Goal: Task Accomplishment & Management: Manage account settings

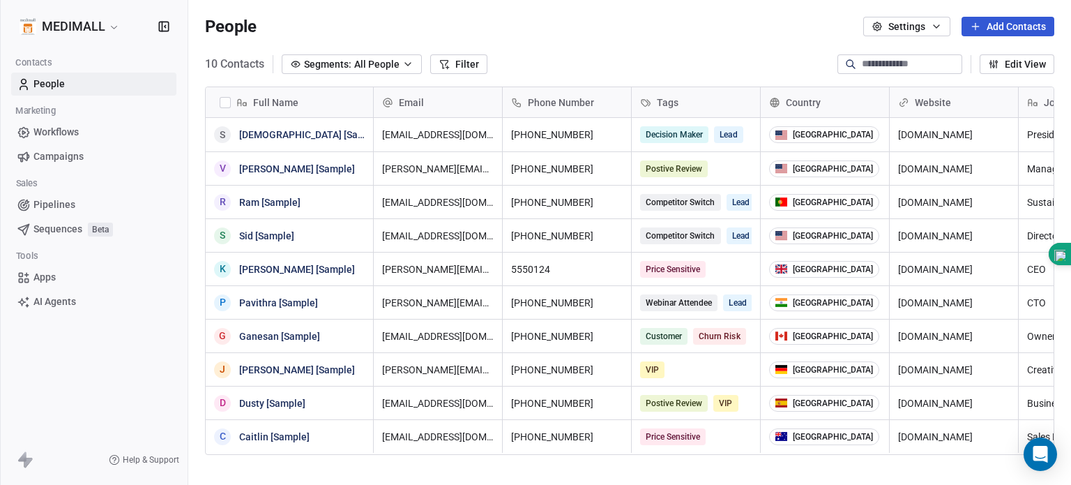
scroll to position [416, 872]
click at [931, 30] on icon "button" at bounding box center [936, 26] width 11 height 11
click at [956, 56] on span "Contact Properties" at bounding box center [933, 57] width 82 height 15
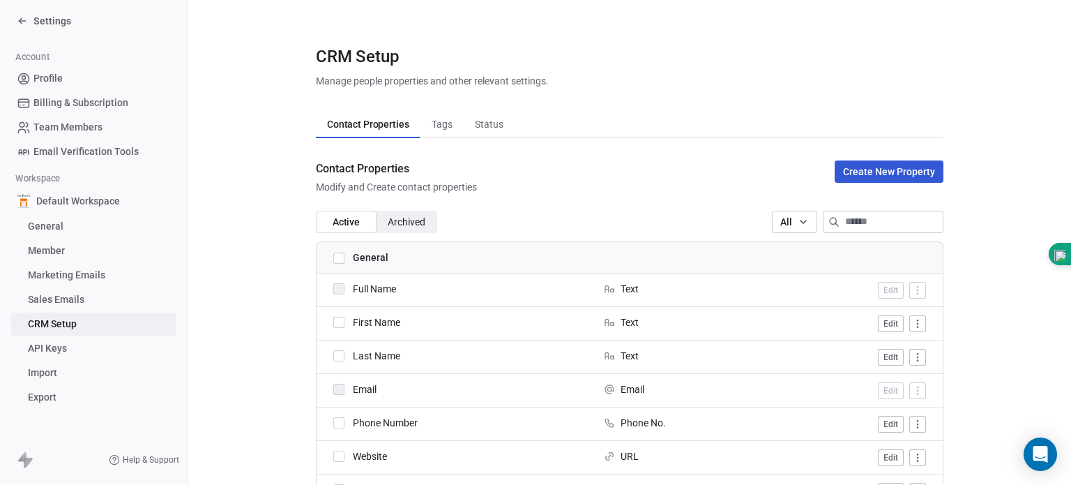
click at [335, 282] on div "Full Name" at bounding box center [460, 289] width 254 height 14
click at [335, 322] on button "button" at bounding box center [338, 322] width 11 height 11
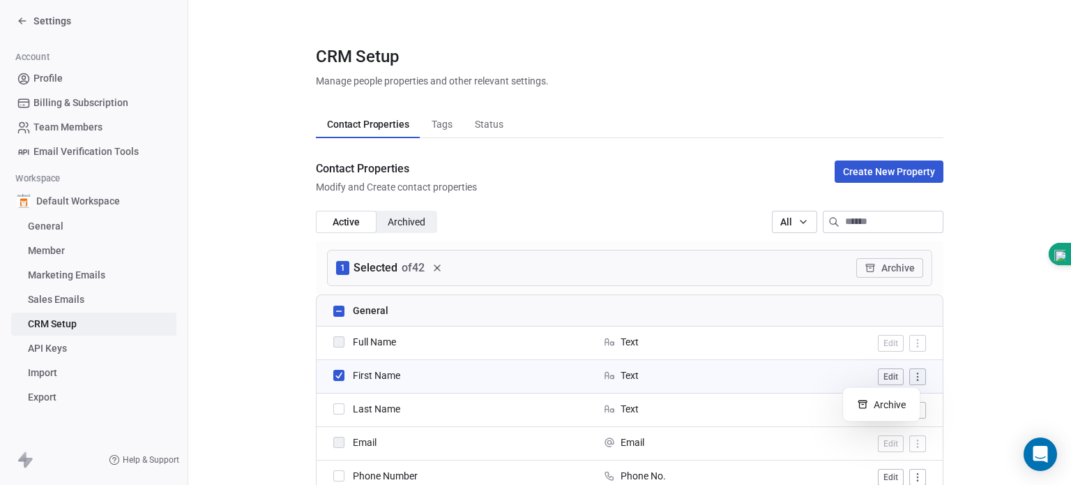
click at [913, 377] on html "Settings Account Profile Billing & Subscription Team Members Email Verification…" at bounding box center [535, 242] width 1071 height 485
click at [886, 376] on button "Edit" at bounding box center [891, 376] width 26 height 17
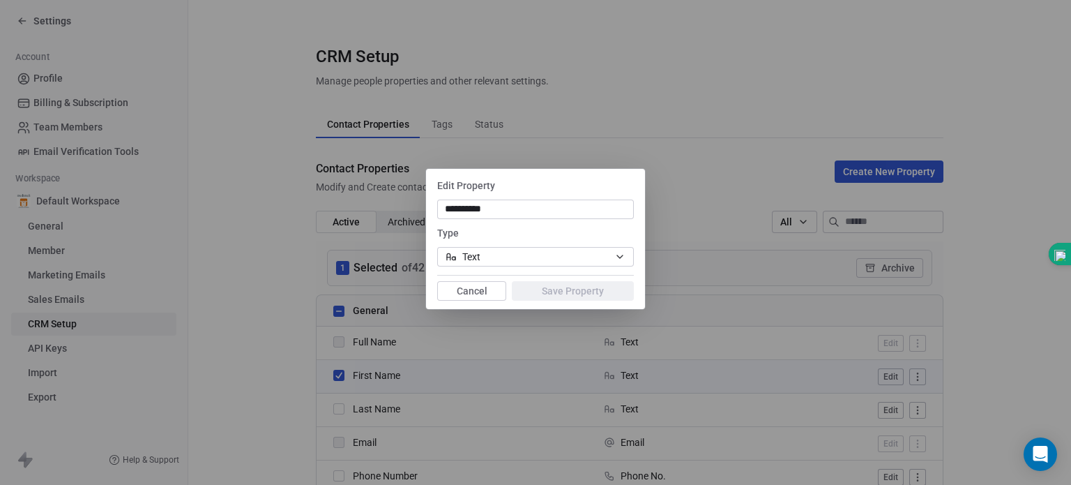
click at [617, 258] on icon "button" at bounding box center [619, 256] width 11 height 11
click at [489, 291] on div "**********" at bounding box center [535, 242] width 1071 height 192
click at [489, 291] on button "Cancel" at bounding box center [471, 291] width 69 height 20
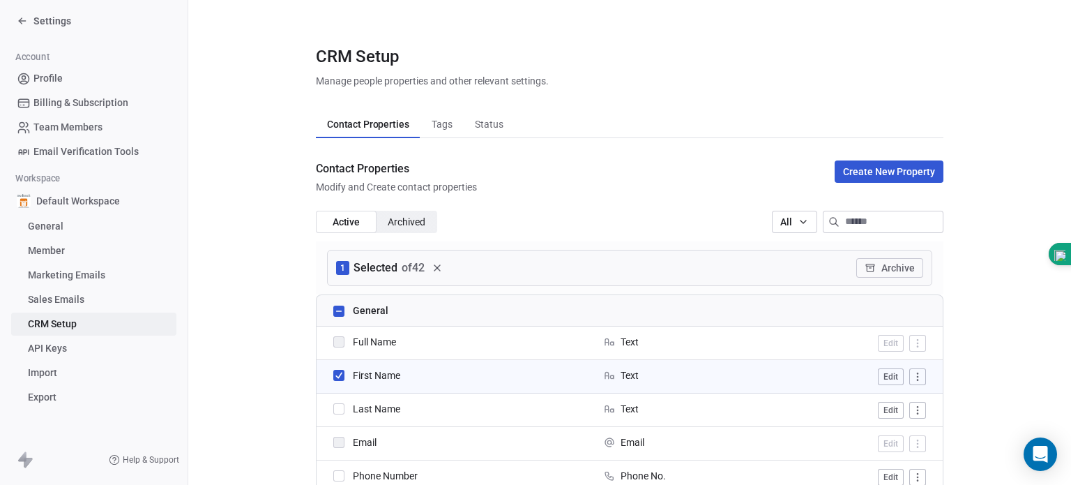
click at [333, 373] on div "First Name" at bounding box center [460, 375] width 254 height 14
click at [333, 373] on button "button" at bounding box center [338, 375] width 11 height 11
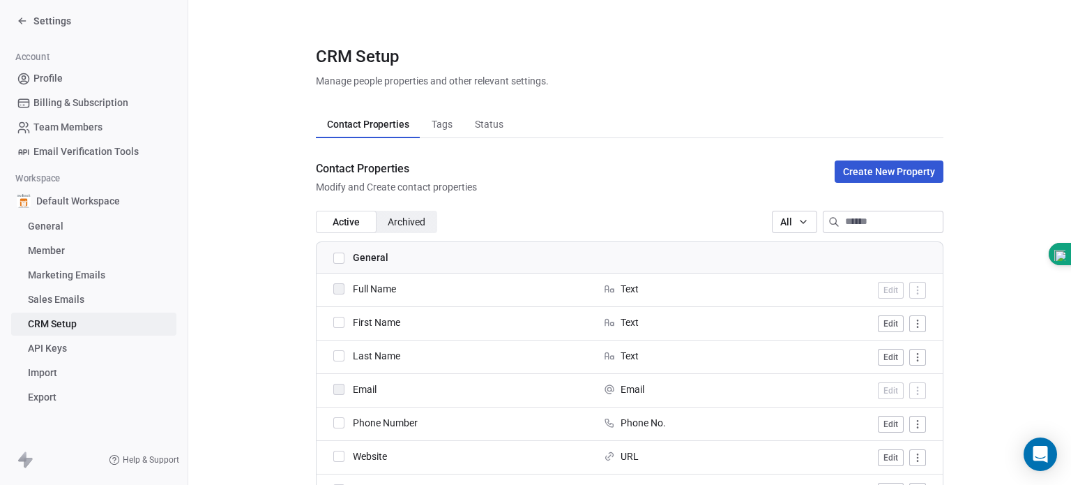
click at [842, 176] on button "Create New Property" at bounding box center [889, 171] width 109 height 22
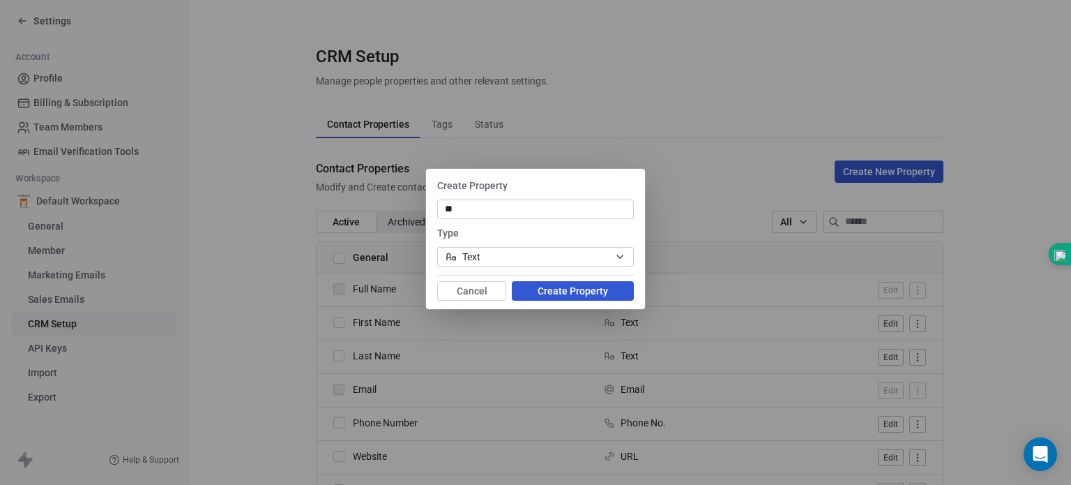
type input "*"
type input "**********"
click at [605, 291] on button "Create Property" at bounding box center [573, 291] width 122 height 20
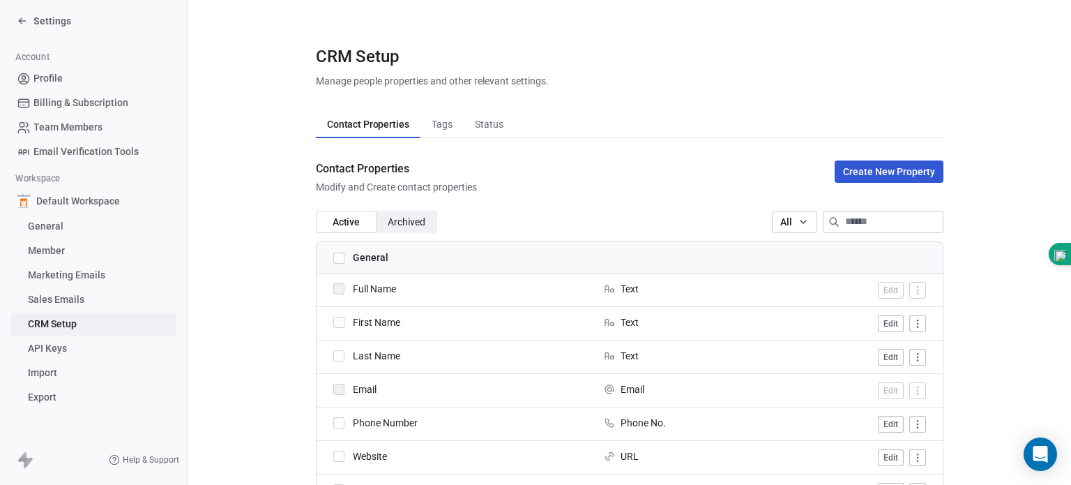
click at [399, 121] on span "Contact Properties" at bounding box center [367, 124] width 93 height 20
click at [432, 121] on span "Tags" at bounding box center [442, 124] width 32 height 20
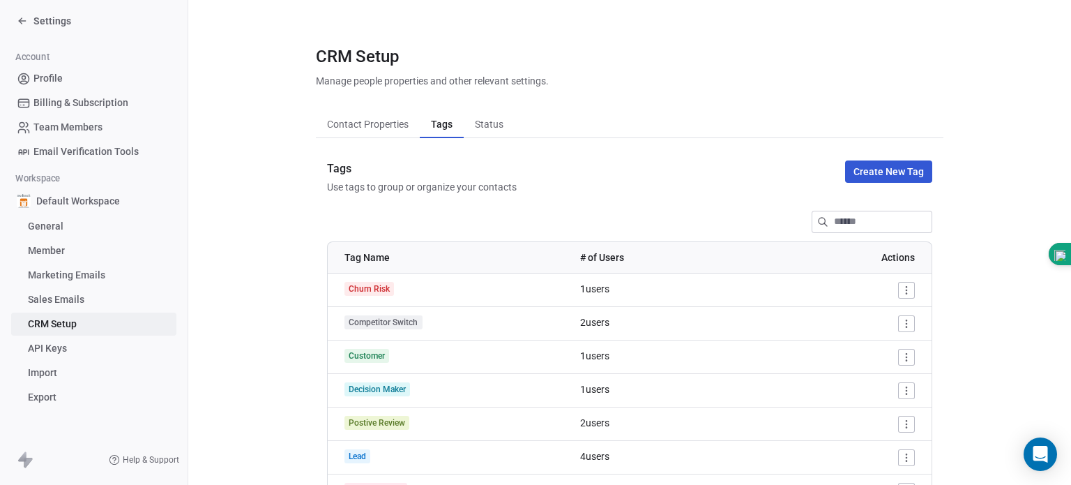
click at [486, 117] on span "Status" at bounding box center [489, 124] width 40 height 20
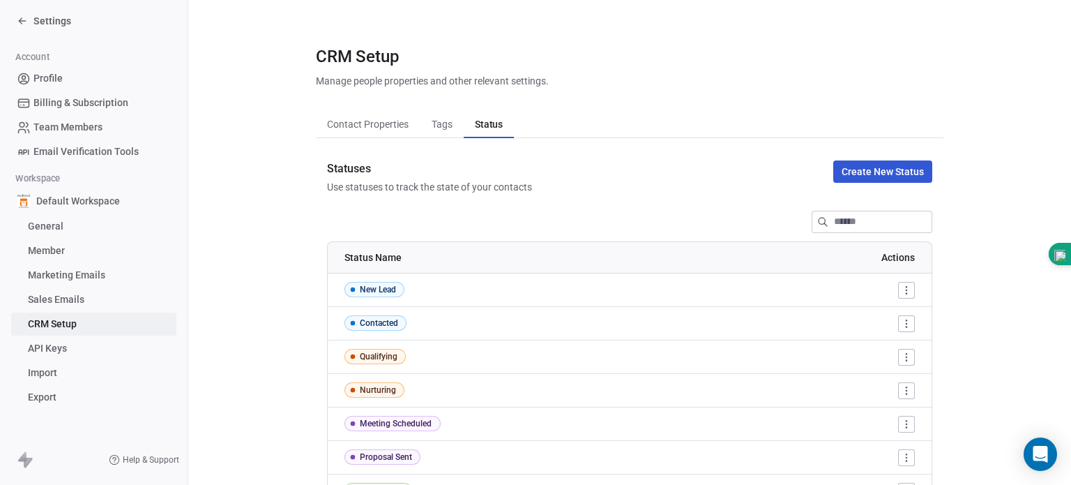
drag, startPoint x: 486, startPoint y: 117, endPoint x: 47, endPoint y: 79, distance: 440.2
click at [47, 79] on div "Settings Account Profile Billing & Subscription Team Members Email Verification…" at bounding box center [535, 242] width 1071 height 485
click at [66, 29] on div "Settings" at bounding box center [97, 21] width 160 height 20
click at [58, 21] on span "Settings" at bounding box center [52, 21] width 38 height 14
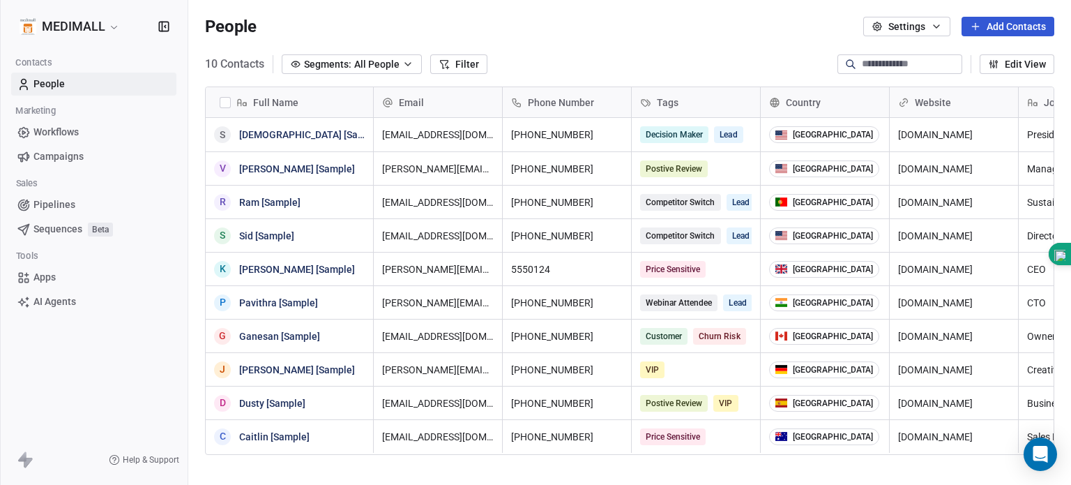
scroll to position [416, 872]
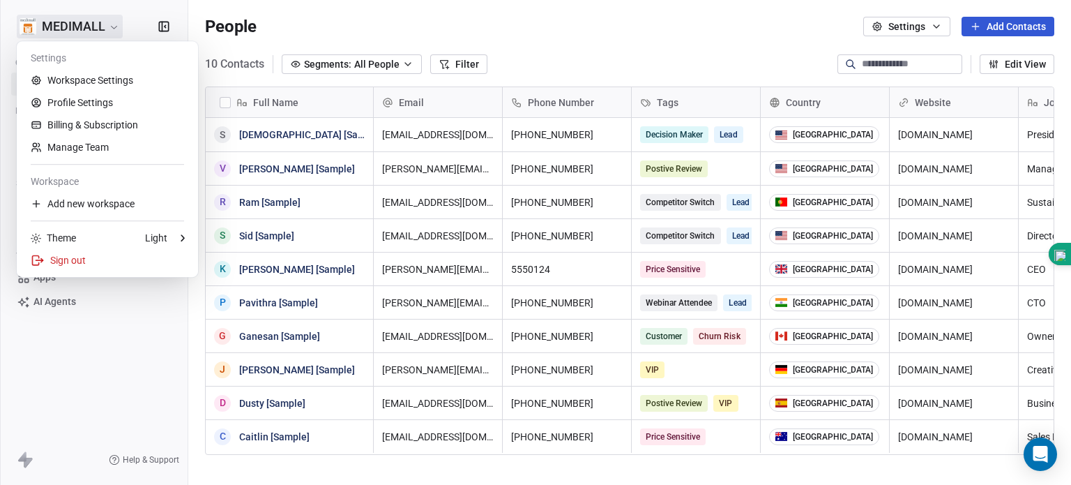
click at [102, 24] on html "MEDIMALL Contacts People Marketing Workflows Campaigns Sales Pipelines Sequence…" at bounding box center [535, 242] width 1071 height 485
click at [82, 203] on div "Add new workspace" at bounding box center [107, 203] width 170 height 22
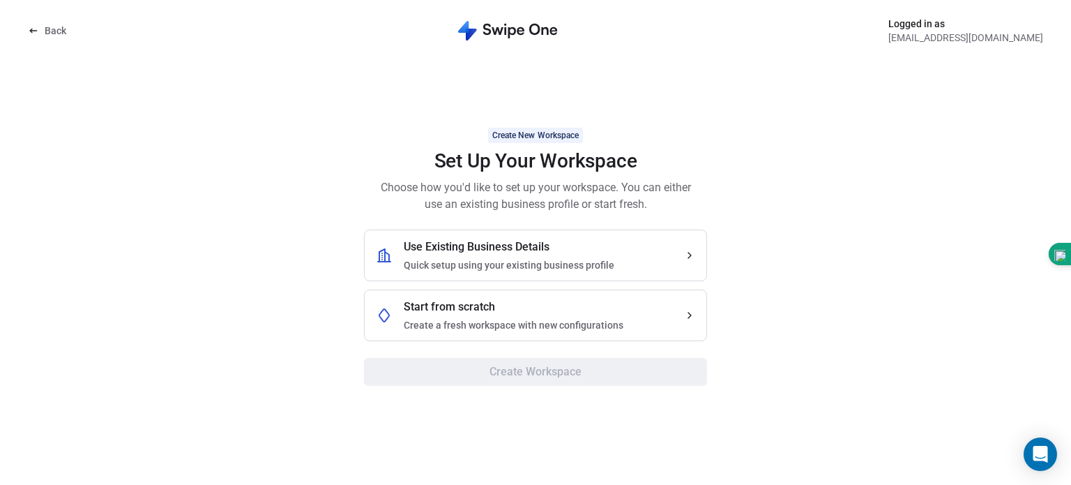
click at [412, 252] on span "Use Existing Business Details" at bounding box center [477, 246] width 146 height 17
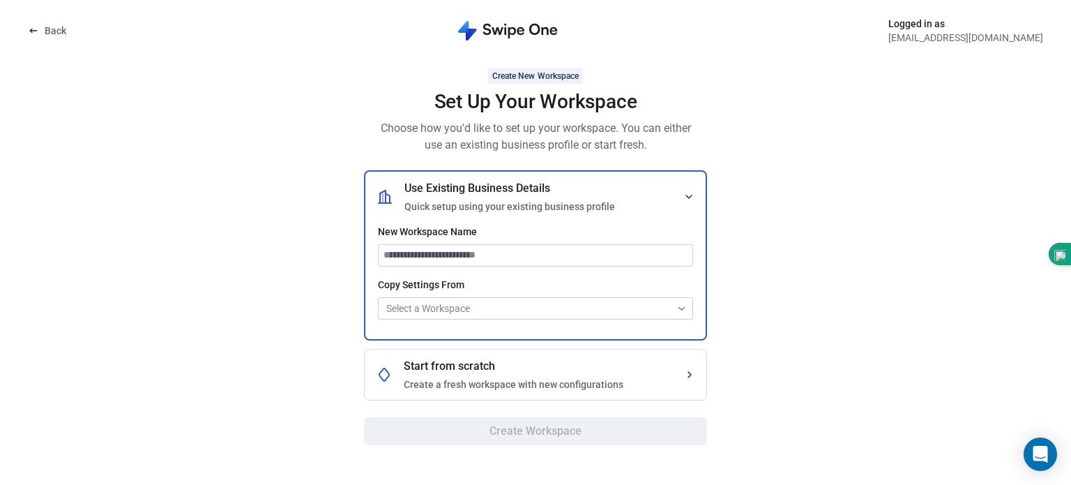
click at [29, 29] on icon at bounding box center [33, 30] width 11 height 11
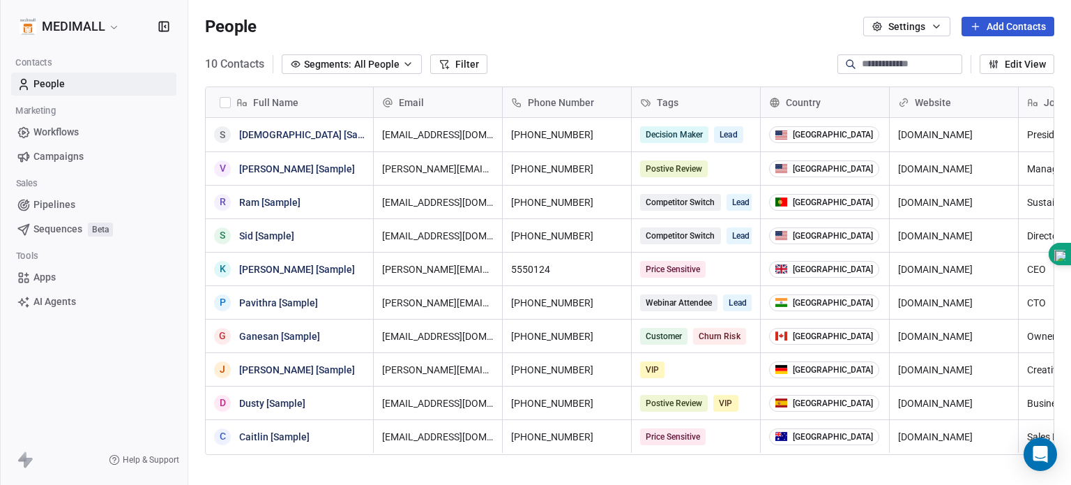
scroll to position [416, 872]
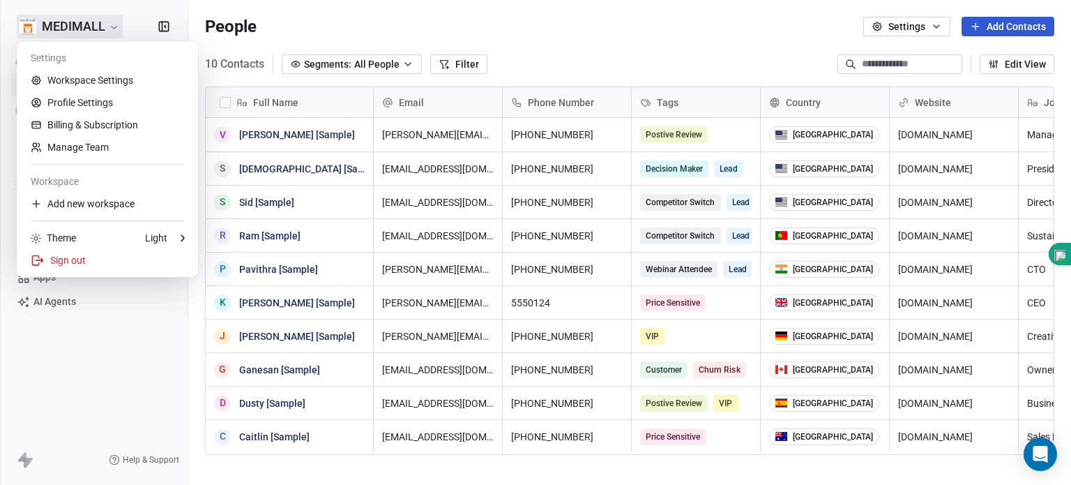
click at [114, 24] on html "MEDIMALL Contacts People Marketing Workflows Campaigns Sales Pipelines Sequence…" at bounding box center [535, 242] width 1071 height 485
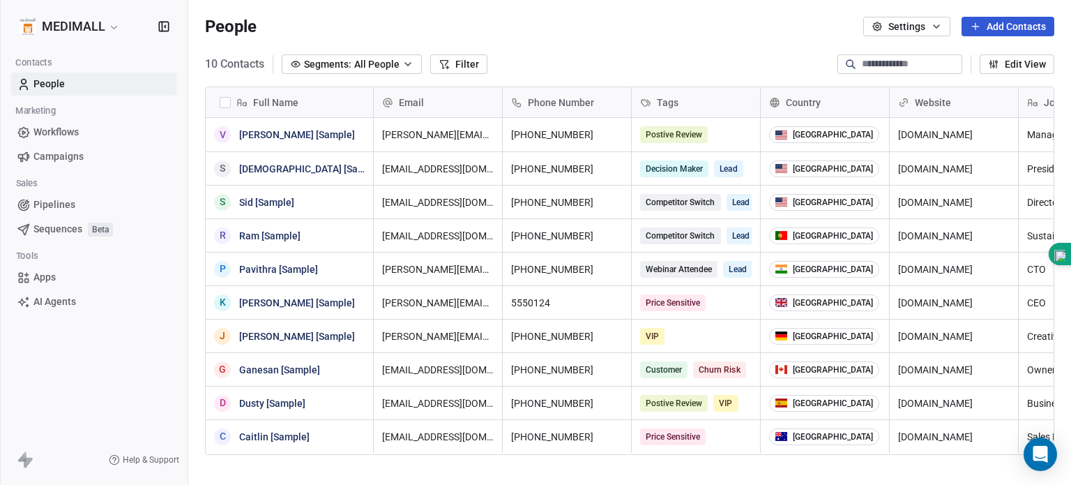
click at [424, 32] on html "MEDIMALL Contacts People Marketing Workflows Campaigns Sales Pipelines Sequence…" at bounding box center [535, 242] width 1071 height 485
click at [891, 29] on button "Settings" at bounding box center [906, 27] width 87 height 20
click at [891, 29] on html "MEDIMALL Contacts People Marketing Workflows Campaigns Sales Pipelines Sequence…" at bounding box center [535, 242] width 1071 height 485
click at [133, 84] on link "People" at bounding box center [93, 84] width 165 height 23
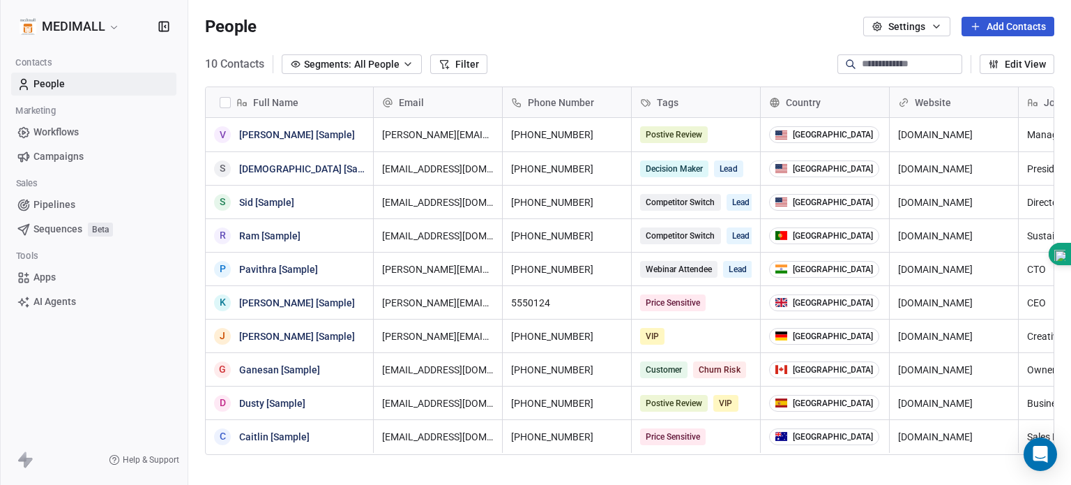
click at [40, 63] on span "Contacts" at bounding box center [33, 62] width 48 height 21
click at [345, 70] on span "Segments:" at bounding box center [327, 64] width 47 height 15
click at [424, 22] on html "MEDIMALL Contacts People Marketing Workflows Campaigns Sales Pipelines Sequence…" at bounding box center [535, 242] width 1071 height 485
click at [241, 21] on span "People" at bounding box center [231, 26] width 52 height 21
click at [69, 151] on span "Campaigns" at bounding box center [58, 156] width 50 height 15
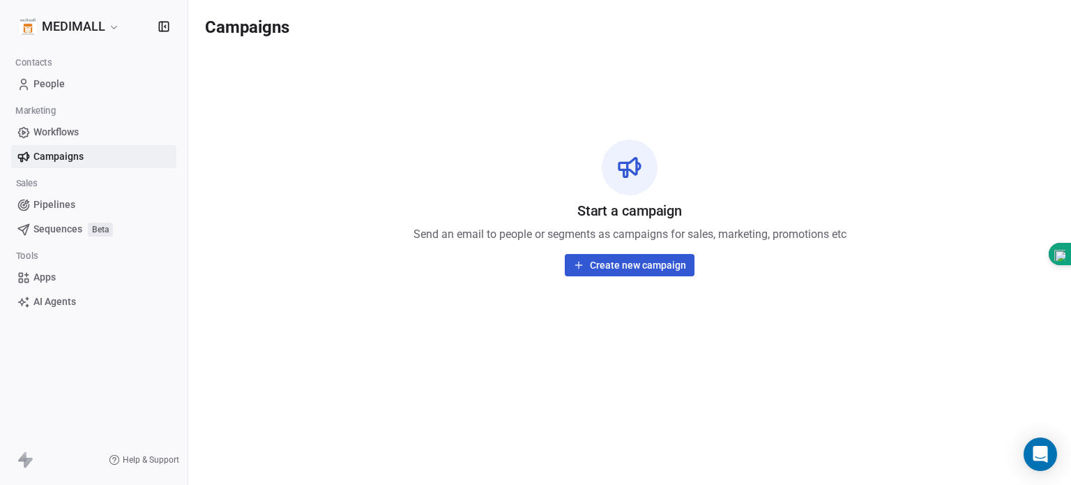
click at [635, 267] on button "Create new campaign" at bounding box center [630, 265] width 130 height 22
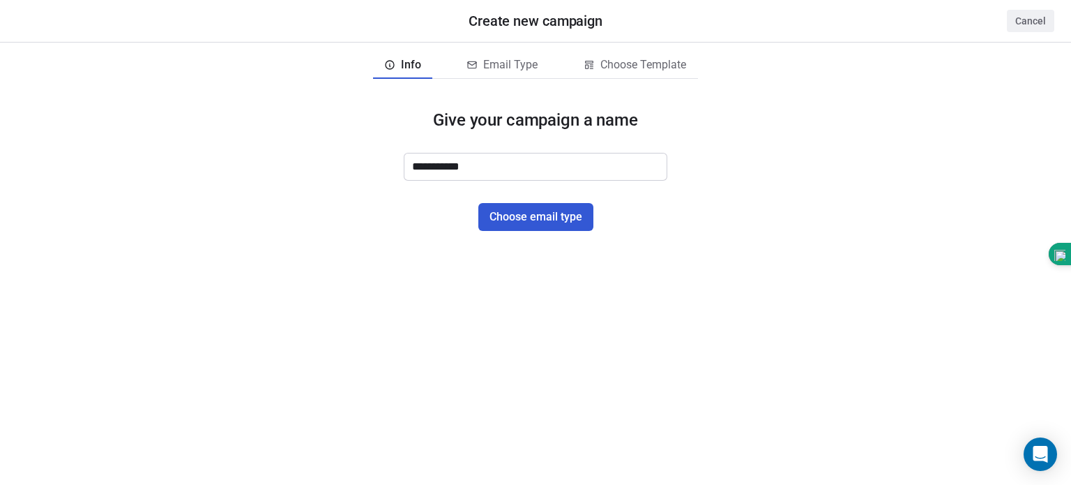
type input "**********"
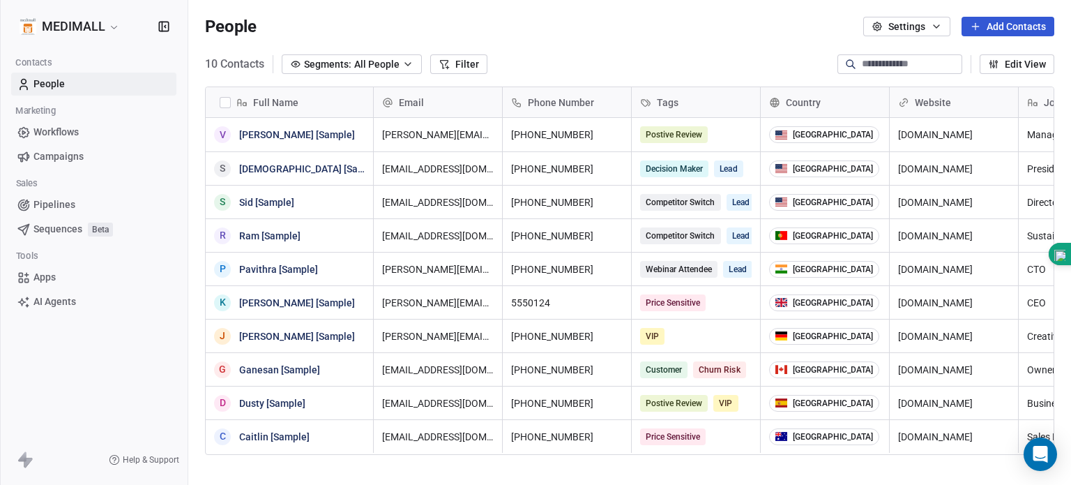
scroll to position [416, 872]
click at [56, 86] on span "People" at bounding box center [48, 84] width 31 height 15
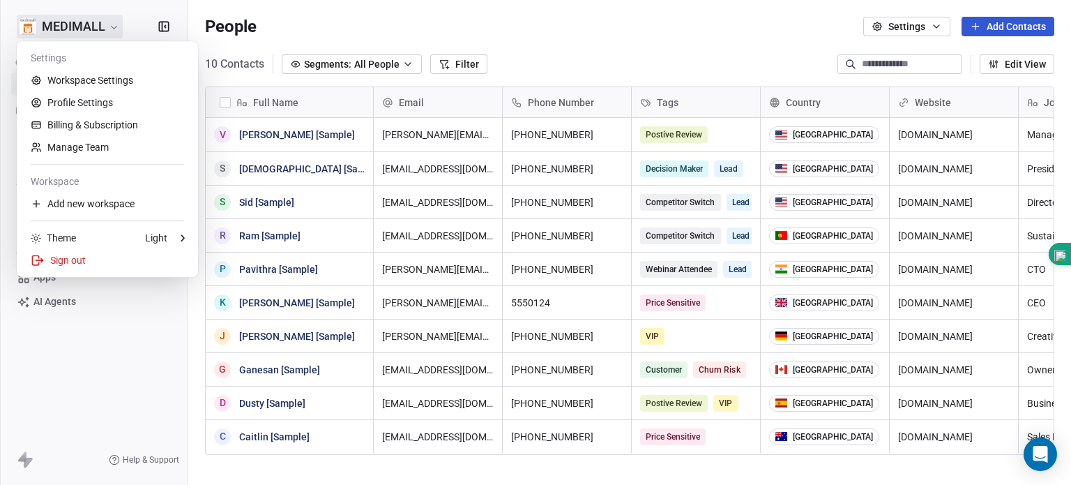
click at [77, 31] on html "MEDIMALL Contacts People Marketing Workflows Campaigns Sales Pipelines Sequence…" at bounding box center [535, 242] width 1071 height 485
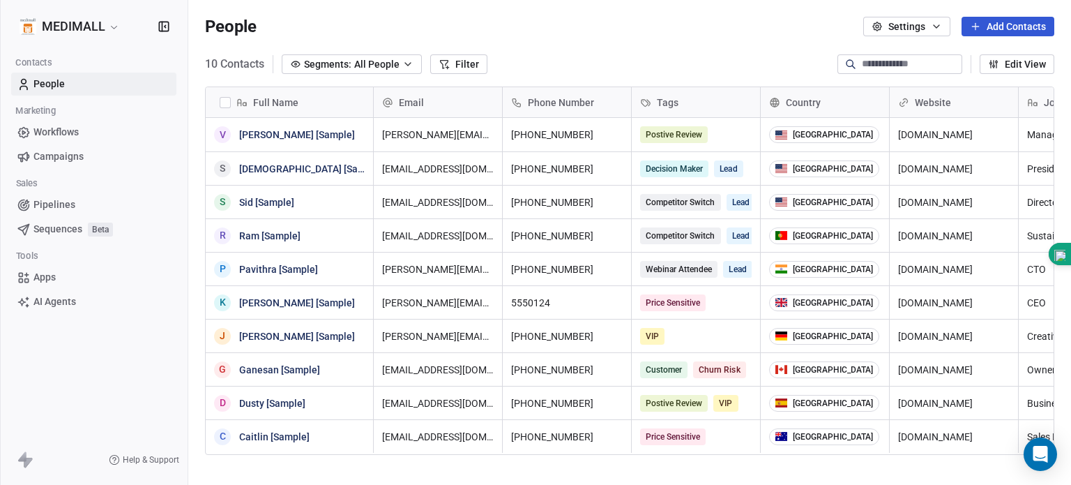
click at [314, 20] on html "MEDIMALL Contacts People Marketing Workflows Campaigns Sales Pipelines Sequence…" at bounding box center [535, 242] width 1071 height 485
click at [59, 131] on span "Workflows" at bounding box center [55, 132] width 45 height 15
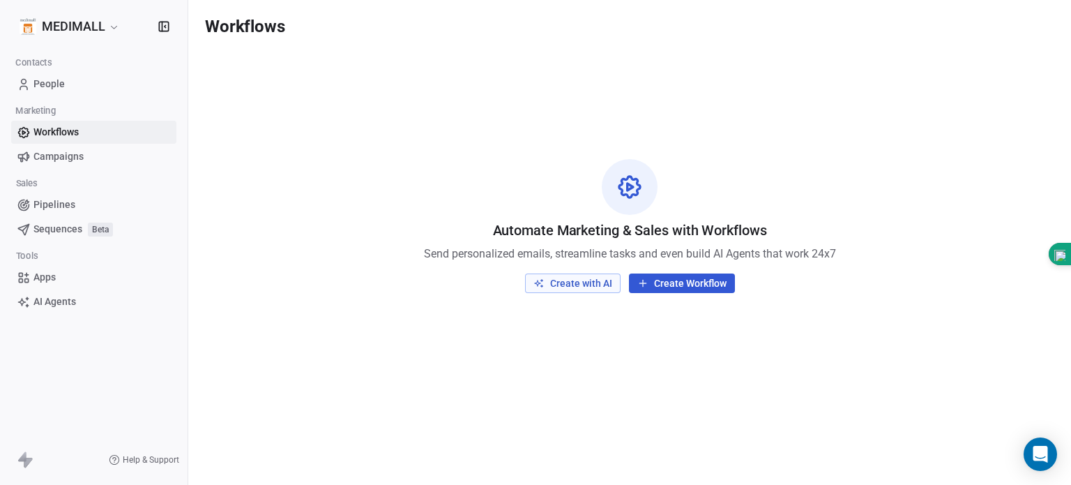
click at [49, 85] on span "People" at bounding box center [48, 84] width 31 height 15
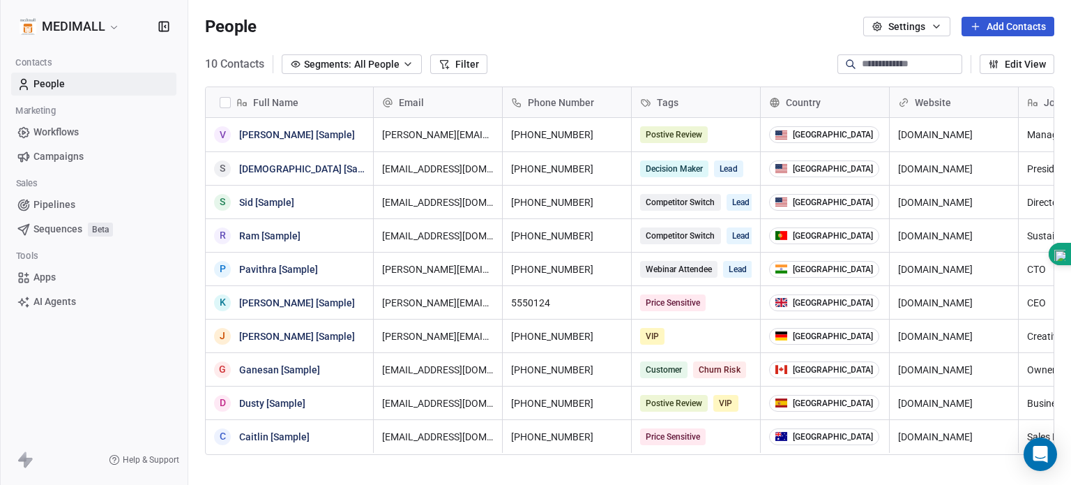
scroll to position [416, 872]
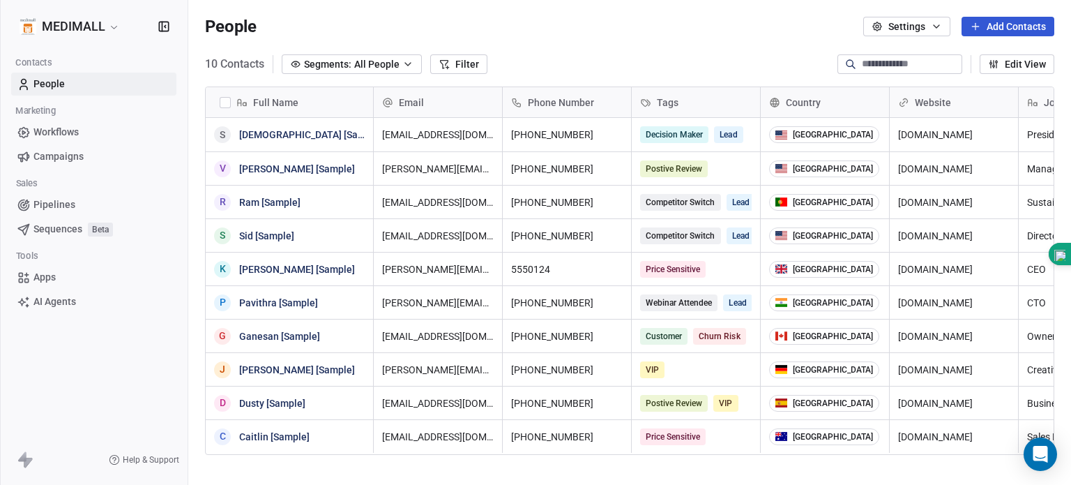
click at [225, 97] on button "button" at bounding box center [225, 102] width 11 height 11
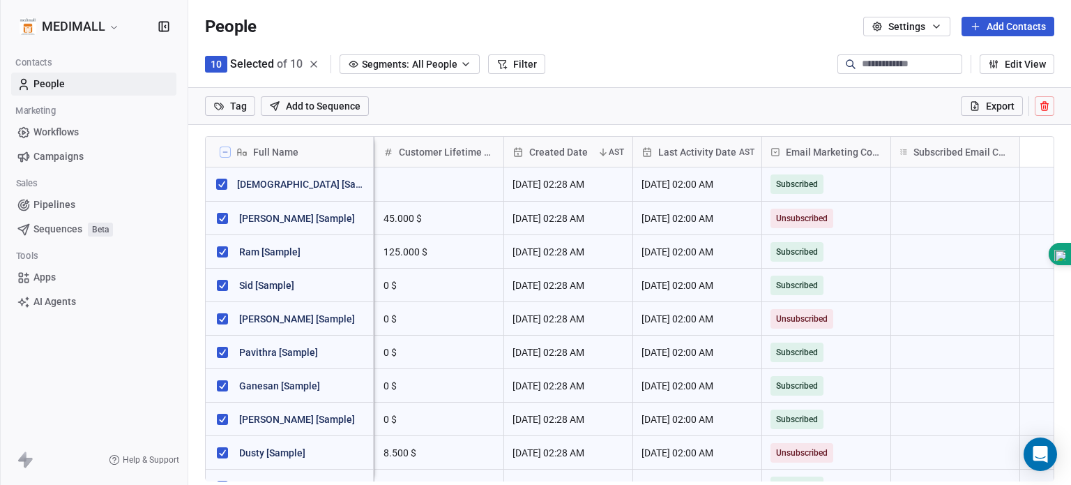
scroll to position [0, 0]
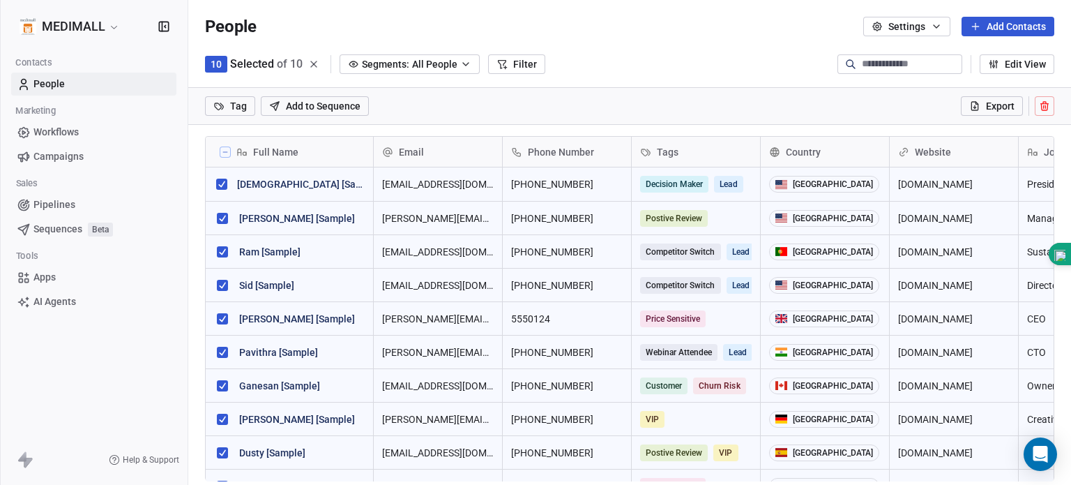
click at [989, 26] on button "Add Contacts" at bounding box center [1008, 27] width 93 height 20
click at [699, 50] on html "MEDIMALL Contacts People Marketing Workflows Campaigns Sales Pipelines Sequence…" at bounding box center [535, 242] width 1071 height 485
click at [225, 155] on button at bounding box center [225, 151] width 11 height 11
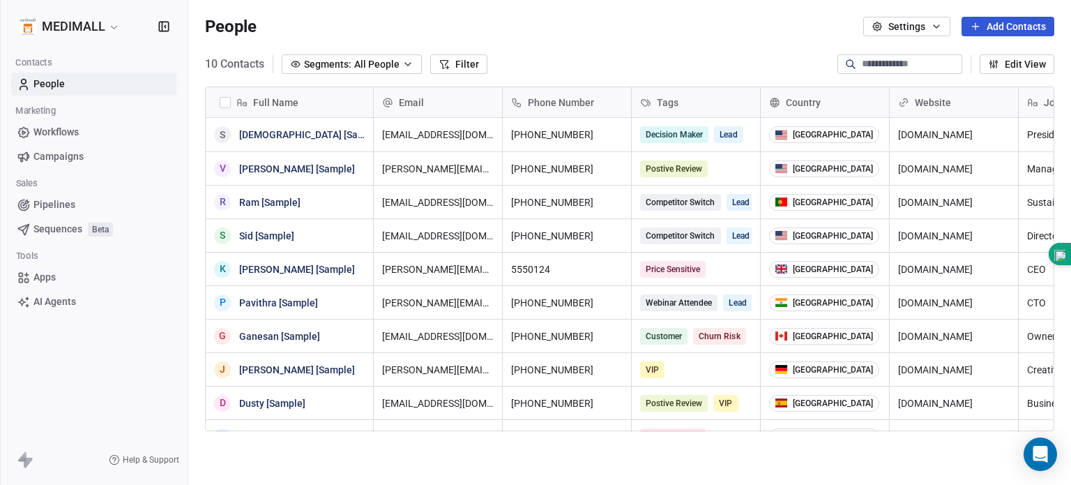
scroll to position [416, 872]
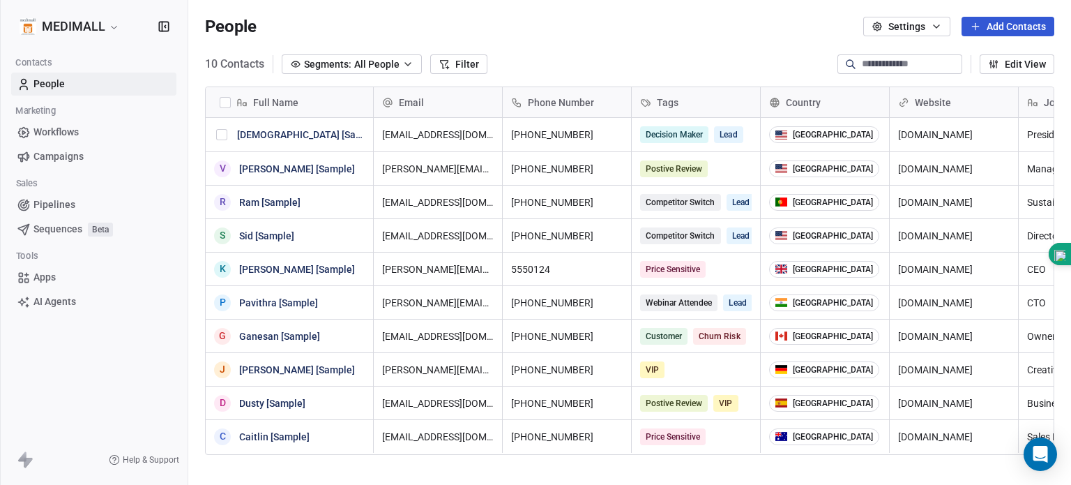
click at [225, 136] on button "grid" at bounding box center [221, 134] width 11 height 11
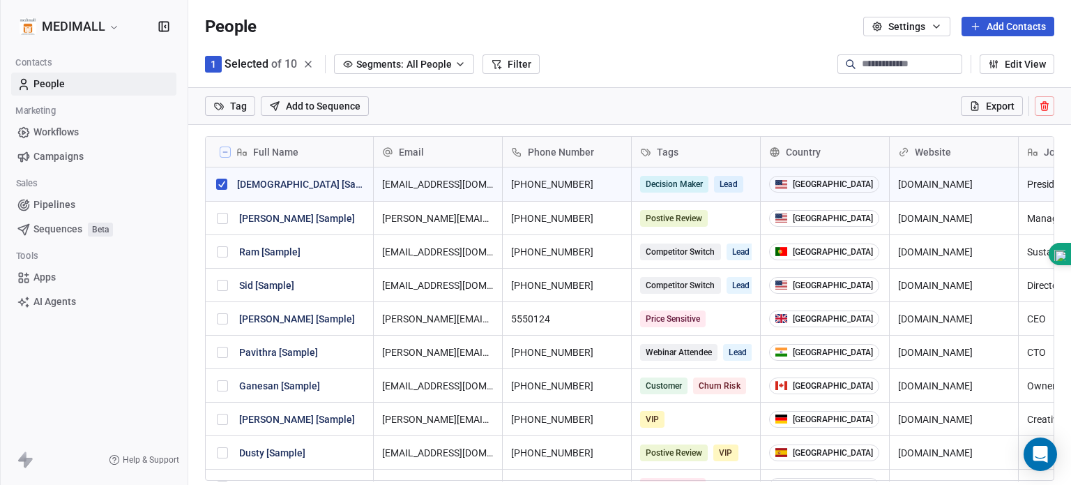
drag, startPoint x: 268, startPoint y: 180, endPoint x: 163, endPoint y: 336, distance: 188.4
click at [163, 336] on div "MEDIMALL Contacts People Marketing Workflows Campaigns Sales Pipelines Sequence…" at bounding box center [94, 242] width 188 height 485
click at [1044, 108] on icon at bounding box center [1044, 106] width 0 height 3
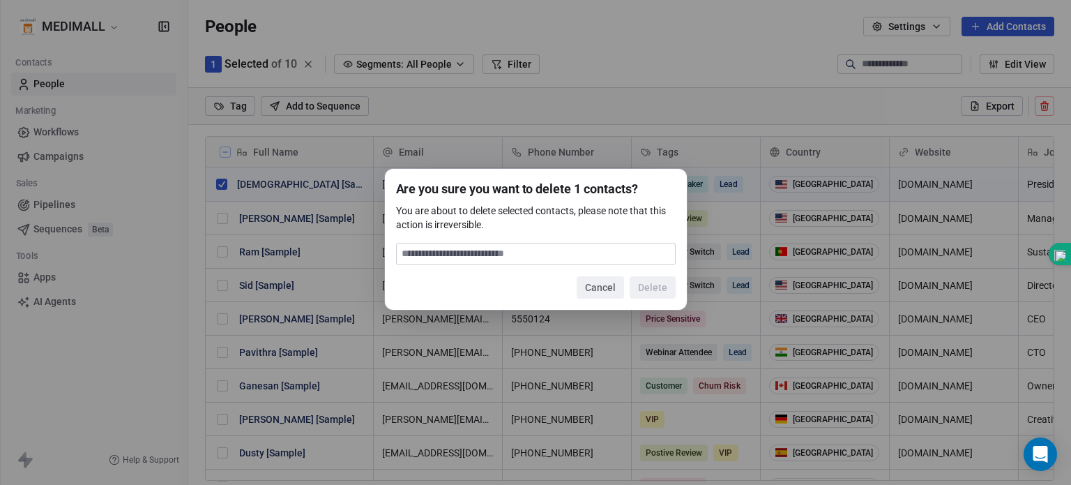
click at [600, 284] on button "Cancel" at bounding box center [600, 287] width 47 height 22
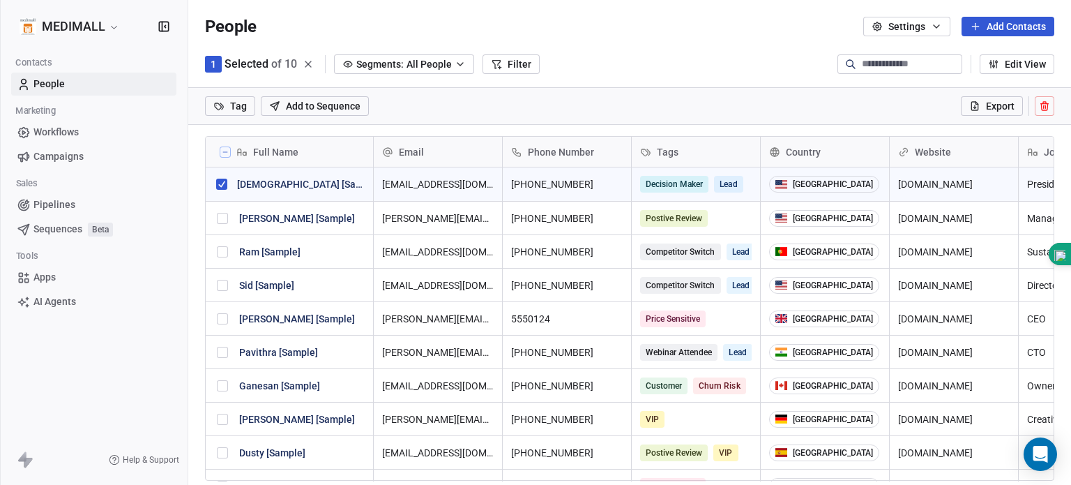
click at [222, 151] on icon at bounding box center [225, 152] width 7 height 7
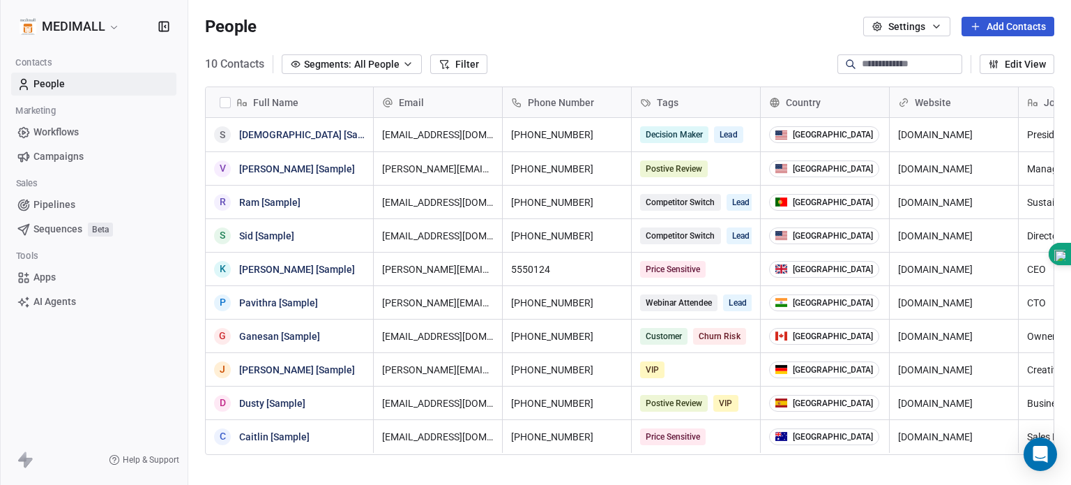
click at [224, 99] on button "button" at bounding box center [225, 102] width 11 height 11
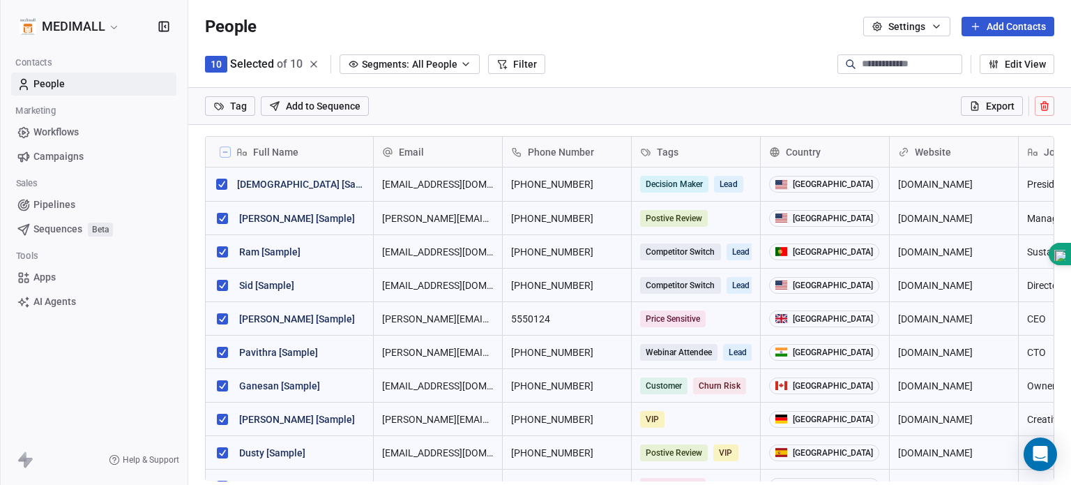
click at [1045, 107] on icon at bounding box center [1045, 106] width 0 height 3
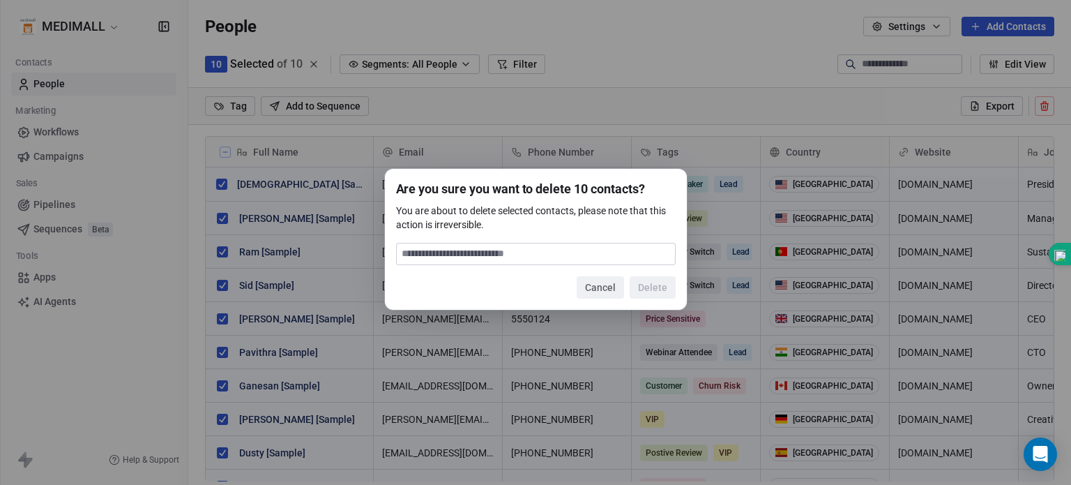
click at [602, 256] on input at bounding box center [536, 253] width 278 height 21
type input "******"
click at [658, 287] on button "Delete" at bounding box center [653, 287] width 46 height 22
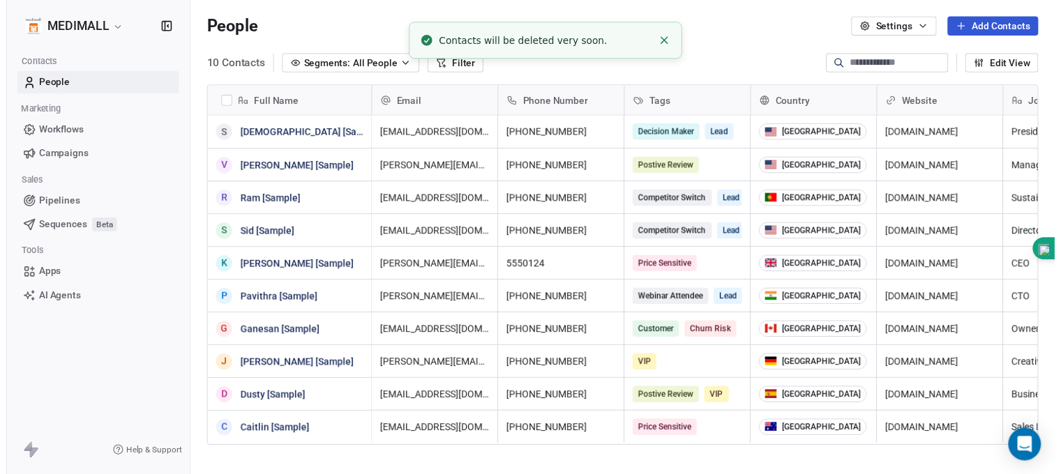
scroll to position [416, 872]
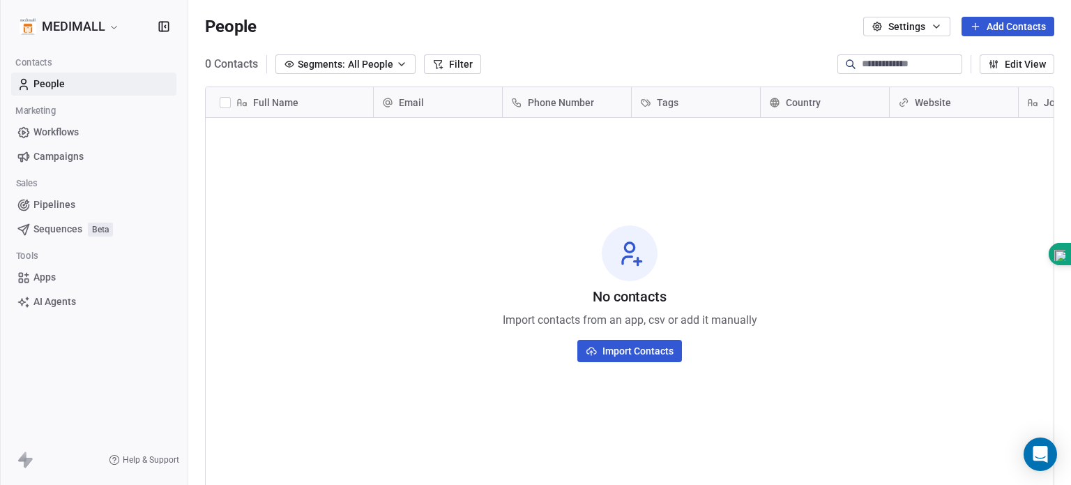
click at [590, 179] on div "No contacts Import contacts from an app, csv or add it manually Import Contacts" at bounding box center [630, 293] width 848 height 345
click at [337, 102] on div "Full Name" at bounding box center [288, 103] width 148 height 14
click at [337, 102] on html "MEDIMALL Contacts People Marketing Workflows Campaigns Sales Pipelines Sequence…" at bounding box center [535, 242] width 1071 height 485
click at [526, 96] on div "Phone Number" at bounding box center [565, 103] width 109 height 14
click at [531, 61] on html "MEDIMALL Contacts People Marketing Workflows Campaigns Sales Pipelines Sequence…" at bounding box center [535, 242] width 1071 height 485
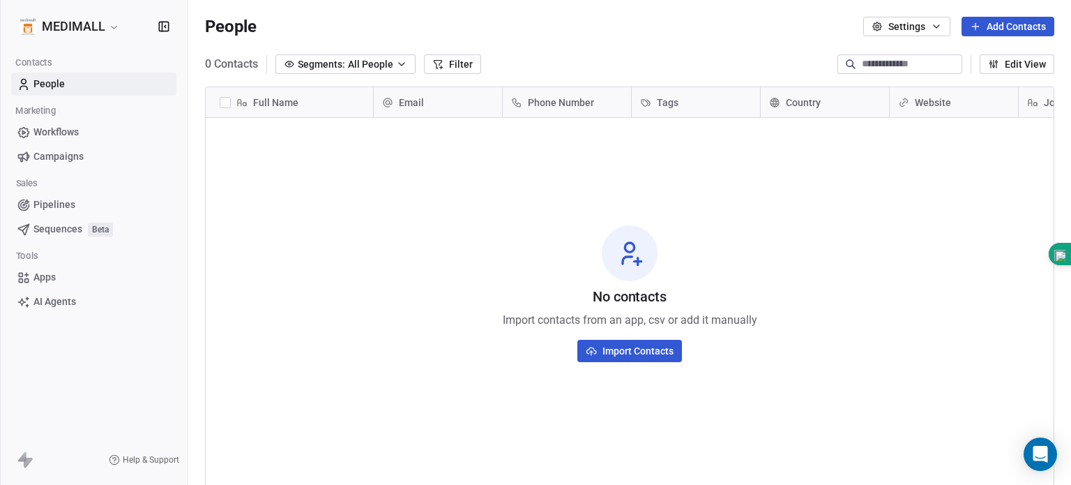
click at [957, 104] on div "Website" at bounding box center [952, 103] width 109 height 14
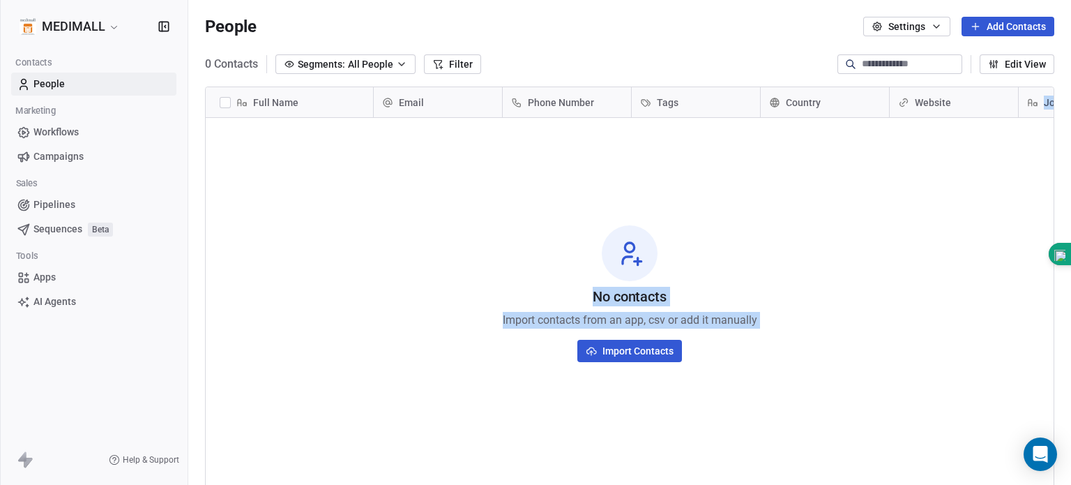
drag, startPoint x: 957, startPoint y: 104, endPoint x: 621, endPoint y: 446, distance: 478.8
click at [621, 446] on html "MEDIMALL Contacts People Marketing Workflows Campaigns Sales Pipelines Sequence…" at bounding box center [535, 242] width 1071 height 485
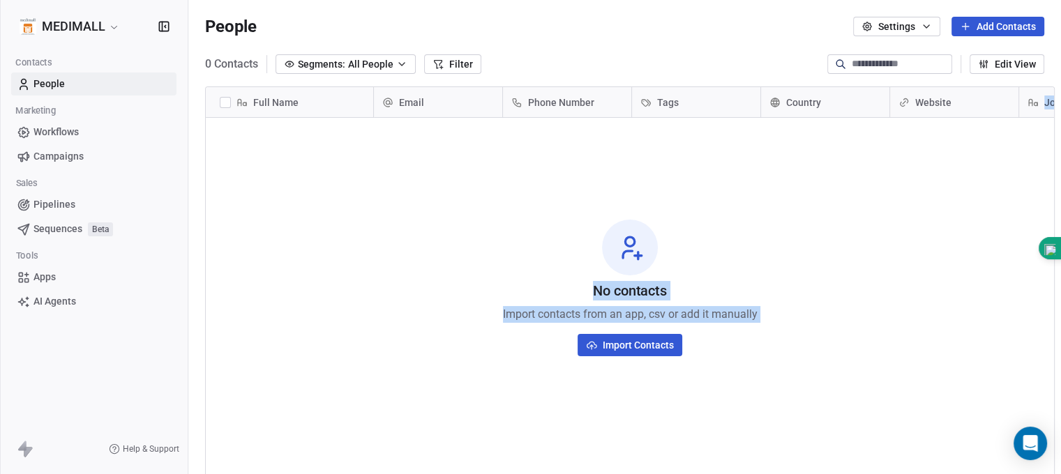
scroll to position [0, 10]
click at [621, 446] on div "No contacts Import contacts from an app, csv or add it manually Import Contacts" at bounding box center [630, 288] width 848 height 335
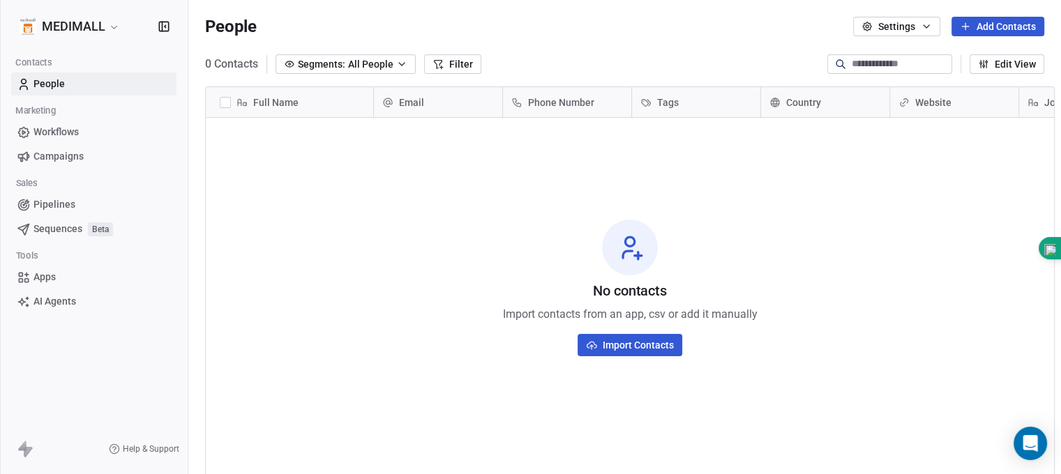
click at [1027, 106] on icon at bounding box center [1032, 102] width 11 height 11
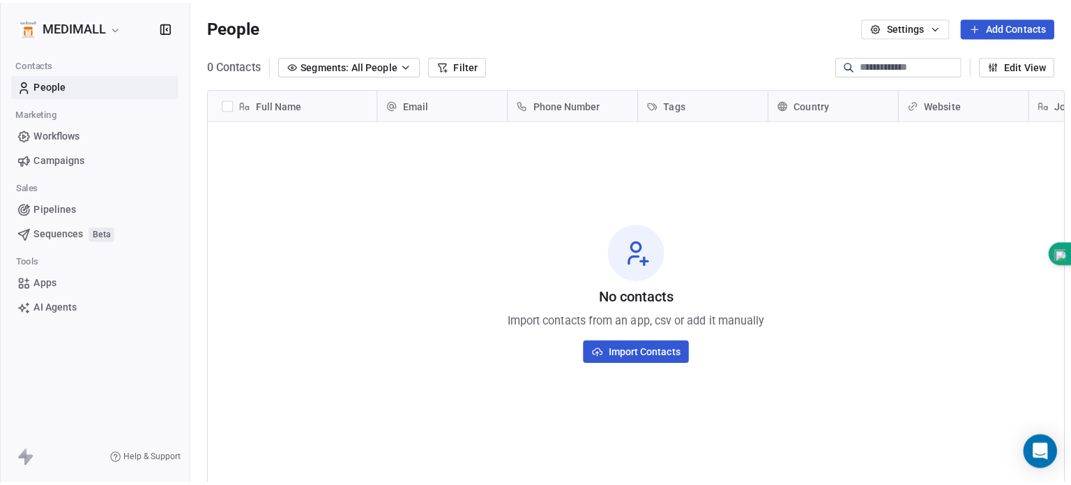
scroll to position [0, 0]
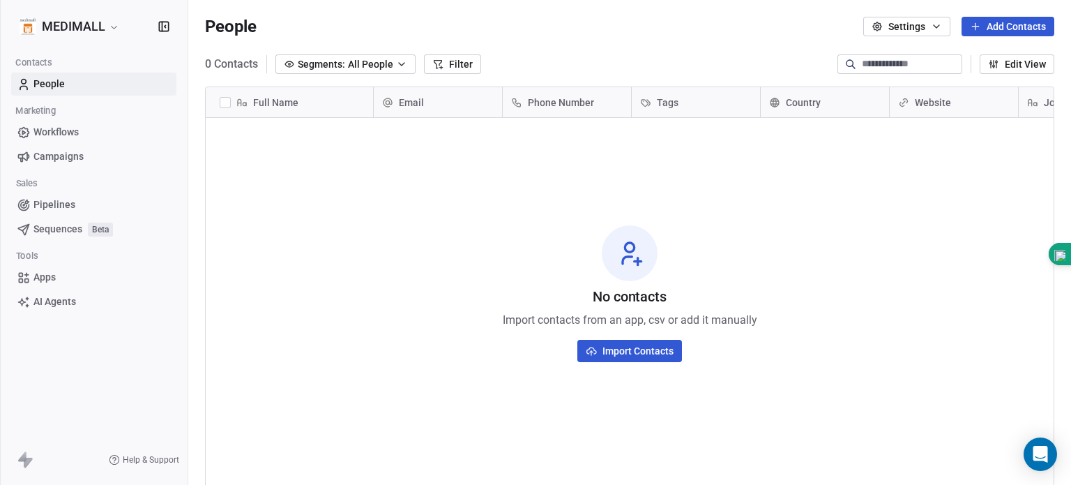
click at [1029, 100] on html "MEDIMALL Contacts People Marketing Workflows Campaigns Sales Pipelines Sequence…" at bounding box center [535, 242] width 1071 height 485
click at [679, 101] on div "Tags" at bounding box center [694, 103] width 109 height 14
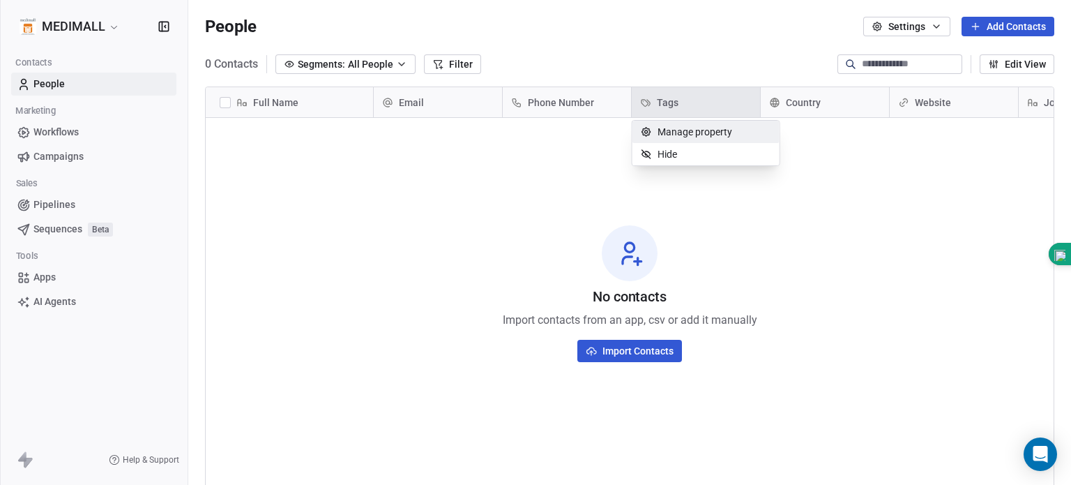
click at [682, 127] on span "Manage property" at bounding box center [695, 132] width 75 height 14
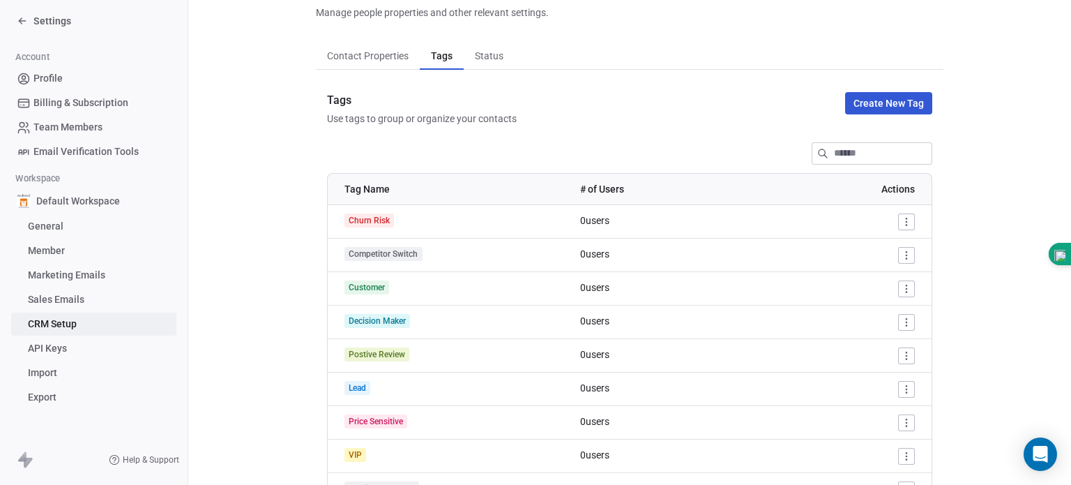
scroll to position [69, 0]
click at [893, 100] on button "Create New Tag" at bounding box center [888, 102] width 87 height 22
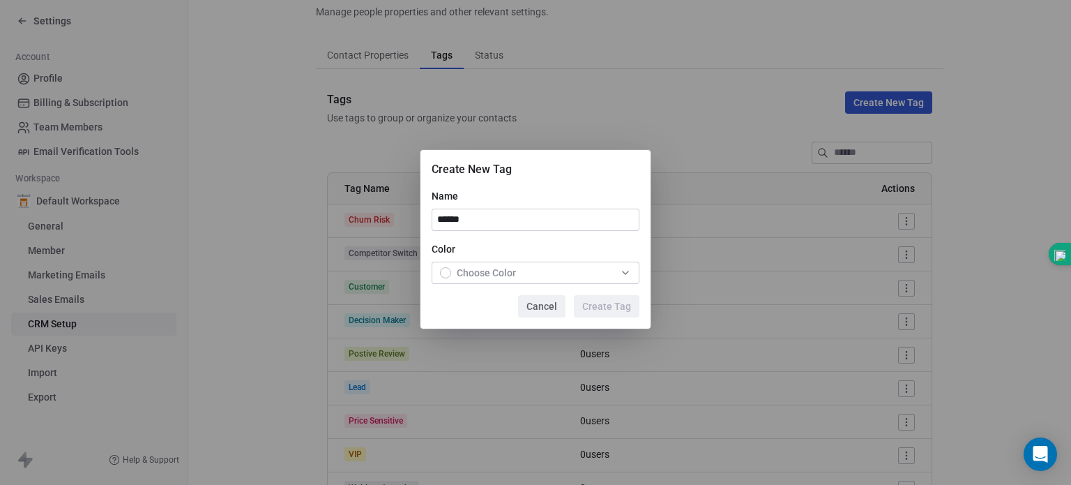
type input "******"
click at [445, 271] on div "button" at bounding box center [445, 272] width 11 height 11
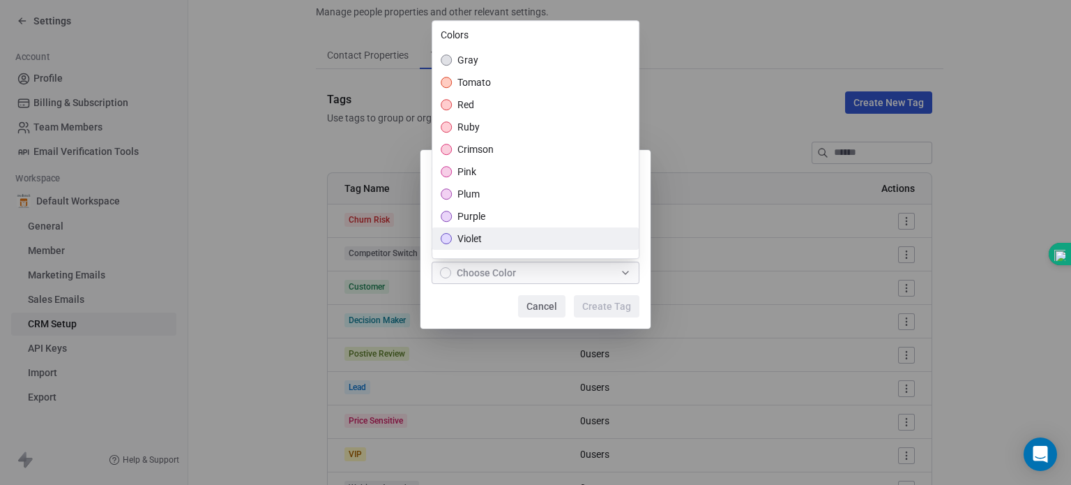
click at [459, 238] on span "violet" at bounding box center [469, 238] width 24 height 14
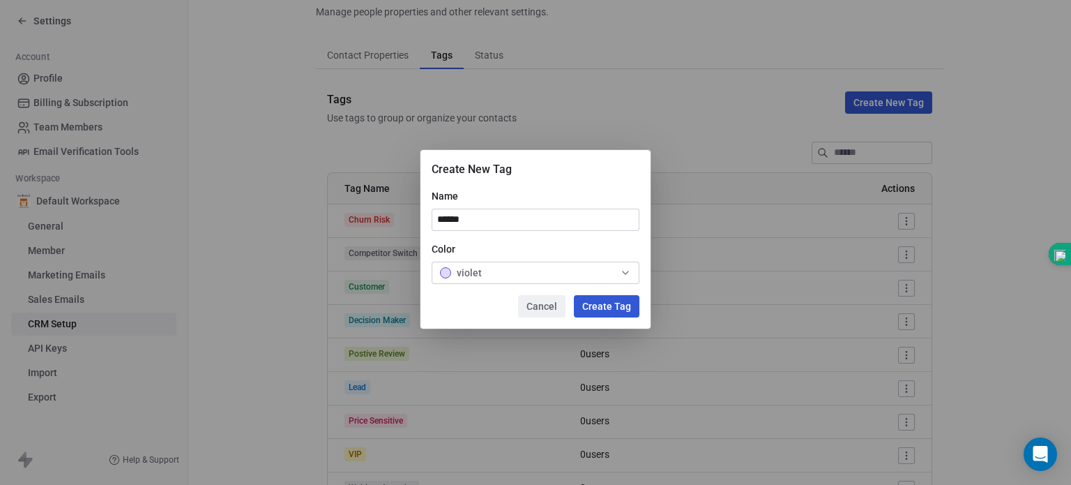
click at [605, 302] on div "Create New Tag Name ****** Color violet Cancel Create Tag" at bounding box center [535, 243] width 1071 height 230
click at [605, 302] on button "Create Tag" at bounding box center [607, 306] width 66 height 22
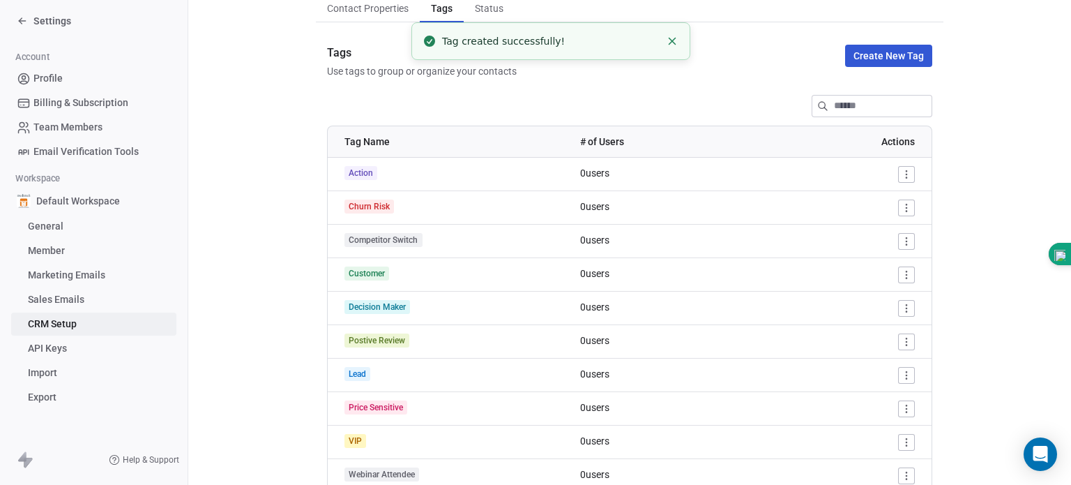
scroll to position [116, 0]
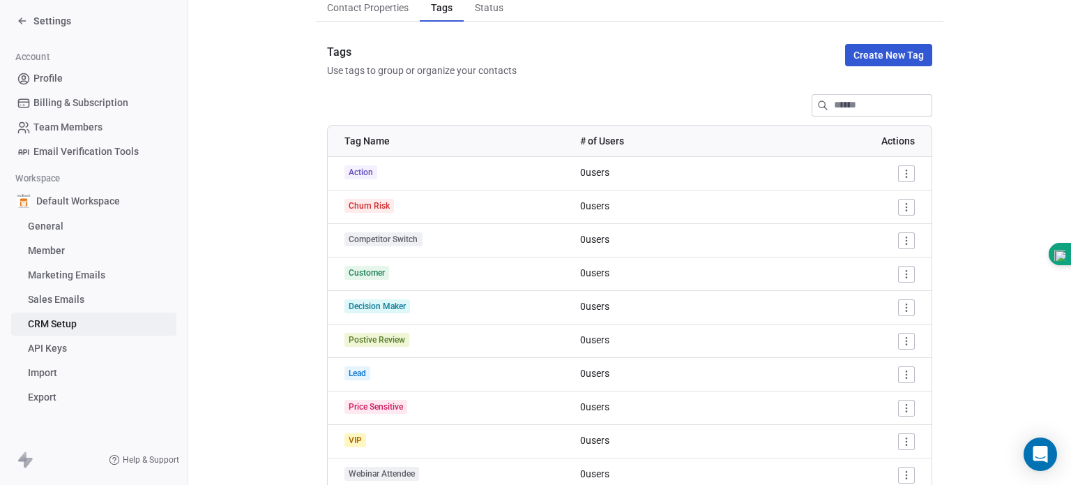
click at [443, 168] on div "Action" at bounding box center [453, 172] width 219 height 14
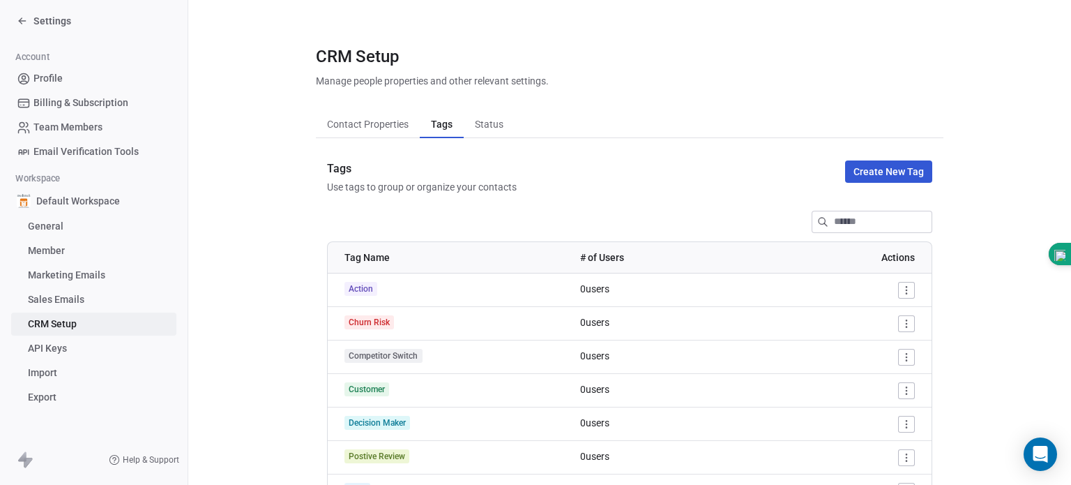
click at [364, 294] on span "Action" at bounding box center [360, 289] width 33 height 14
click at [364, 292] on span "Action" at bounding box center [360, 289] width 33 height 14
click at [21, 15] on icon at bounding box center [22, 20] width 11 height 11
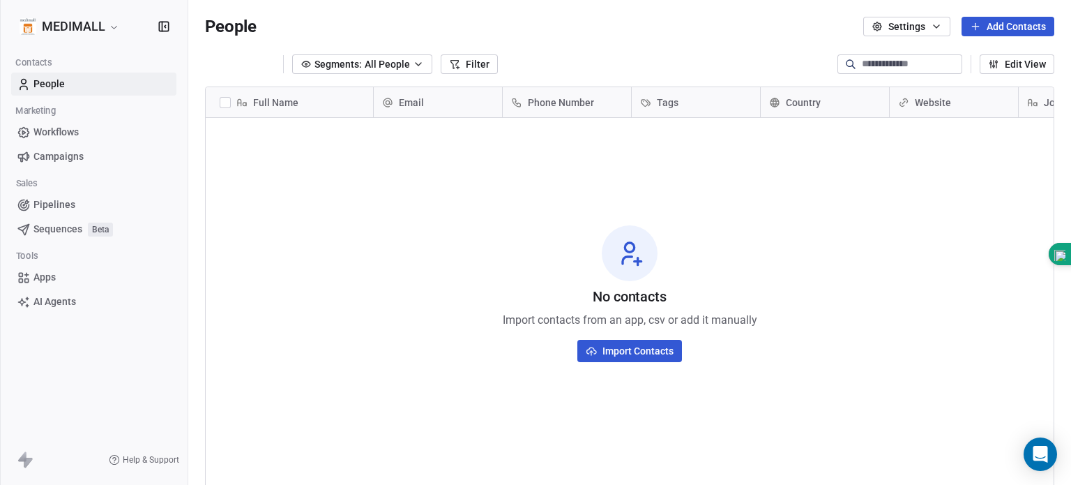
scroll to position [416, 872]
click at [681, 99] on div "Tags" at bounding box center [694, 103] width 109 height 14
click at [681, 99] on html "MEDIMALL Contacts People Marketing Workflows Campaigns Sales Pipelines Sequence…" at bounding box center [535, 242] width 1071 height 485
click at [731, 102] on div "Tags" at bounding box center [694, 103] width 109 height 14
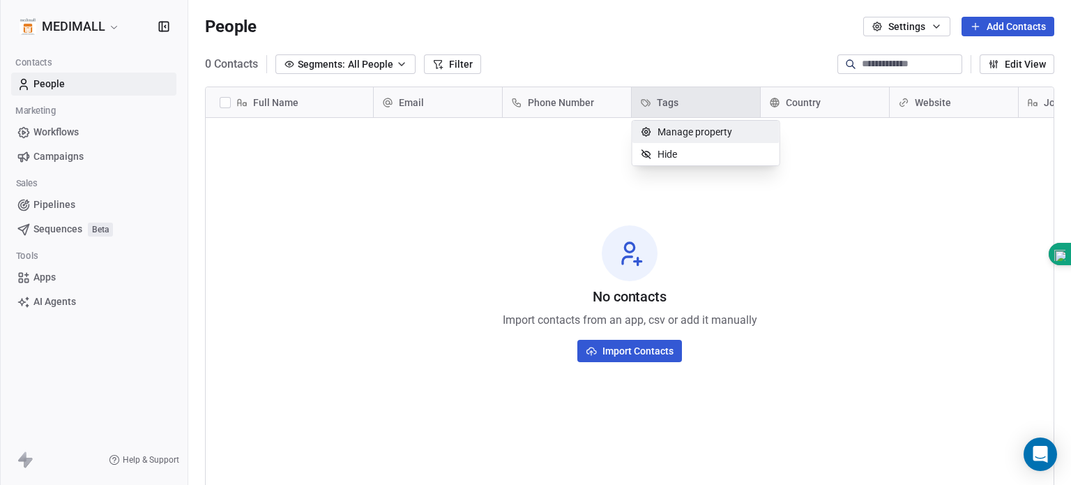
click at [731, 102] on html "MEDIMALL Contacts People Marketing Workflows Campaigns Sales Pipelines Sequence…" at bounding box center [535, 242] width 1071 height 485
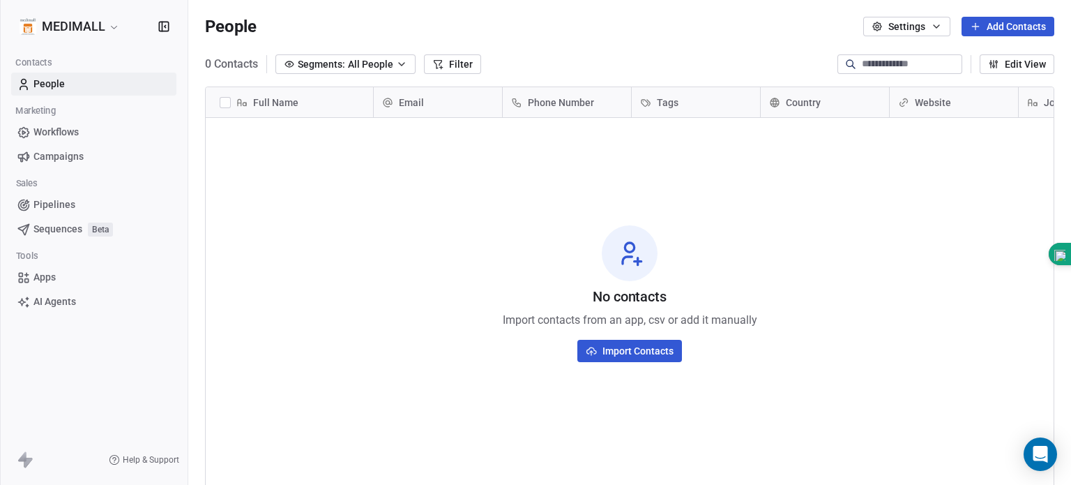
click at [1016, 60] on button "Edit View" at bounding box center [1017, 64] width 75 height 20
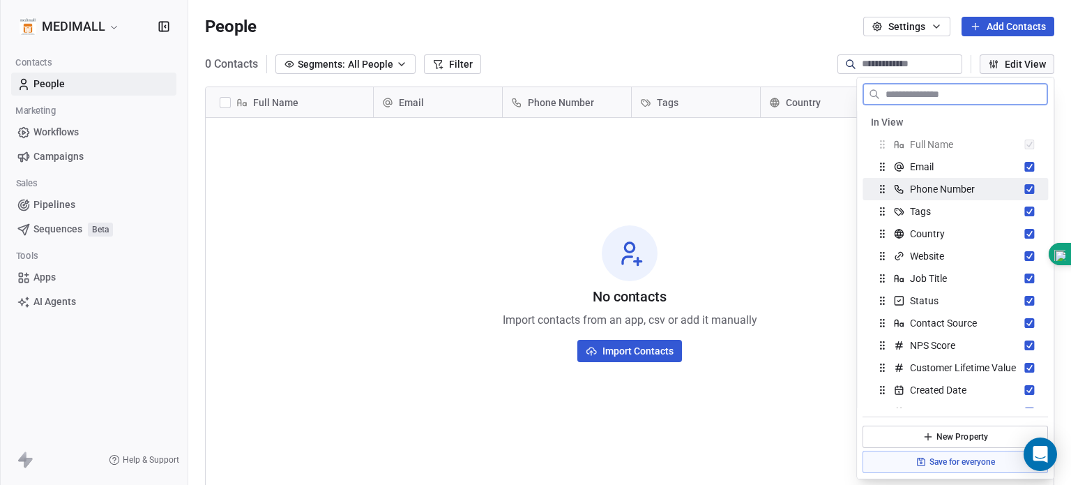
click at [1024, 191] on button "Suggestions" at bounding box center [1029, 189] width 10 height 10
click at [879, 192] on icon "Suggestions" at bounding box center [881, 188] width 11 height 11
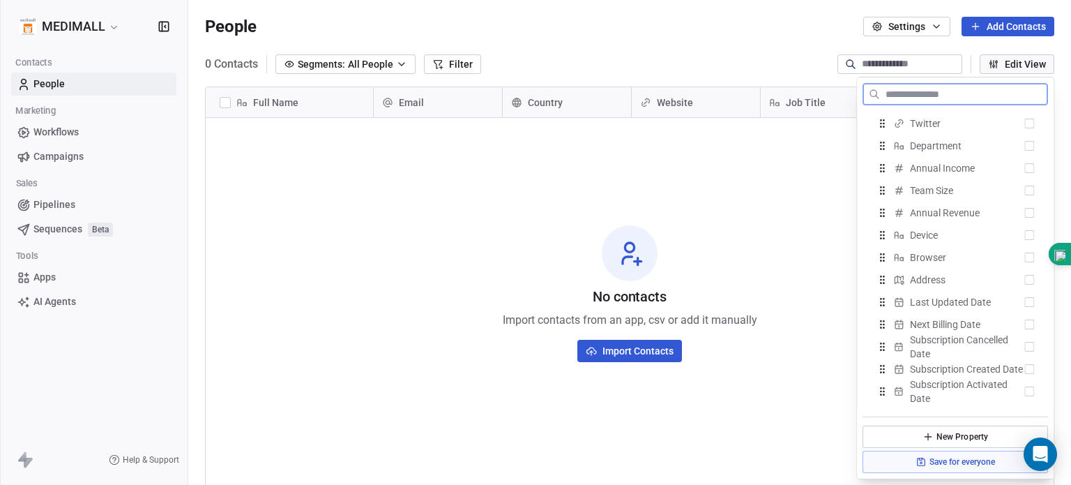
scroll to position [707, 0]
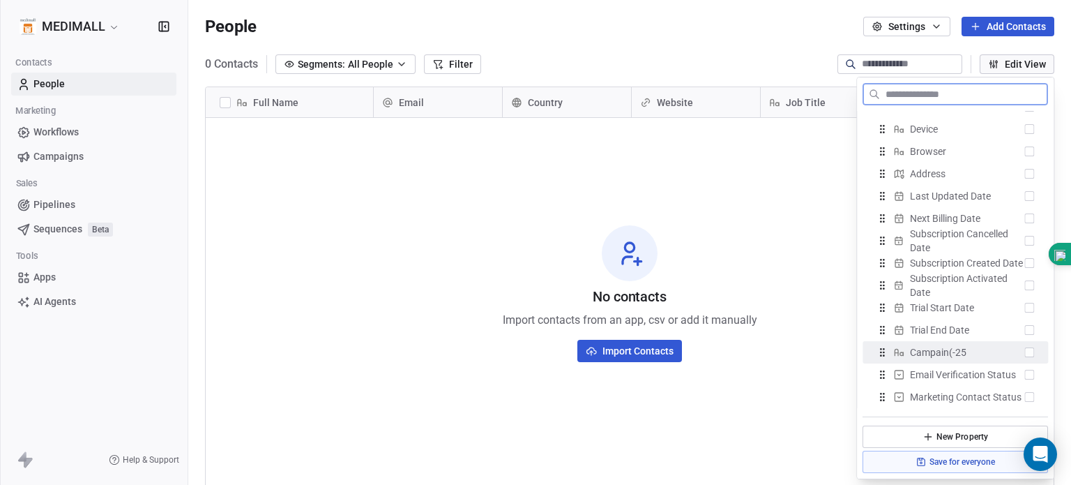
click at [921, 354] on span "Campain(-25" at bounding box center [938, 352] width 56 height 14
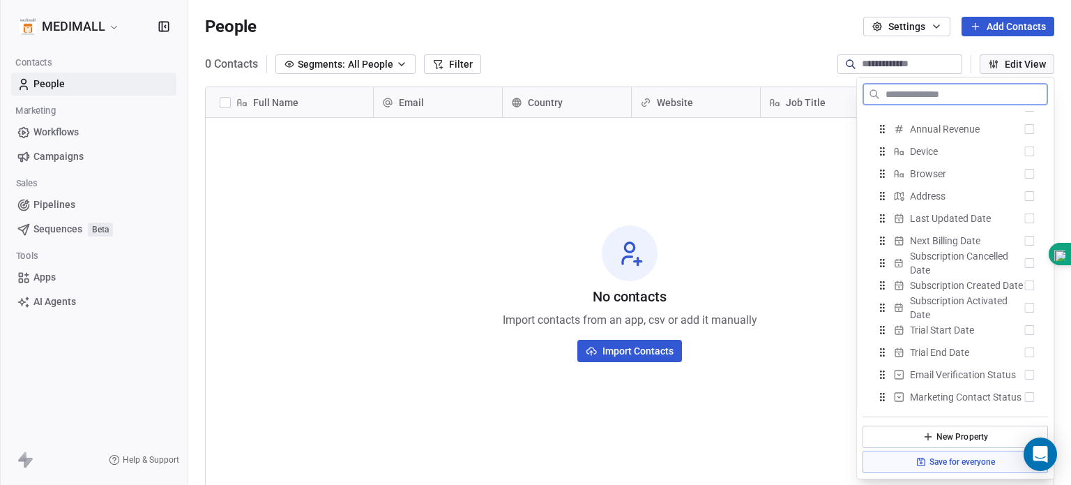
click at [921, 354] on span "Trial End Date" at bounding box center [939, 352] width 59 height 14
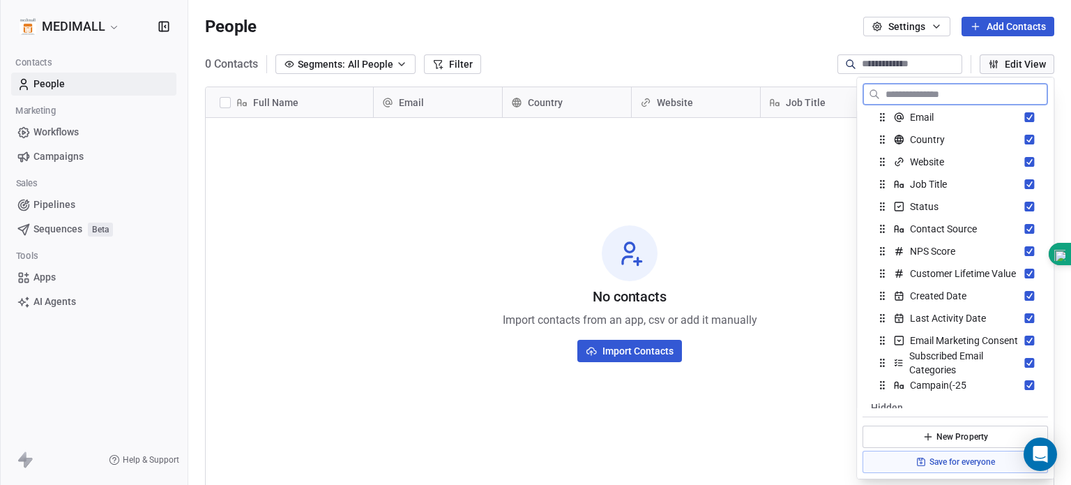
scroll to position [49, 0]
click at [1024, 162] on button "Suggestions" at bounding box center [1029, 163] width 10 height 10
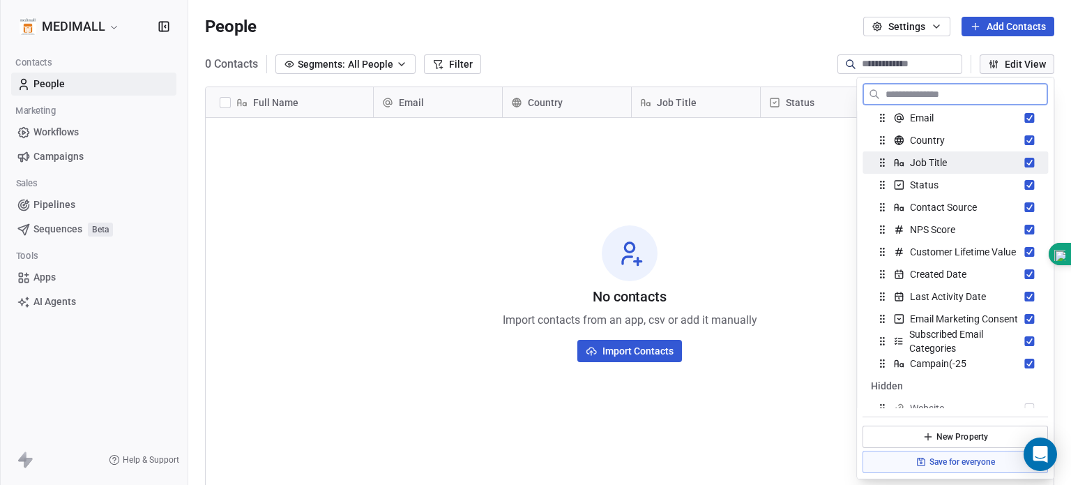
click at [910, 160] on span "Job Title" at bounding box center [928, 162] width 37 height 14
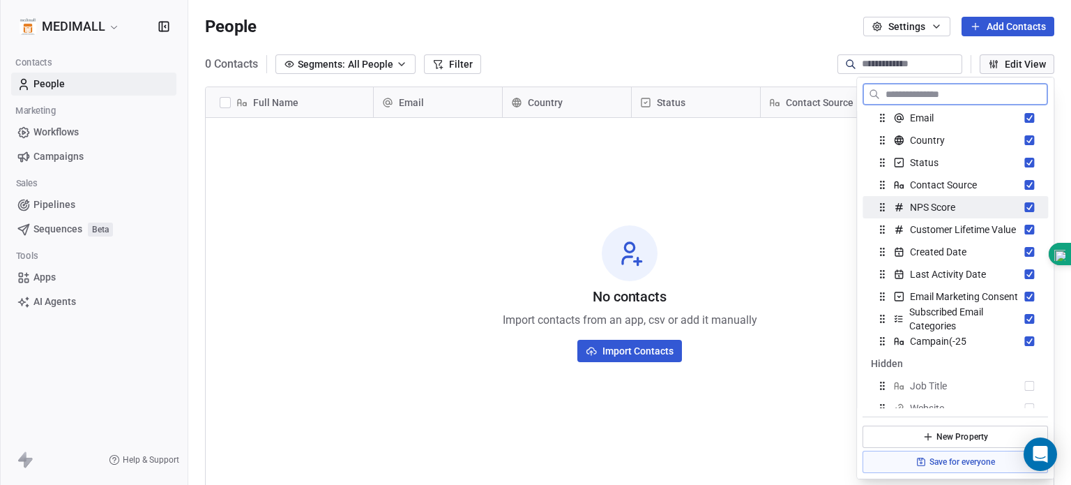
click at [1024, 205] on button "Suggestions" at bounding box center [1029, 207] width 10 height 10
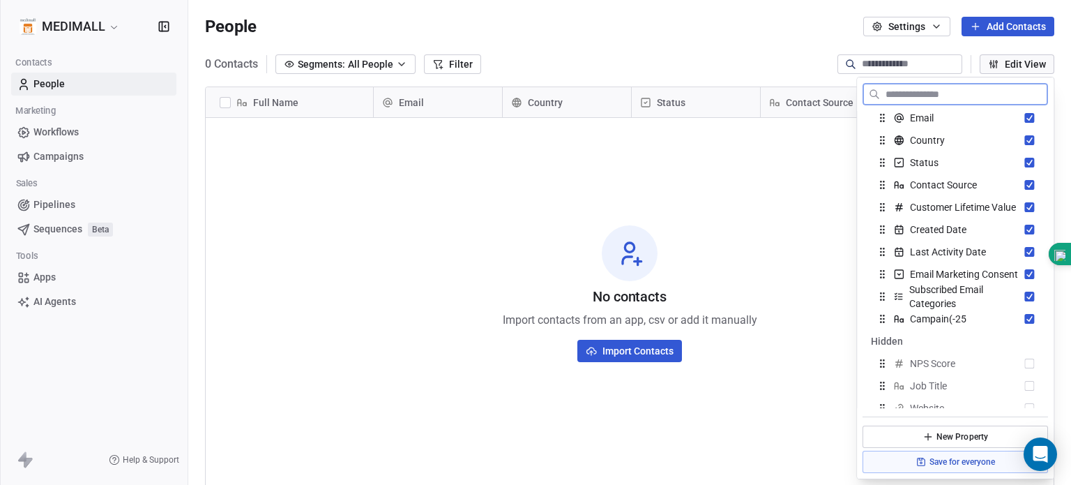
click at [1024, 205] on button "Suggestions" at bounding box center [1029, 207] width 10 height 10
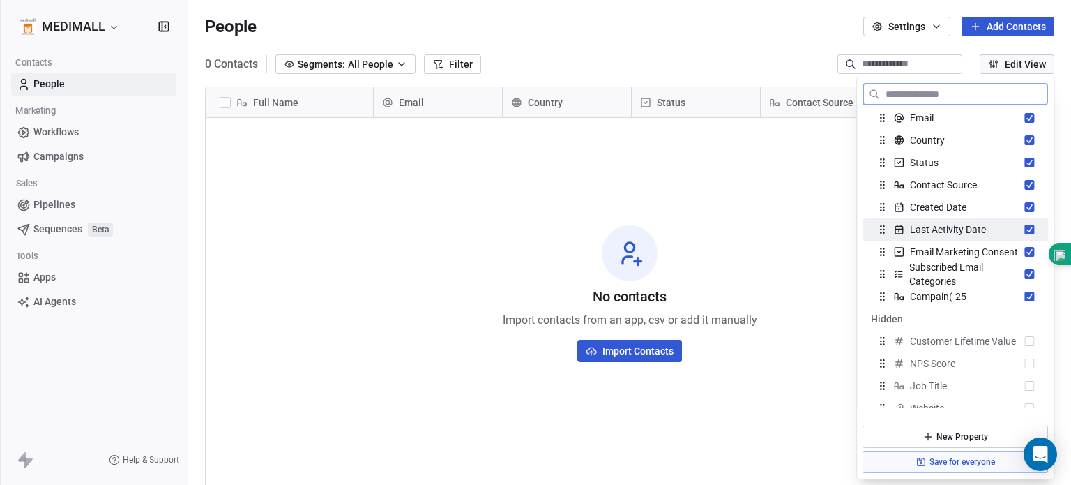
click at [1024, 228] on button "Suggestions" at bounding box center [1029, 230] width 10 height 10
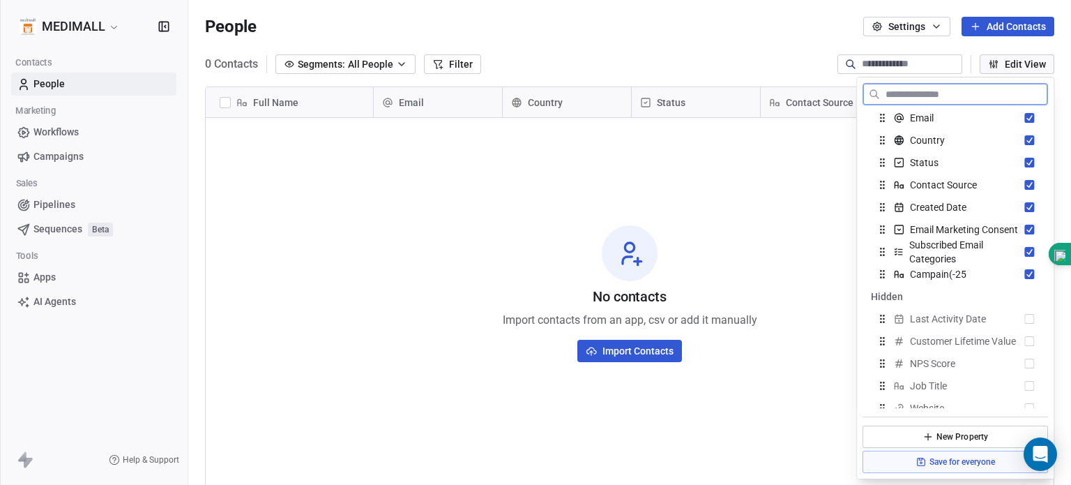
click at [1024, 228] on button "Suggestions" at bounding box center [1029, 230] width 10 height 10
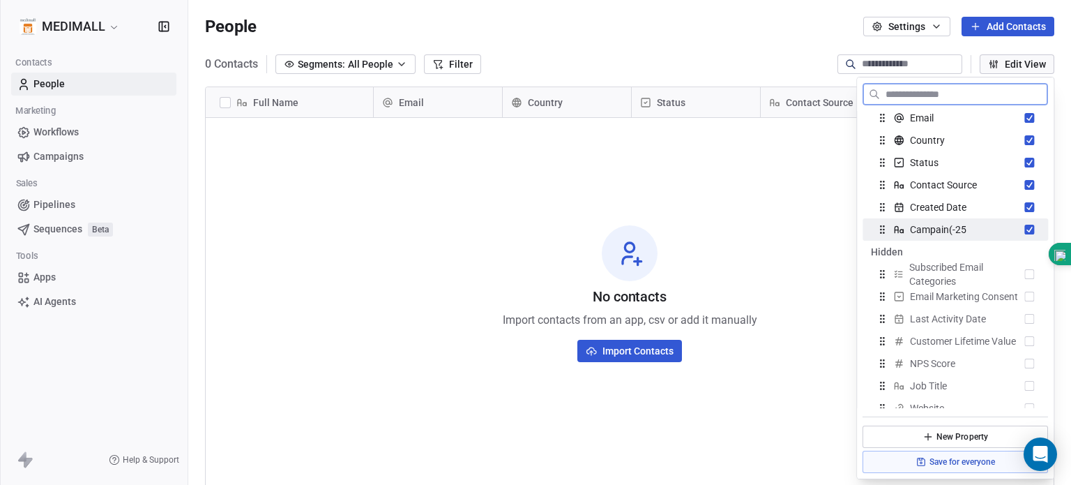
click at [1024, 229] on button "Suggestions" at bounding box center [1029, 230] width 10 height 10
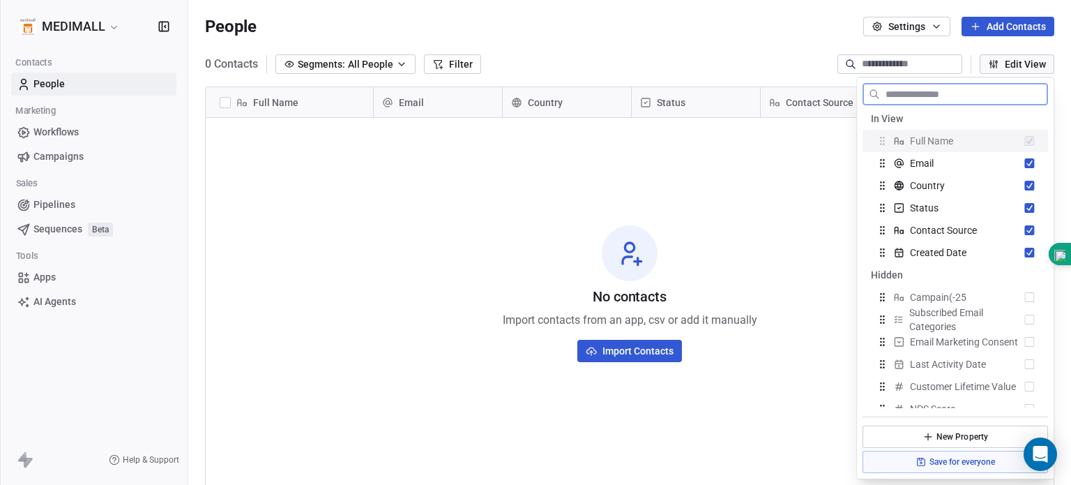
scroll to position [1, 0]
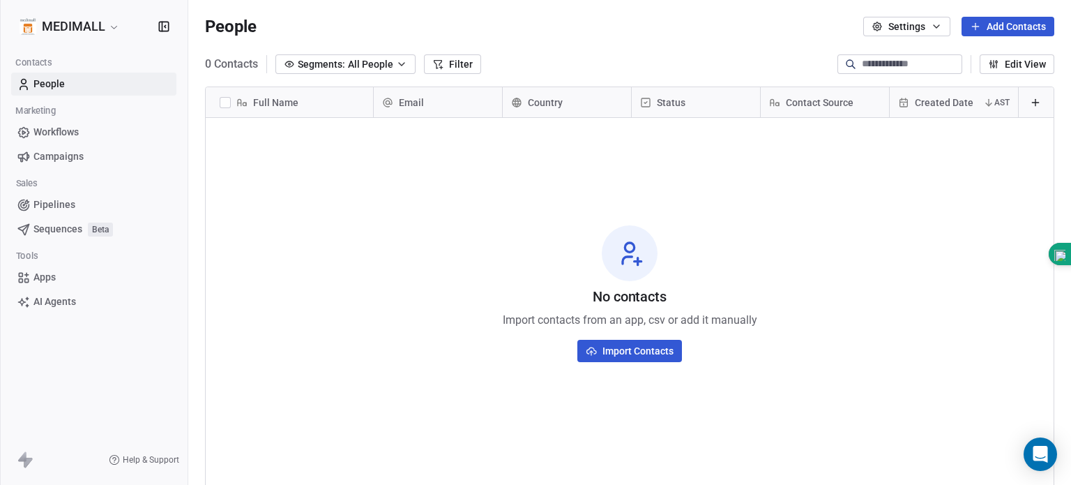
click at [675, 107] on span "Status" at bounding box center [671, 103] width 29 height 14
click at [675, 107] on html "MEDIMALL Contacts People Marketing Workflows Campaigns Sales Pipelines Sequence…" at bounding box center [535, 242] width 1071 height 485
click at [991, 61] on icon "button" at bounding box center [993, 64] width 11 height 11
click at [404, 353] on div "No contacts Import contacts from an app, csv or add it manually Import Contacts" at bounding box center [630, 293] width 848 height 345
click at [1017, 63] on button "Edit View" at bounding box center [1017, 64] width 75 height 20
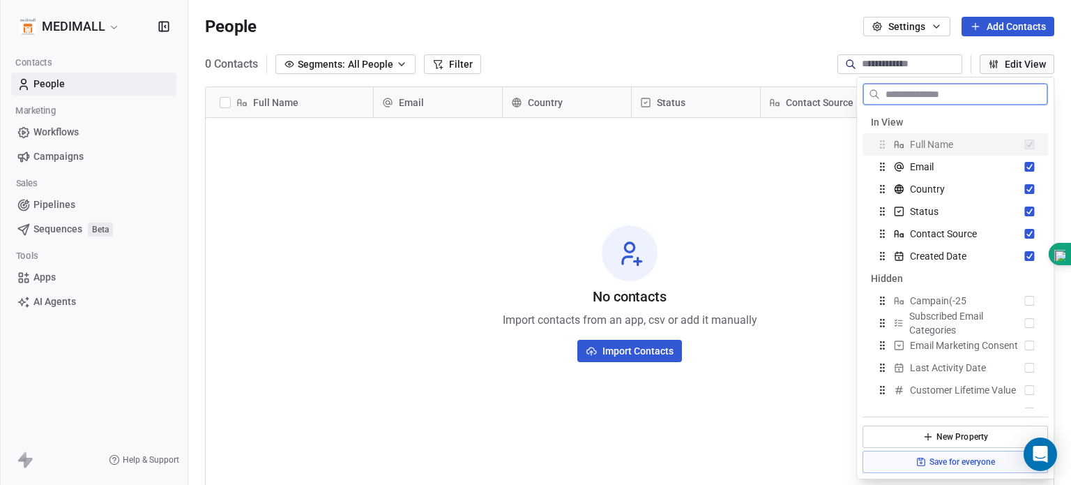
click at [1017, 63] on button "Edit View" at bounding box center [1017, 64] width 75 height 20
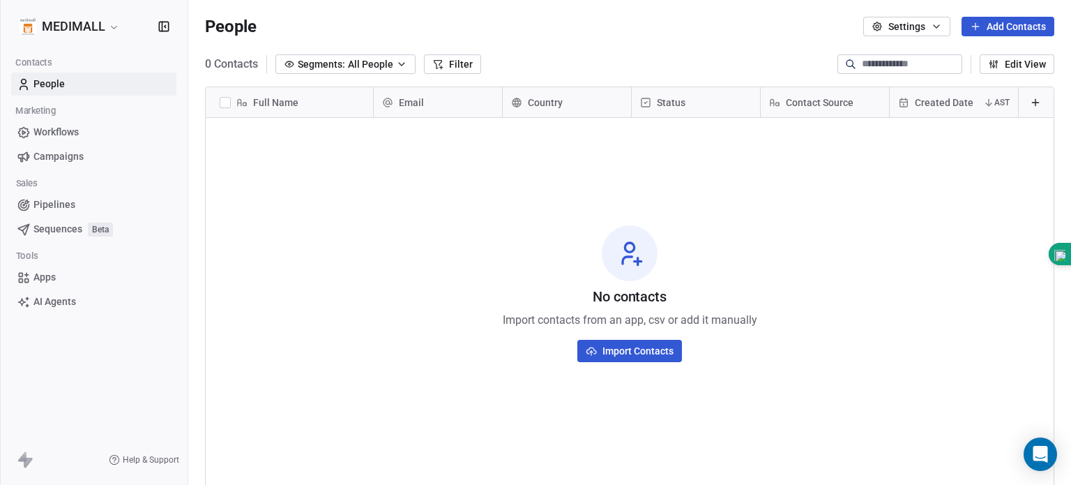
click at [956, 97] on span "Created Date" at bounding box center [944, 103] width 59 height 14
click at [956, 97] on html "MEDIMALL Contacts People Marketing Workflows Campaigns Sales Pipelines Sequence…" at bounding box center [535, 242] width 1071 height 485
click at [1002, 69] on button "Edit View" at bounding box center [1017, 64] width 75 height 20
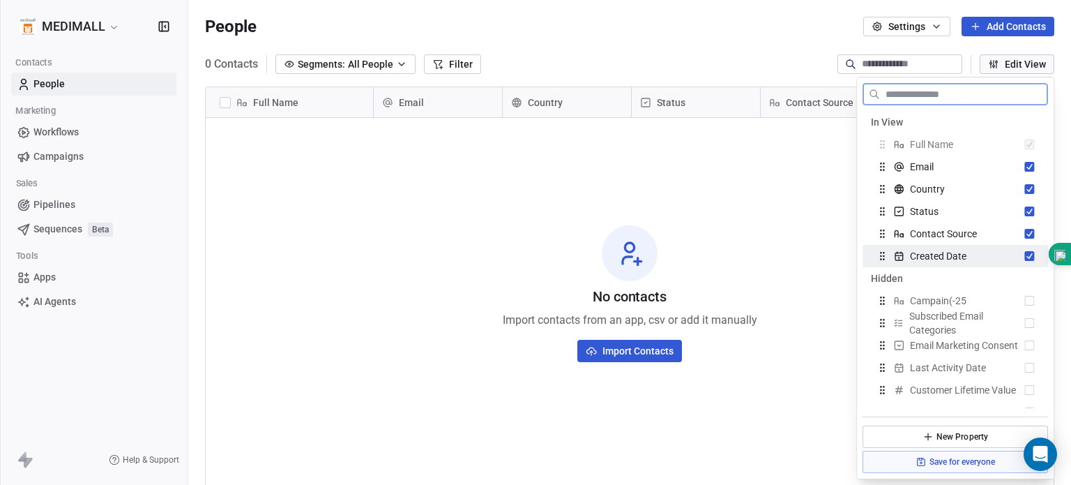
click at [1024, 254] on button "Suggestions" at bounding box center [1029, 256] width 10 height 10
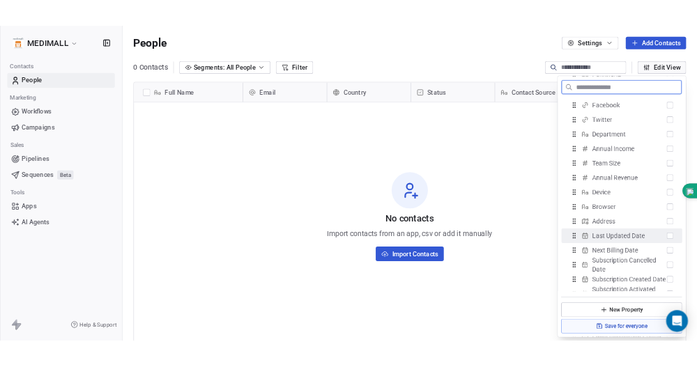
scroll to position [707, 0]
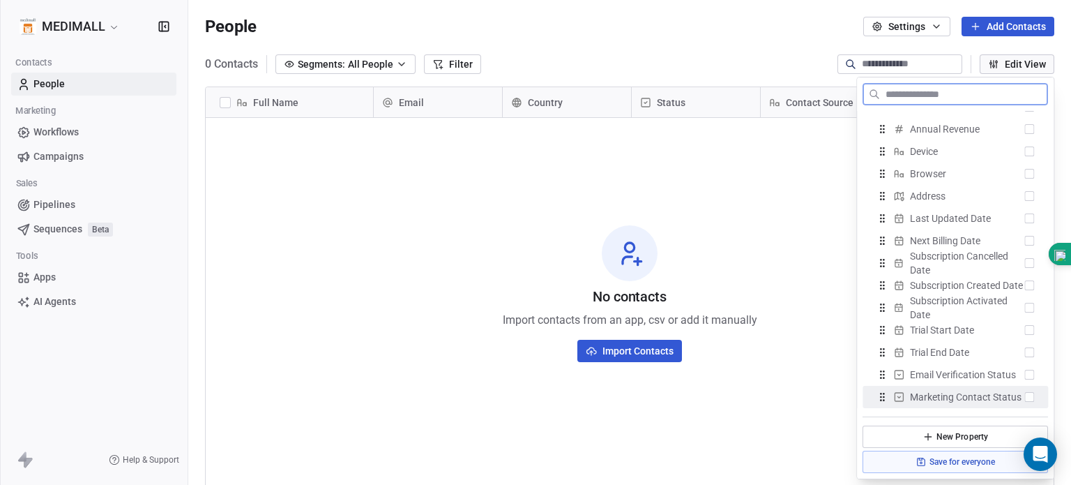
click at [955, 430] on button "New Property" at bounding box center [955, 436] width 185 height 22
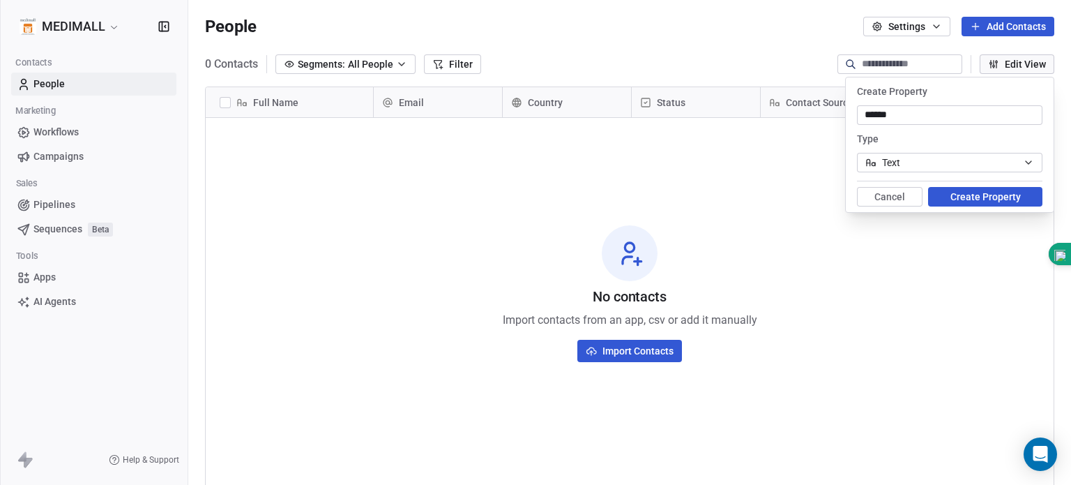
type input "******"
click at [962, 197] on button "Create Property" at bounding box center [985, 197] width 114 height 20
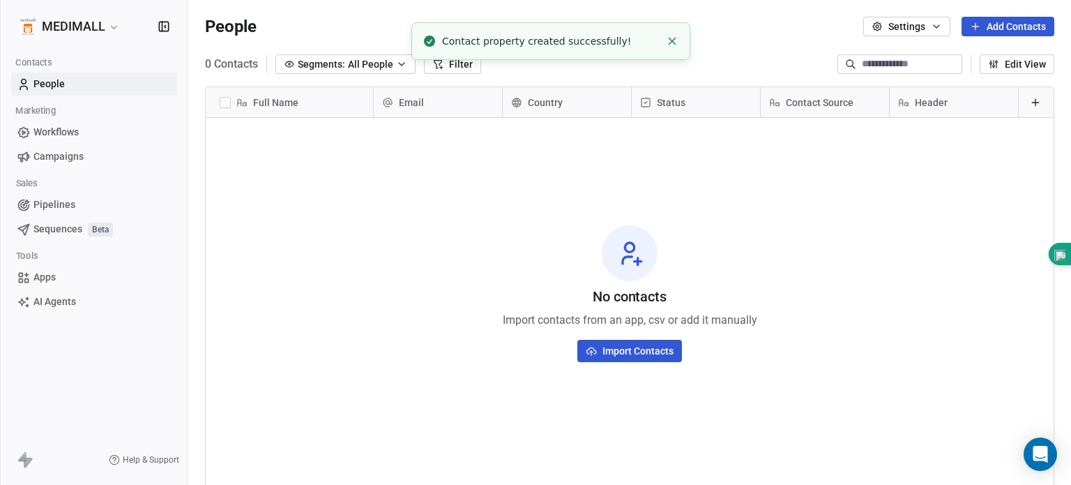
click at [1026, 60] on button "Edit View" at bounding box center [1017, 64] width 75 height 20
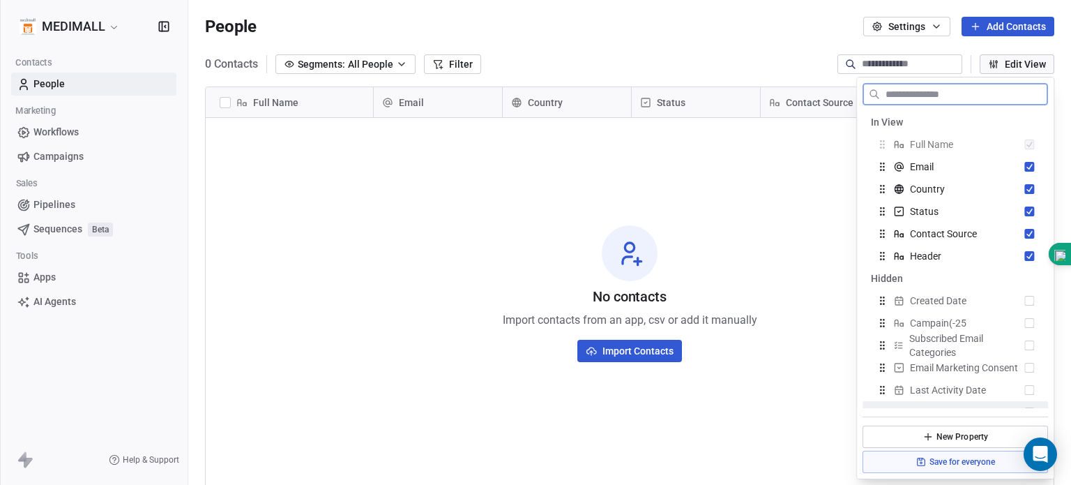
click at [944, 433] on button "New Property" at bounding box center [955, 436] width 185 height 22
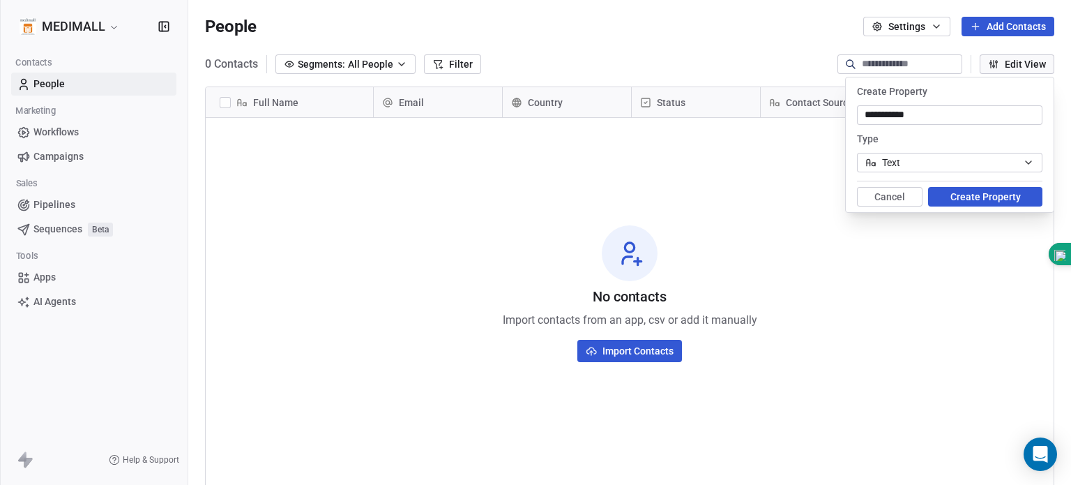
type input "**********"
click at [980, 197] on button "Create Property" at bounding box center [985, 197] width 114 height 20
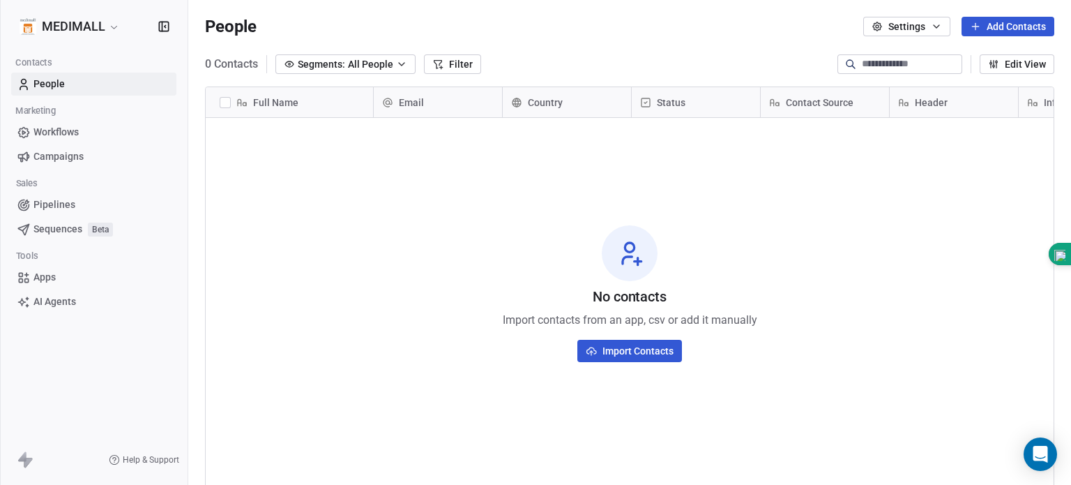
click at [609, 344] on button "Import Contacts" at bounding box center [629, 351] width 105 height 22
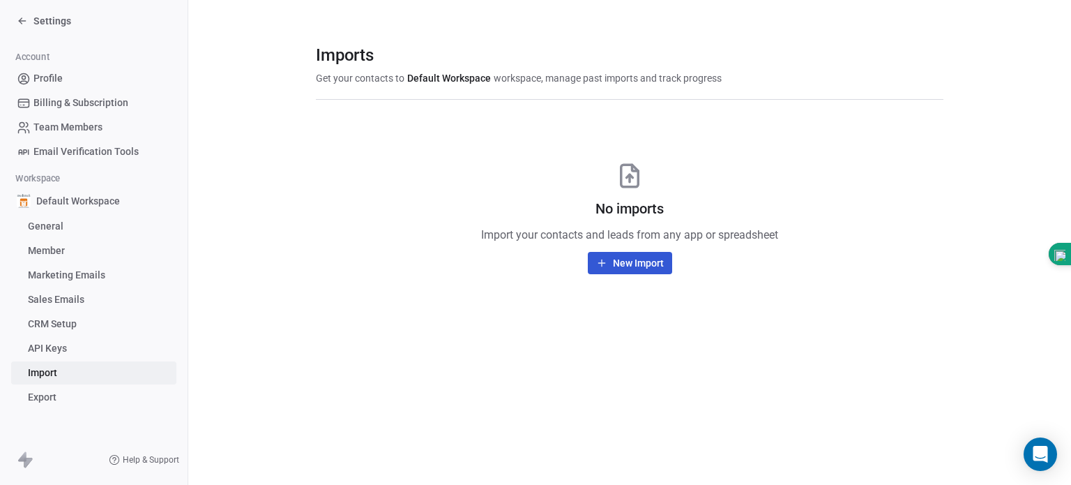
click at [637, 258] on button "New Import" at bounding box center [630, 263] width 84 height 22
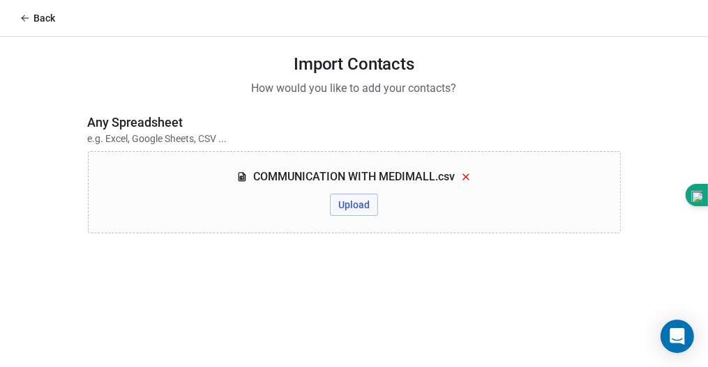
click at [349, 206] on button "Upload" at bounding box center [354, 205] width 48 height 22
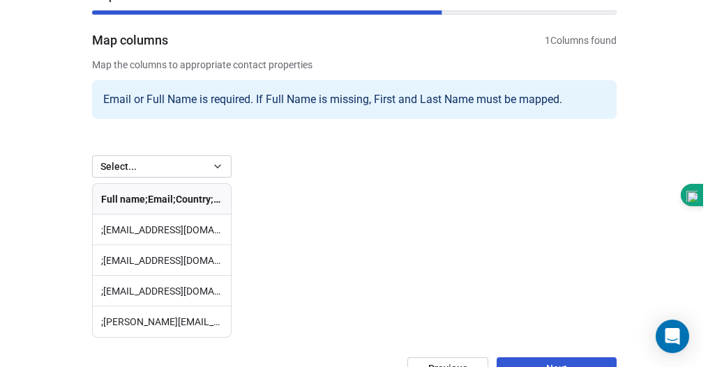
scroll to position [132, 0]
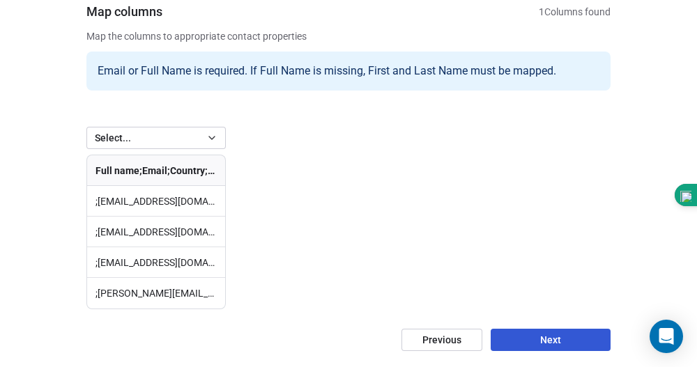
click at [206, 129] on button "Select..." at bounding box center [155, 138] width 139 height 22
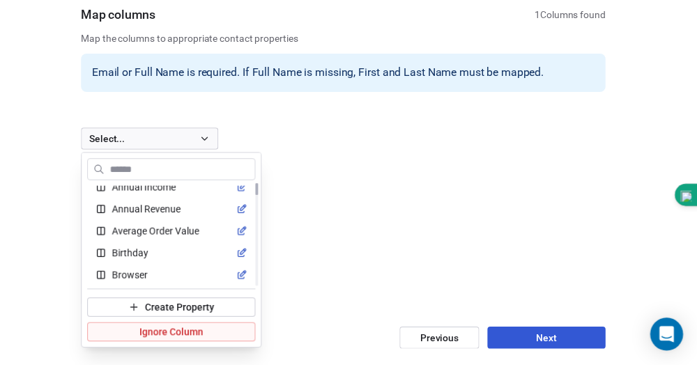
scroll to position [0, 0]
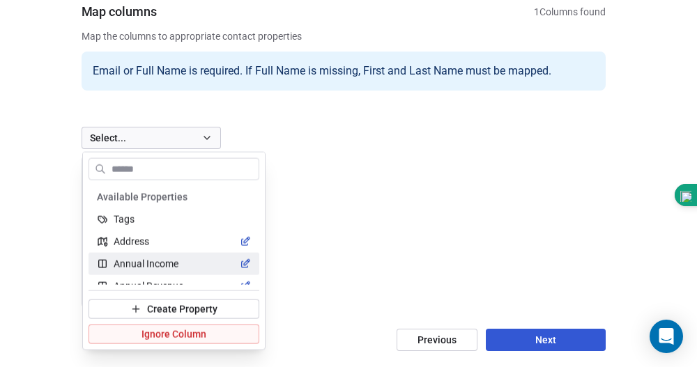
click at [370, 188] on html "Back Import Contacts Step 2 of 3 Map columns 1 Columns found Map the columns to…" at bounding box center [348, 118] width 697 height 500
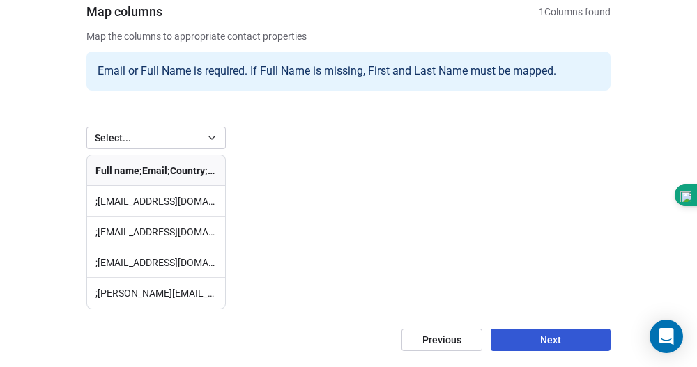
click at [173, 202] on td ";[EMAIL_ADDRESS][DOMAIN_NAME];[GEOGRAPHIC_DATA];OD;;Richiesta informazioni per …" at bounding box center [156, 201] width 138 height 31
click at [392, 66] on div "Email or Full Name is required. If Full Name is missing, First and Last Name mu…" at bounding box center [348, 71] width 524 height 39
click at [538, 348] on button "Next" at bounding box center [551, 340] width 120 height 22
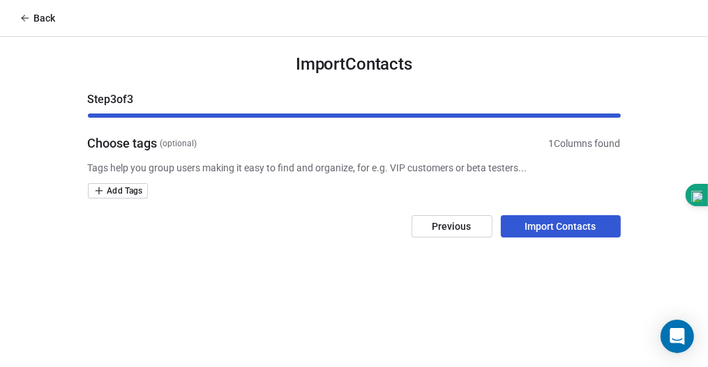
click at [542, 227] on button "Import Contacts" at bounding box center [561, 226] width 120 height 22
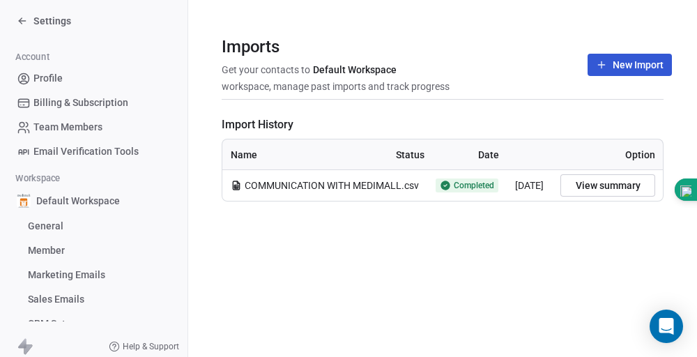
click at [366, 188] on span "COMMUNICATION WITH MEDIMALL.csv" at bounding box center [332, 185] width 174 height 14
click at [622, 185] on button "View summary" at bounding box center [608, 185] width 95 height 22
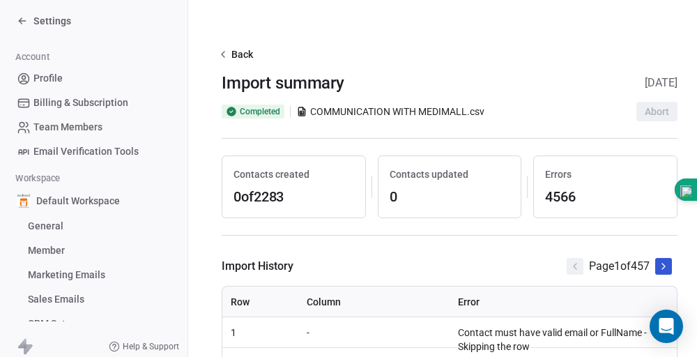
scroll to position [0, 22]
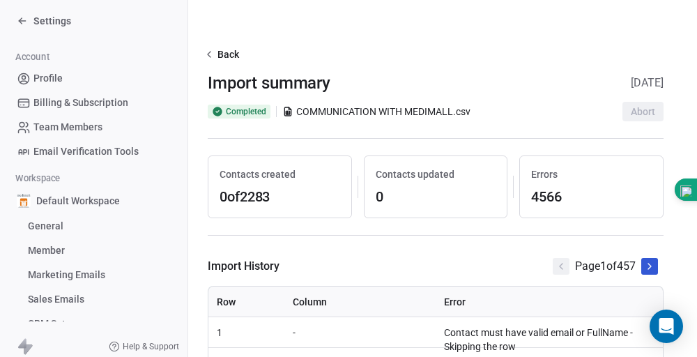
click at [328, 108] on span "COMMUNICATION WITH MEDIMALL.csv" at bounding box center [383, 112] width 174 height 14
click at [206, 54] on button "Back" at bounding box center [223, 54] width 43 height 25
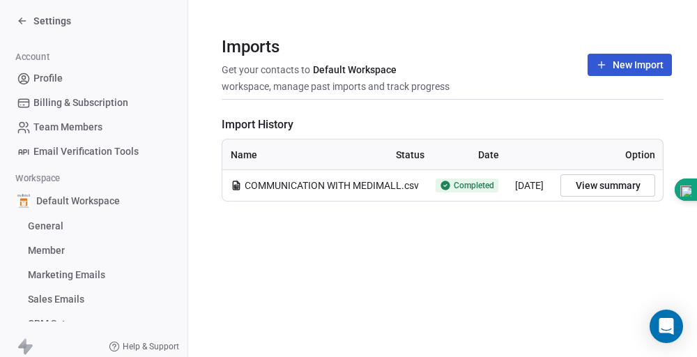
click at [276, 187] on span "COMMUNICATION WITH MEDIMALL.csv" at bounding box center [332, 185] width 174 height 14
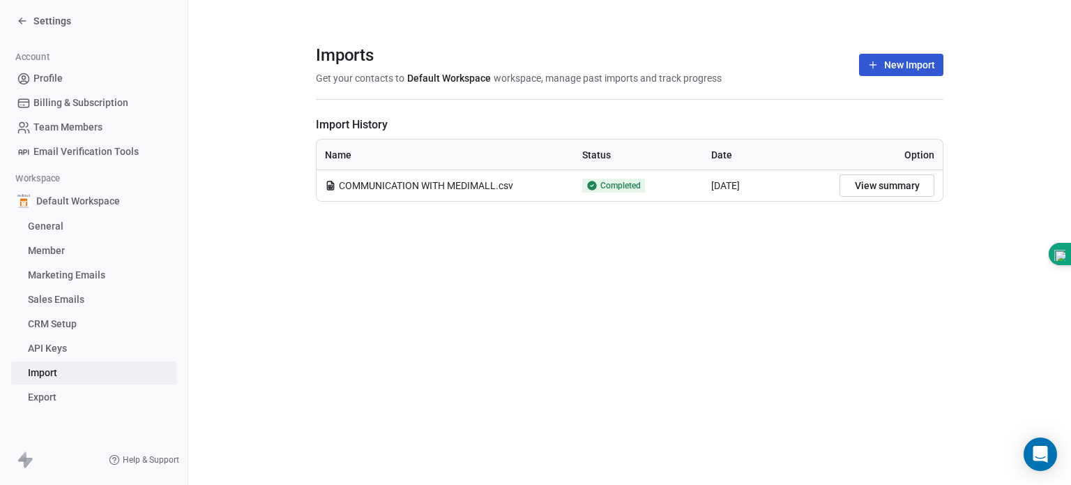
click at [493, 186] on span "COMMUNICATION WITH MEDIMALL.csv" at bounding box center [426, 185] width 174 height 14
click at [496, 186] on span "COMMUNICATION WITH MEDIMALL.csv" at bounding box center [426, 185] width 174 height 14
click at [506, 90] on section "Imports Get your contacts to Default Workspace workspace, manage past imports a…" at bounding box center [630, 72] width 628 height 55
click at [867, 187] on button "View summary" at bounding box center [886, 185] width 95 height 22
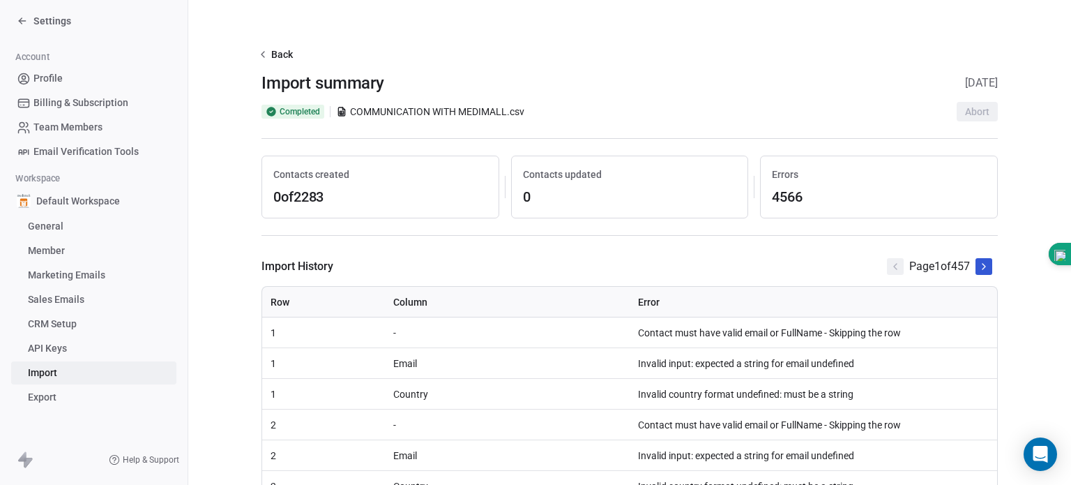
click at [981, 267] on icon at bounding box center [983, 266] width 11 height 11
click at [439, 114] on span "COMMUNICATION WITH MEDIMALL.csv" at bounding box center [437, 112] width 174 height 14
click at [257, 52] on icon at bounding box center [262, 54] width 11 height 11
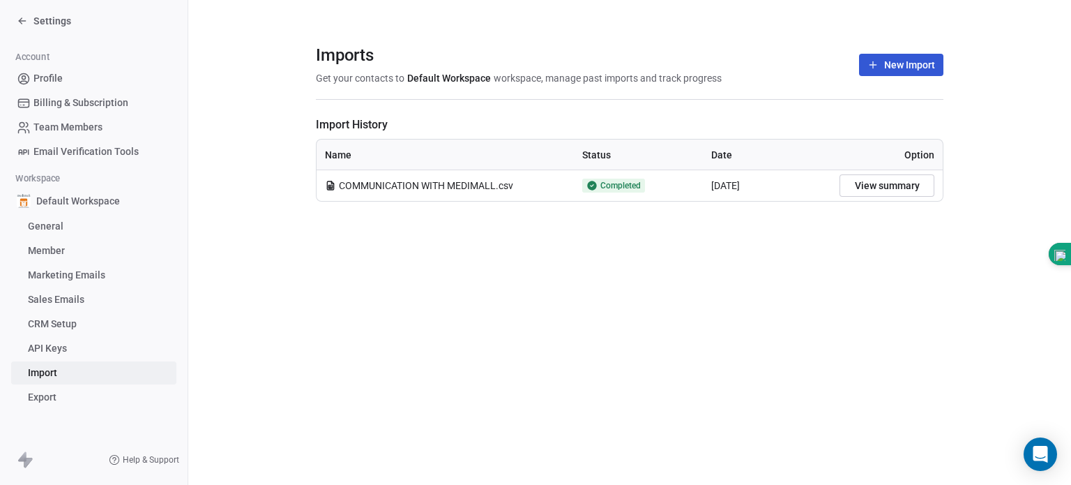
click at [24, 23] on icon at bounding box center [22, 20] width 11 height 11
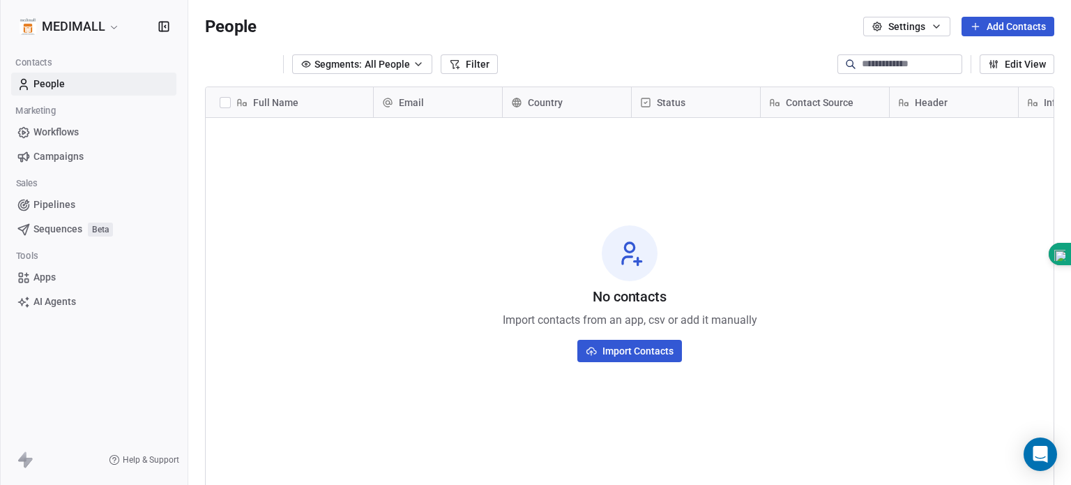
scroll to position [416, 872]
click at [75, 82] on link "People" at bounding box center [93, 84] width 165 height 23
click at [667, 348] on button "Import Contacts" at bounding box center [629, 351] width 105 height 22
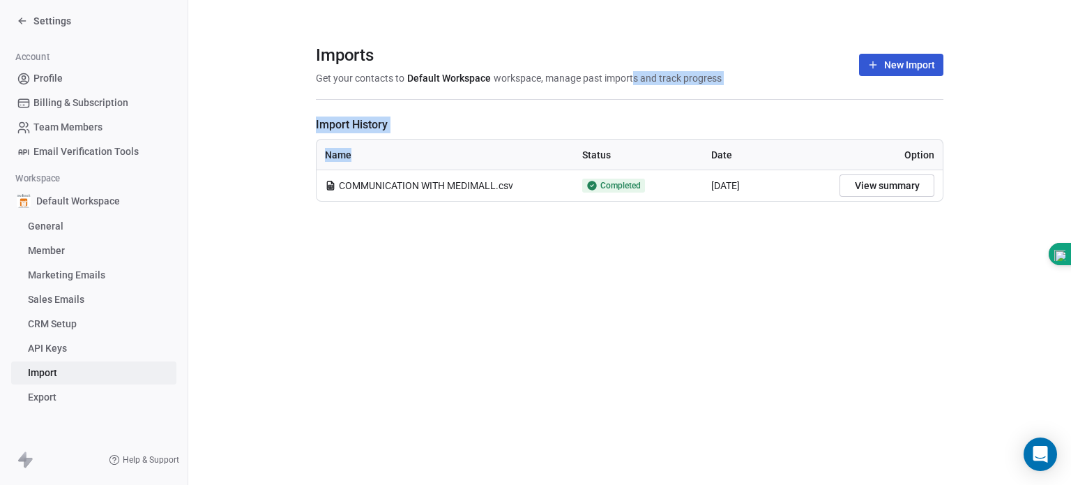
drag, startPoint x: 640, startPoint y: 84, endPoint x: 376, endPoint y: 152, distance: 272.8
click at [376, 152] on div "Imports Get your contacts to Default Workspace workspace, manage past imports a…" at bounding box center [630, 123] width 628 height 157
drag, startPoint x: 368, startPoint y: 194, endPoint x: 332, endPoint y: 189, distance: 36.6
click at [332, 189] on td "COMMUNICATION WITH MEDIMALL.csv" at bounding box center [445, 185] width 257 height 31
click at [332, 189] on icon at bounding box center [330, 185] width 6 height 8
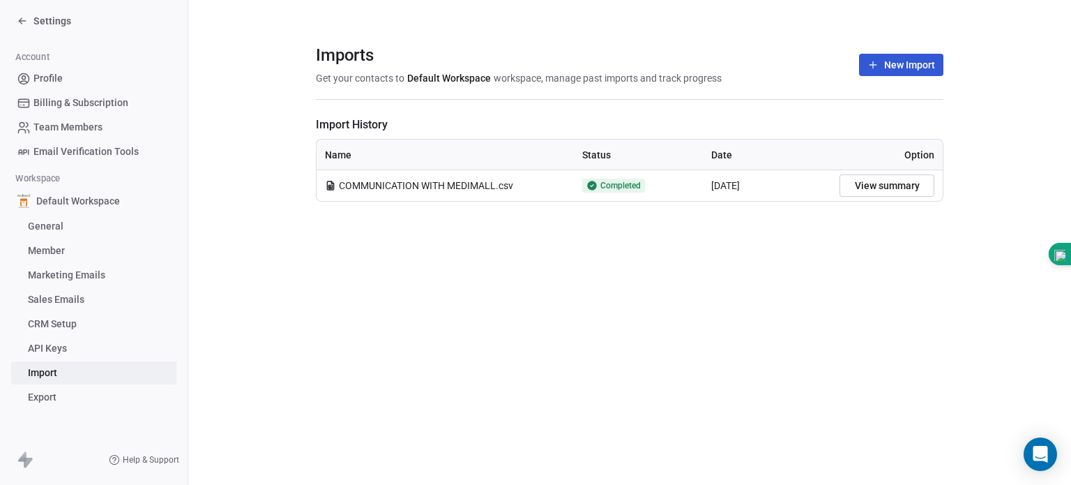
click at [333, 187] on icon at bounding box center [330, 185] width 11 height 11
click at [855, 183] on button "View summary" at bounding box center [886, 185] width 95 height 22
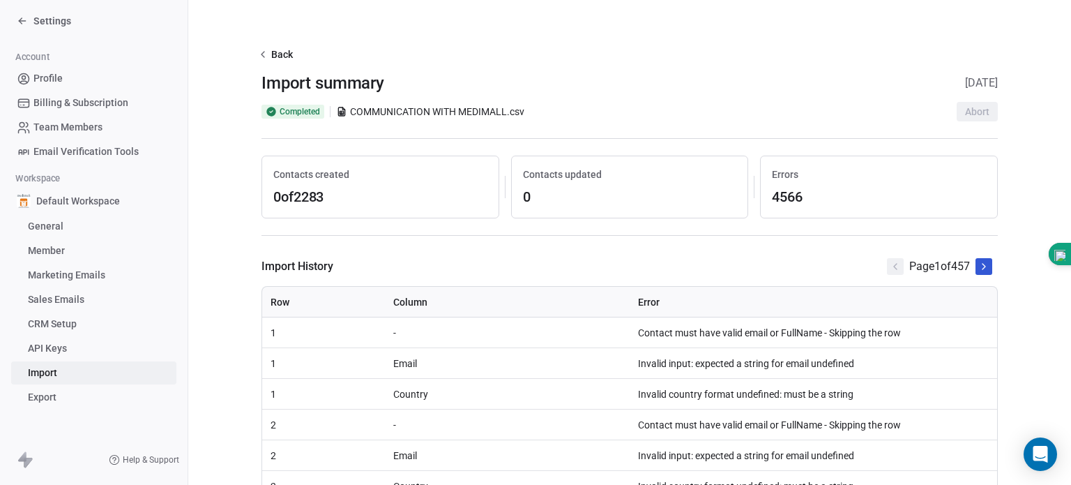
click at [98, 200] on span "Default Workspace" at bounding box center [78, 201] width 84 height 14
click at [56, 225] on span "General" at bounding box center [46, 226] width 36 height 15
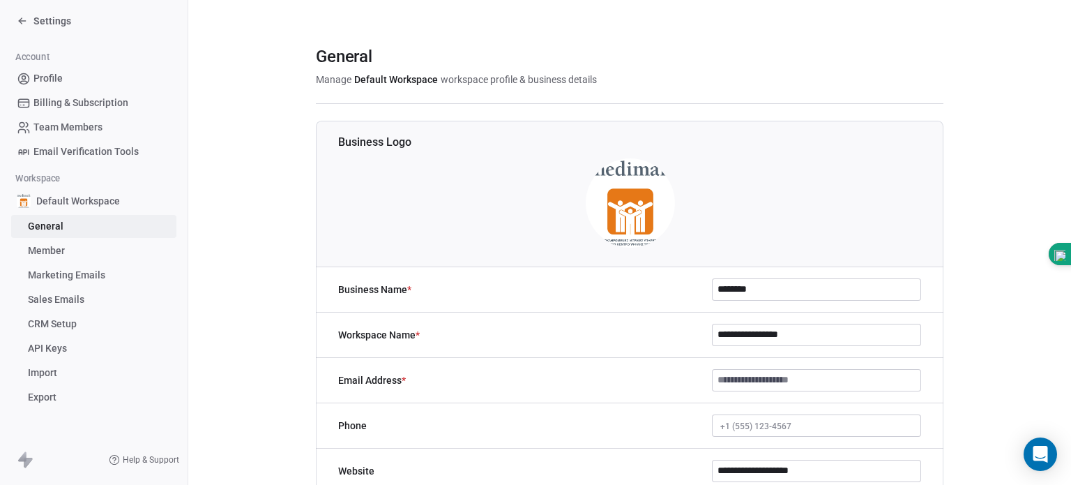
click at [54, 252] on span "Member" at bounding box center [46, 250] width 37 height 15
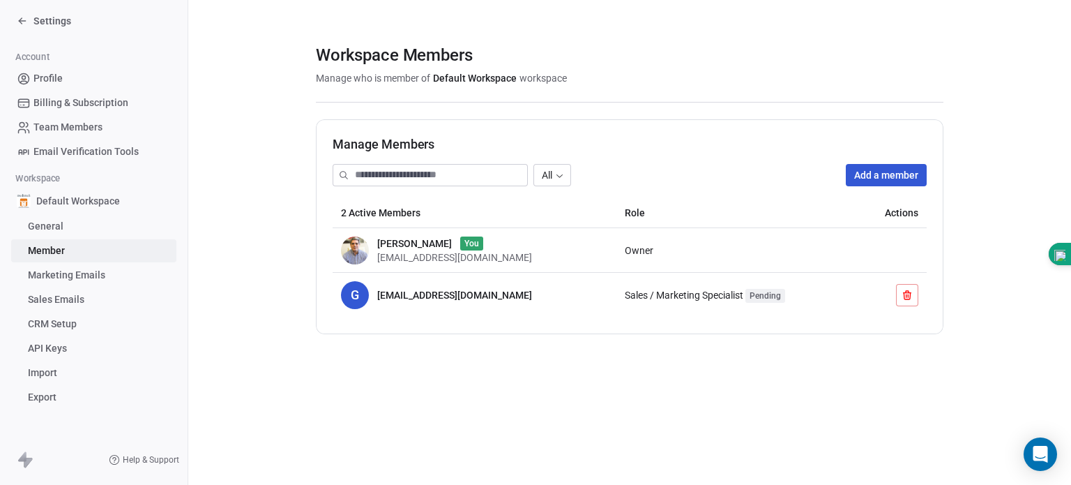
click at [898, 295] on button at bounding box center [907, 295] width 22 height 22
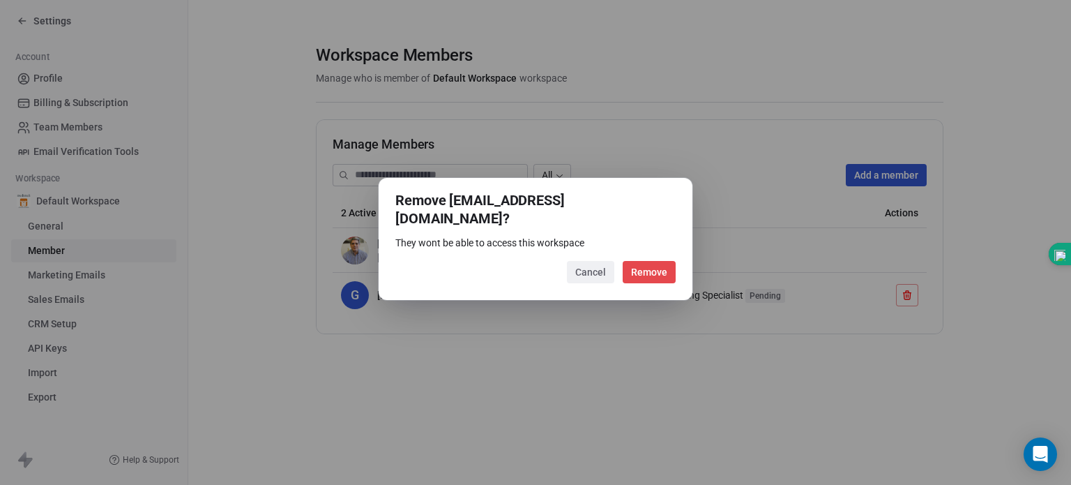
click at [670, 261] on button "Remove" at bounding box center [649, 272] width 53 height 22
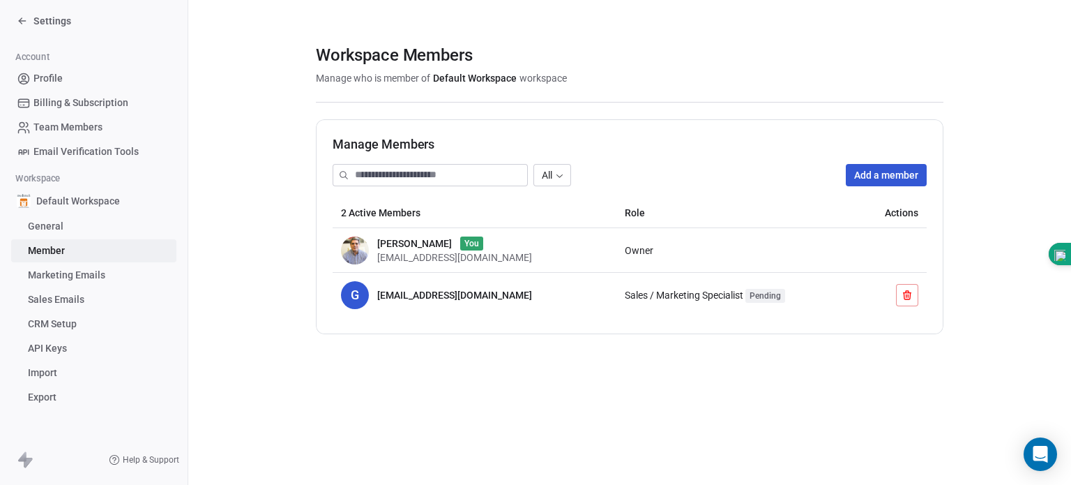
click at [99, 271] on span "Marketing Emails" at bounding box center [66, 275] width 77 height 15
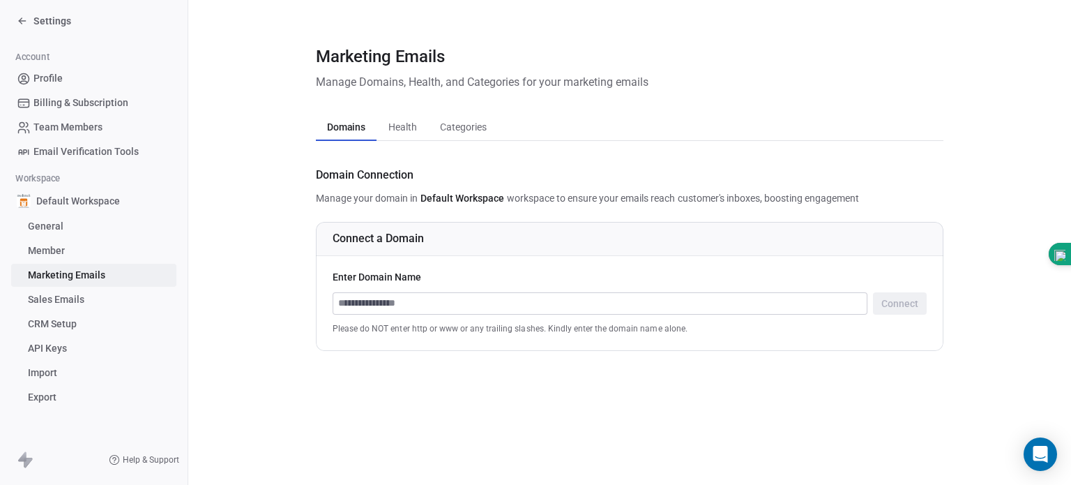
click at [63, 302] on span "Sales Emails" at bounding box center [56, 299] width 56 height 15
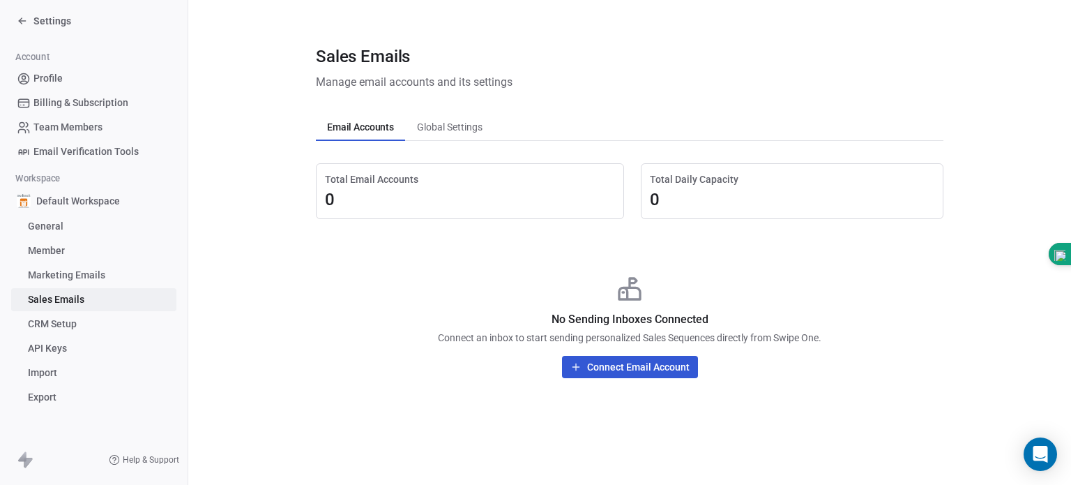
click at [59, 319] on span "CRM Setup" at bounding box center [52, 324] width 49 height 15
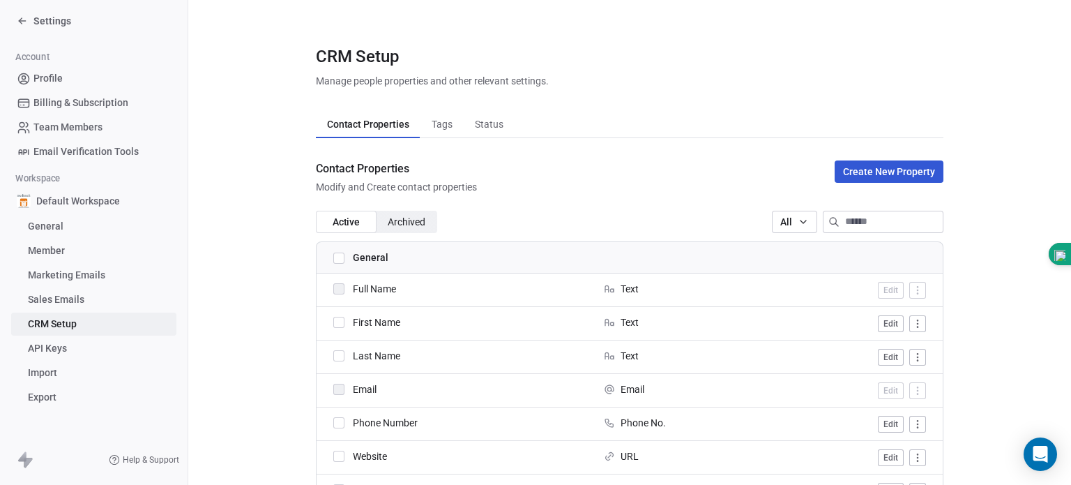
click at [52, 350] on span "API Keys" at bounding box center [47, 348] width 39 height 15
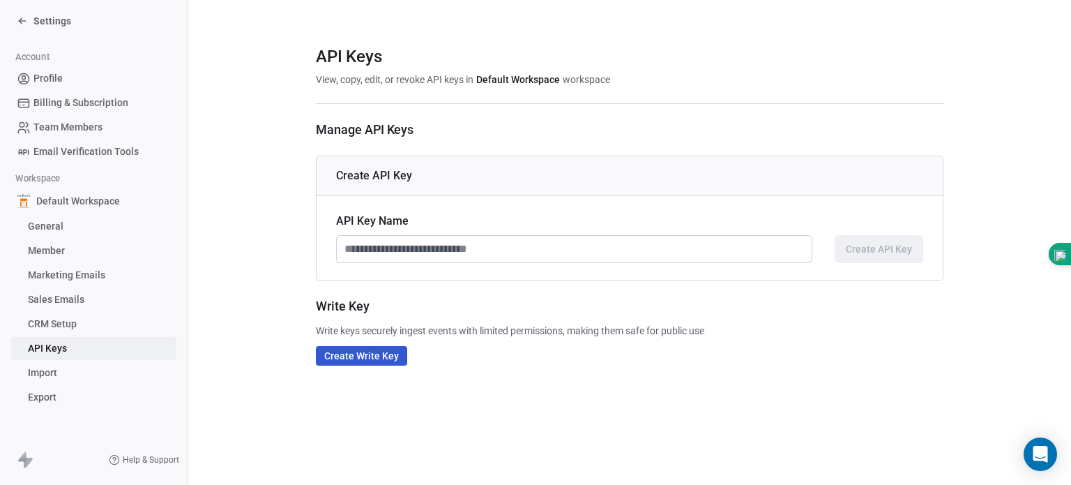
click at [45, 376] on span "Import" at bounding box center [42, 372] width 29 height 15
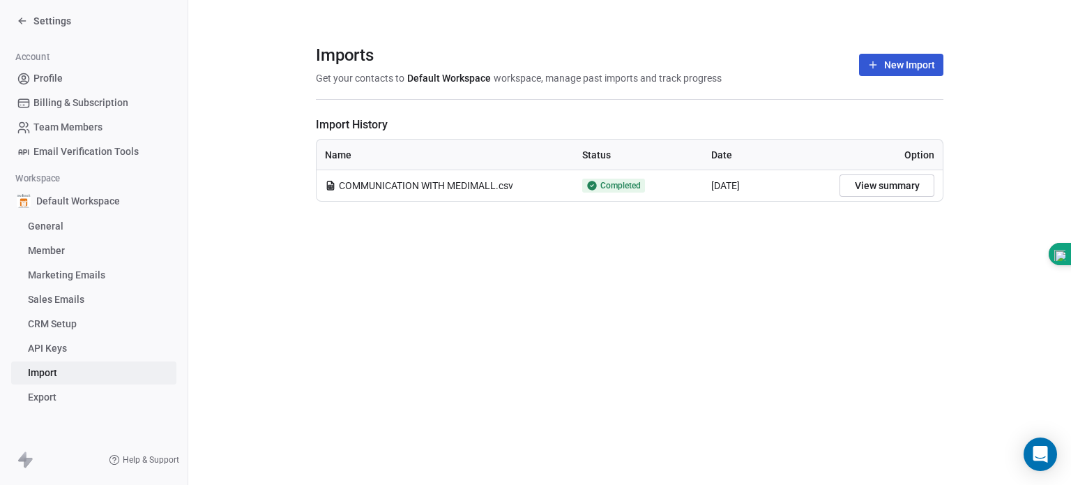
click at [42, 395] on span "Export" at bounding box center [42, 397] width 29 height 15
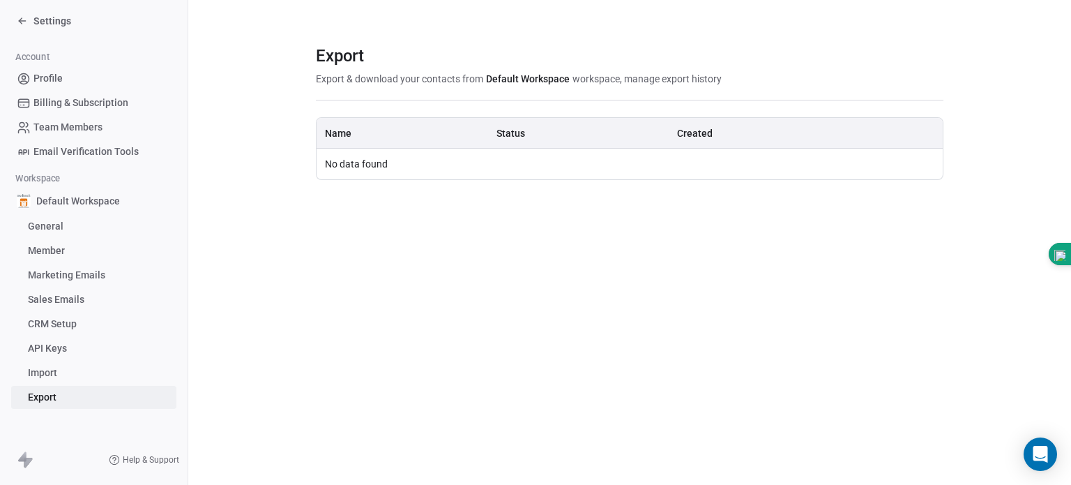
click at [46, 374] on span "Import" at bounding box center [42, 372] width 29 height 15
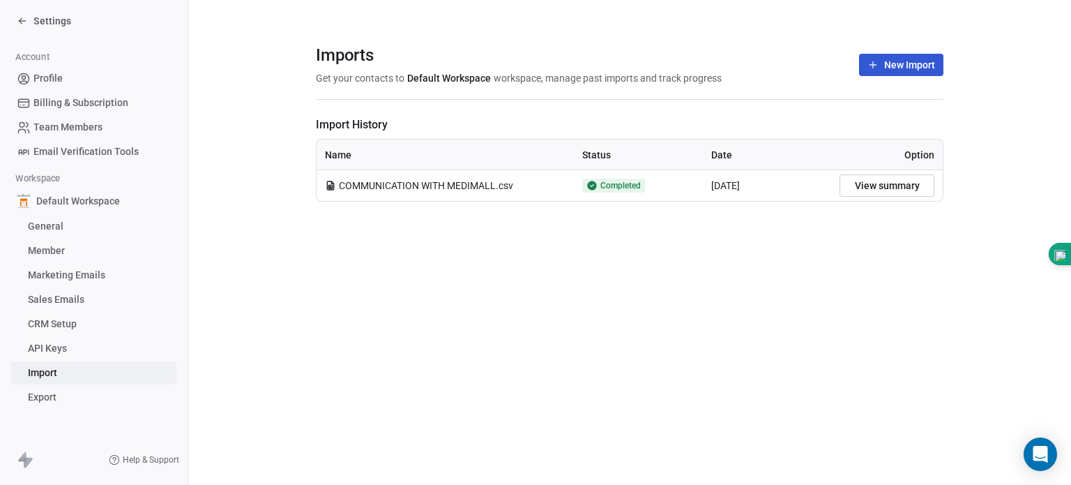
click at [347, 181] on span "COMMUNICATION WITH MEDIMALL.csv" at bounding box center [426, 185] width 174 height 14
click at [602, 181] on span "Completed" at bounding box center [620, 185] width 40 height 11
click at [102, 158] on span "Email Verification Tools" at bounding box center [85, 151] width 105 height 15
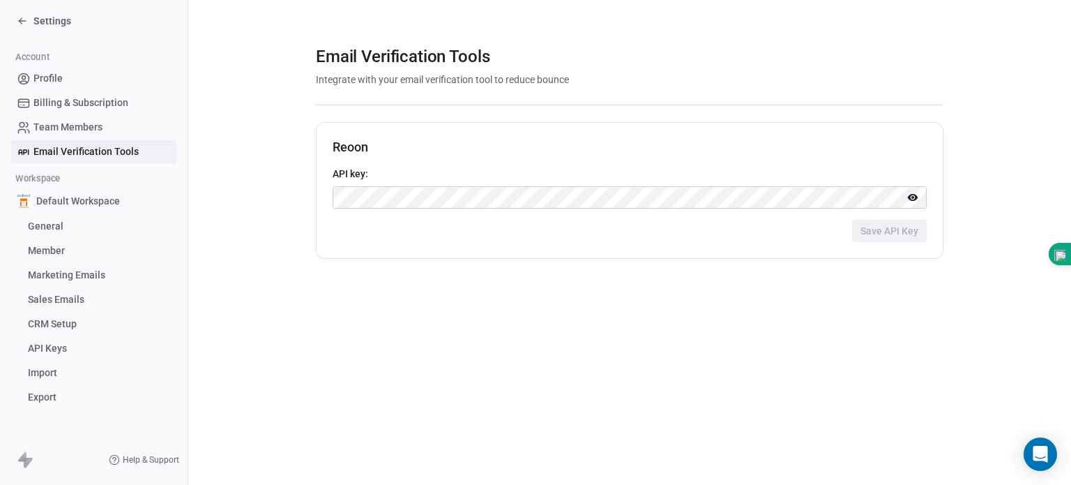
click at [93, 129] on span "Team Members" at bounding box center [67, 127] width 69 height 15
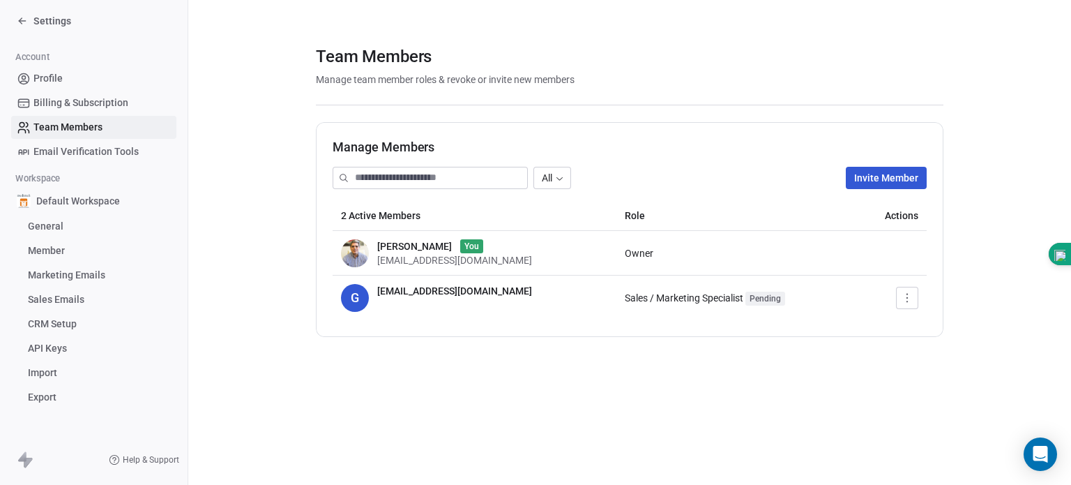
click at [86, 105] on span "Billing & Subscription" at bounding box center [80, 103] width 95 height 15
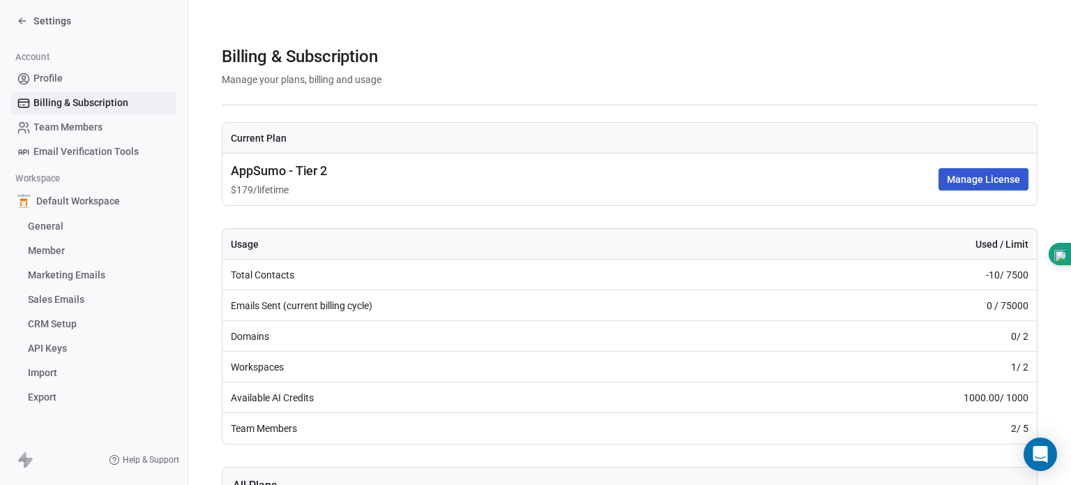
click at [49, 67] on span "Account" at bounding box center [33, 57] width 46 height 21
click at [47, 79] on span "Profile" at bounding box center [47, 78] width 29 height 15
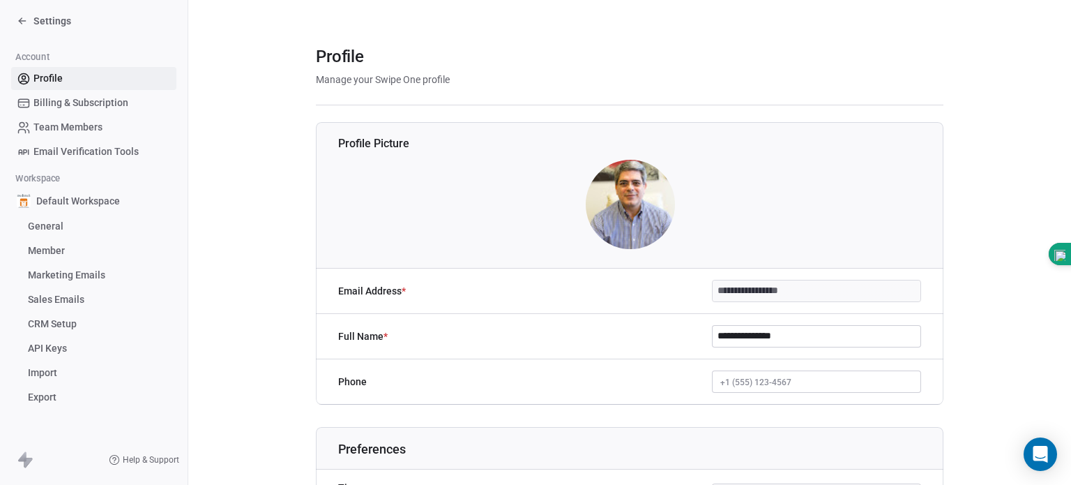
click at [28, 20] on div "Settings" at bounding box center [44, 21] width 54 height 14
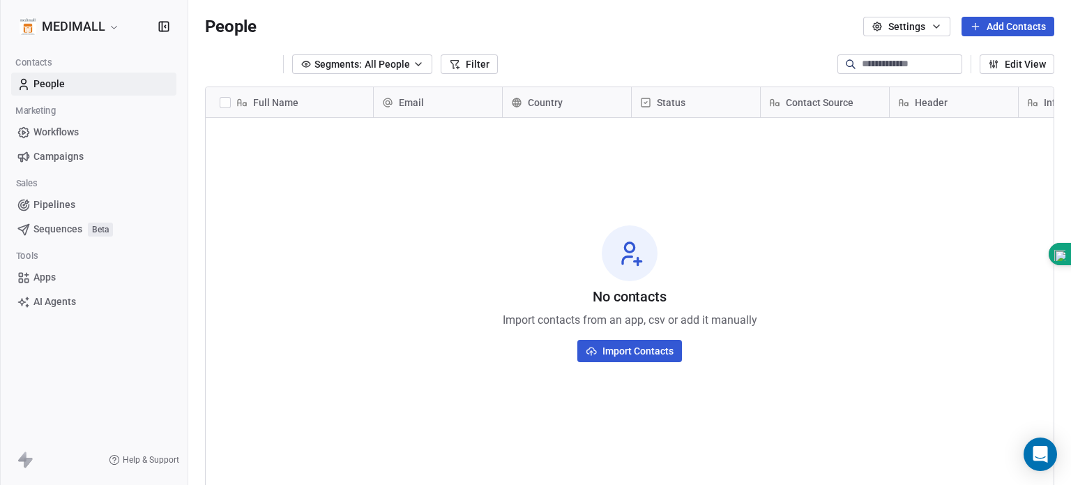
scroll to position [416, 872]
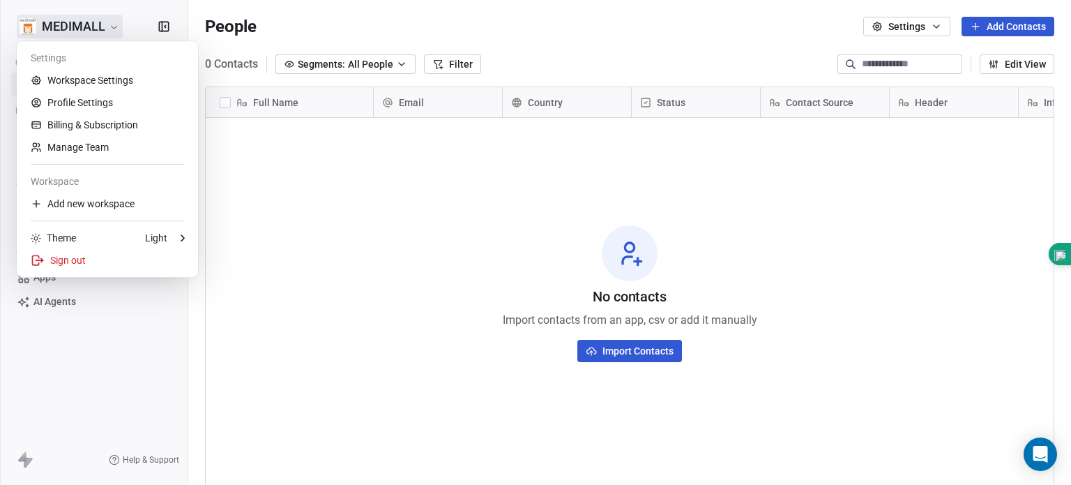
click at [71, 23] on html "MEDIMALL Contacts People Marketing Workflows Campaigns Sales Pipelines Sequence…" at bounding box center [535, 242] width 1071 height 485
click at [74, 77] on link "Workspace Settings" at bounding box center [107, 80] width 170 height 22
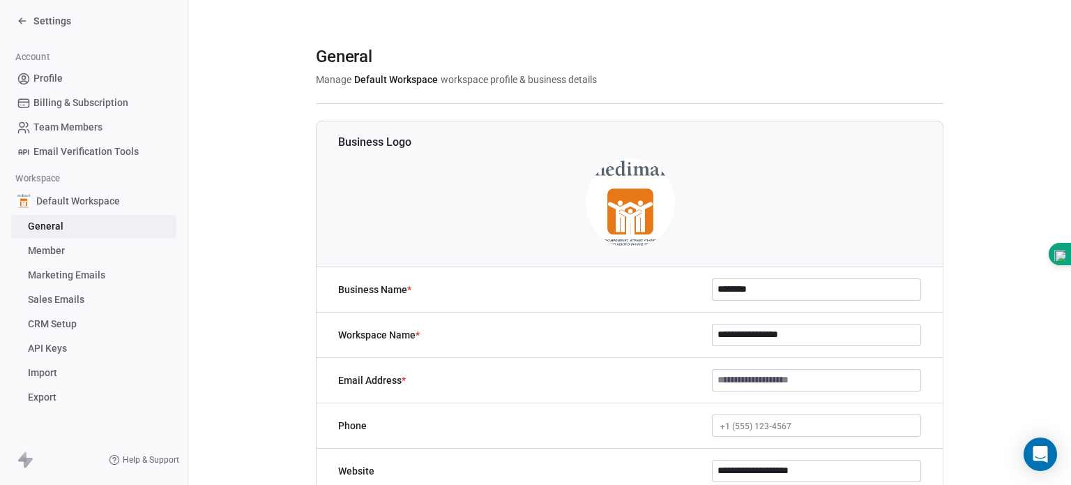
click at [24, 21] on icon at bounding box center [22, 21] width 6 height 0
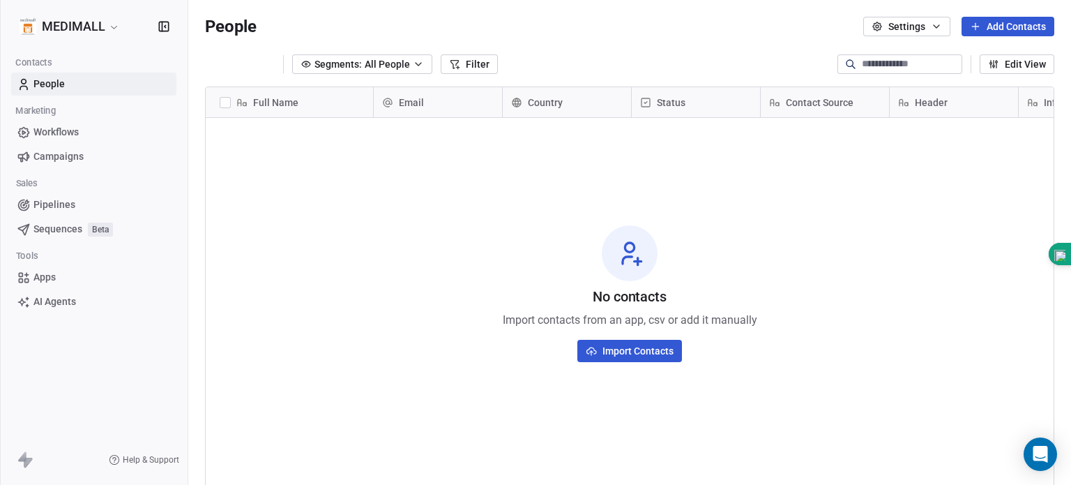
scroll to position [416, 872]
click at [158, 26] on icon "button" at bounding box center [164, 27] width 14 height 14
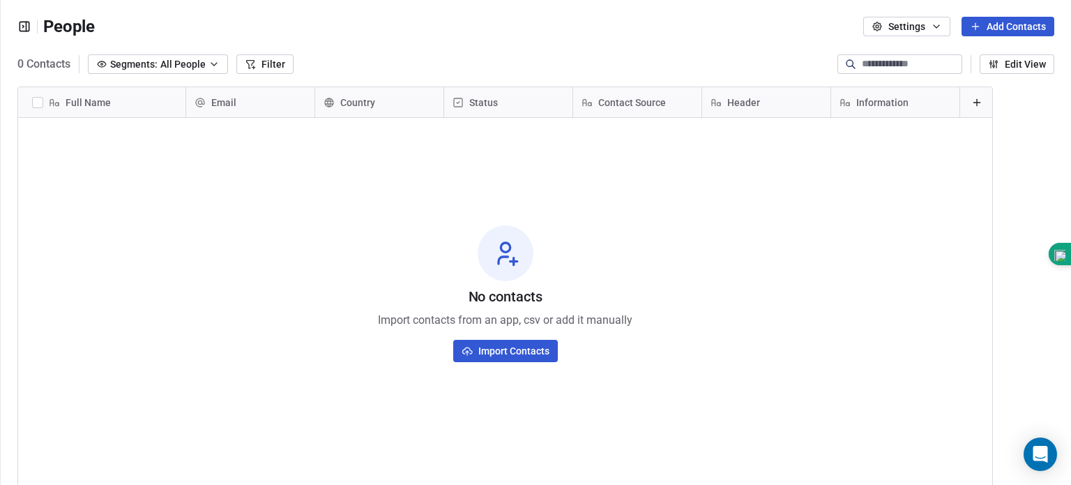
click at [21, 30] on icon "button" at bounding box center [24, 27] width 14 height 14
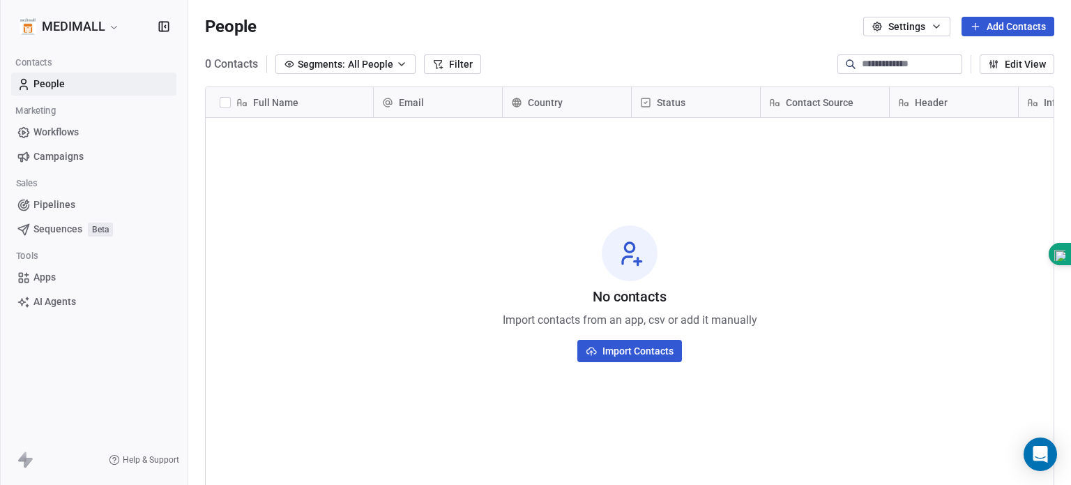
click at [629, 347] on button "Import Contacts" at bounding box center [629, 351] width 105 height 22
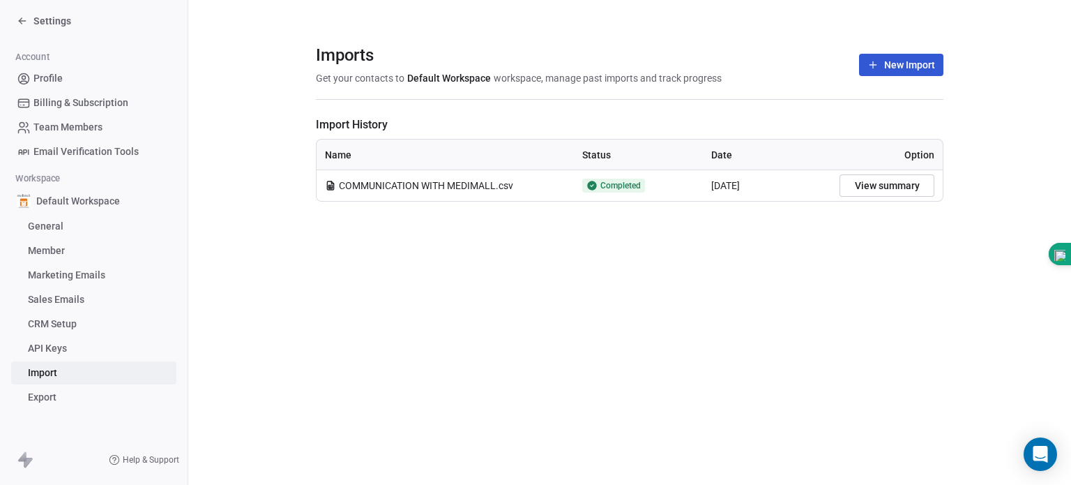
click at [480, 184] on span "COMMUNICATION WITH MEDIMALL.csv" at bounding box center [426, 185] width 174 height 14
drag, startPoint x: 480, startPoint y: 184, endPoint x: 320, endPoint y: 190, distance: 159.8
click at [320, 190] on td "COMMUNICATION WITH MEDIMALL.csv" at bounding box center [445, 185] width 257 height 31
click at [355, 185] on span "COMMUNICATION WITH MEDIMALL.csv" at bounding box center [426, 185] width 174 height 14
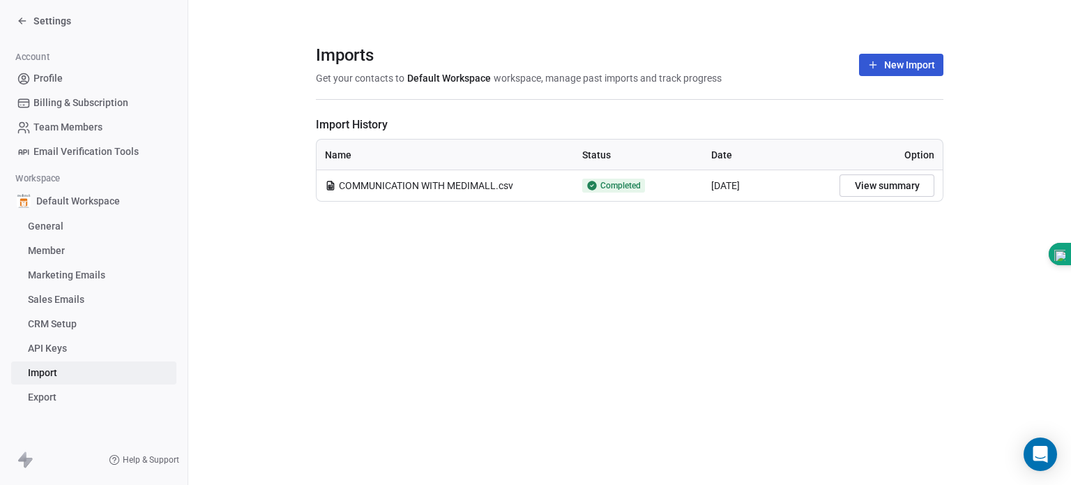
click at [355, 185] on span "COMMUNICATION WITH MEDIMALL.csv" at bounding box center [426, 185] width 174 height 14
drag, startPoint x: 355, startPoint y: 185, endPoint x: 327, endPoint y: 358, distance: 174.5
click at [327, 358] on div "Imports Get your contacts to Default Workspace workspace, manage past imports a…" at bounding box center [629, 242] width 883 height 485
click at [20, 27] on div "Settings" at bounding box center [44, 21] width 54 height 14
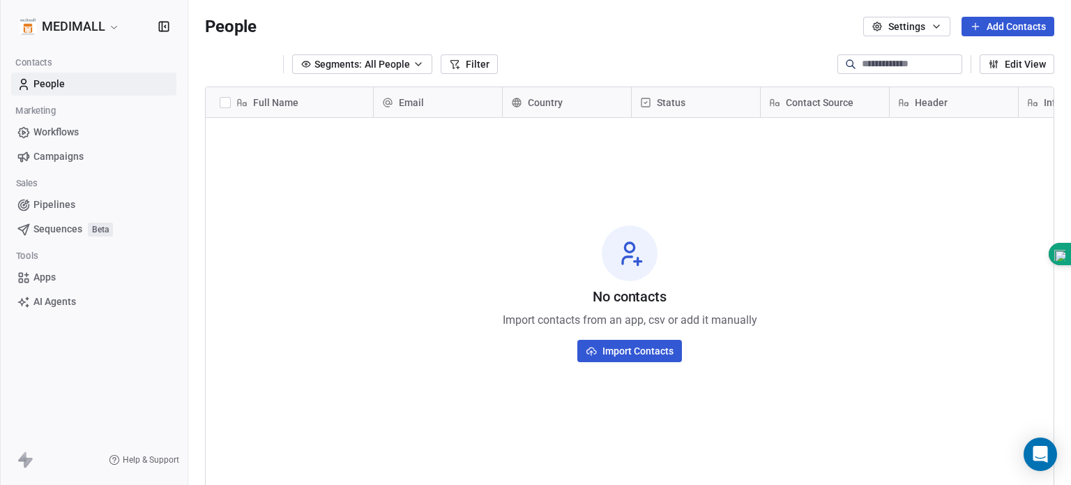
scroll to position [416, 872]
click at [34, 82] on span "People" at bounding box center [48, 84] width 31 height 15
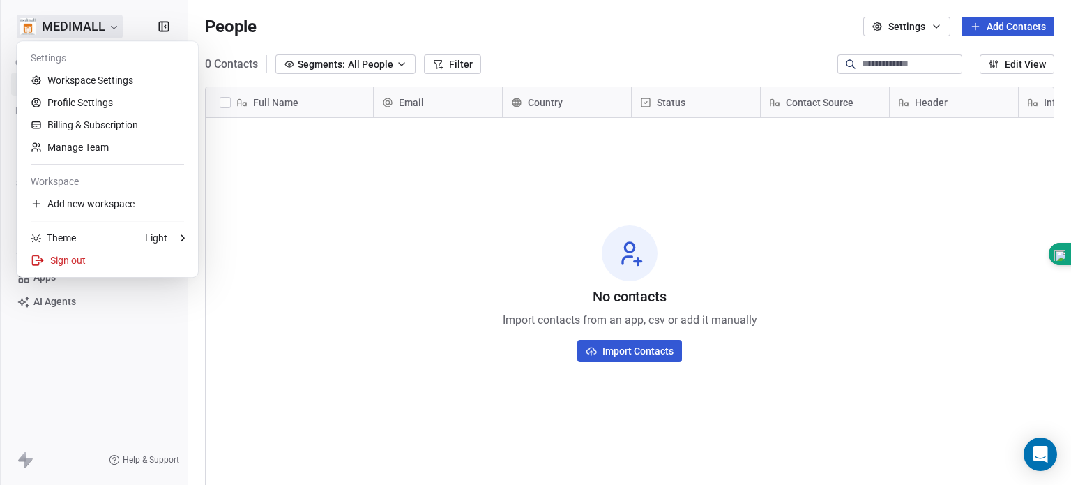
click at [40, 25] on html "MEDIMALL Contacts People Marketing Workflows Campaigns Sales Pipelines Sequence…" at bounding box center [535, 242] width 1071 height 485
click at [63, 77] on link "Workspace Settings" at bounding box center [107, 80] width 170 height 22
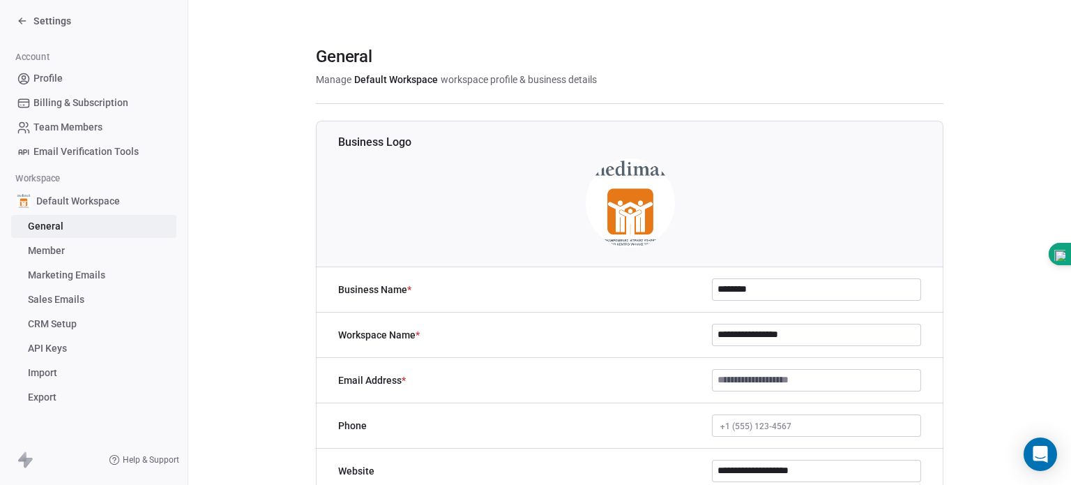
click at [59, 149] on span "Email Verification Tools" at bounding box center [85, 151] width 105 height 15
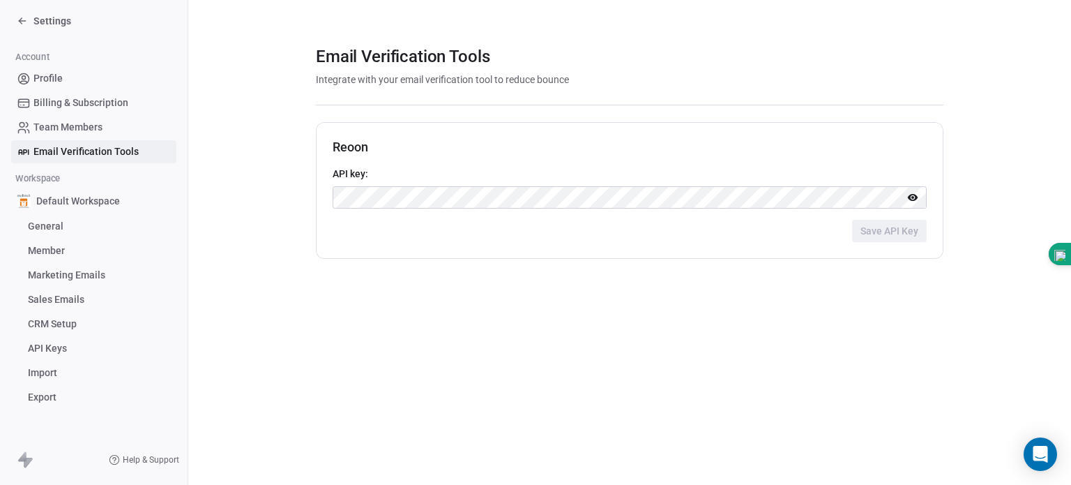
click at [913, 199] on icon at bounding box center [912, 197] width 11 height 11
click at [897, 233] on div "API key: Save API Key" at bounding box center [630, 204] width 594 height 75
click at [622, 189] on div "API key: Save API Key" at bounding box center [630, 204] width 594 height 75
click at [515, 307] on div "Email Verification Tools Integrate with your email verification tool to reduce …" at bounding box center [629, 242] width 883 height 485
click at [347, 213] on div "API key: Save API Key" at bounding box center [630, 204] width 594 height 75
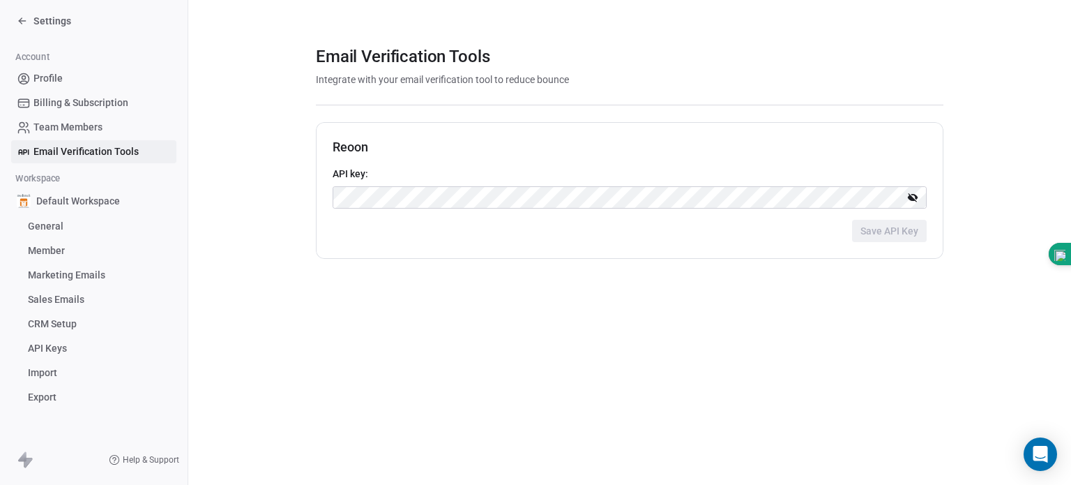
click at [135, 153] on span "Email Verification Tools" at bounding box center [85, 151] width 105 height 15
click at [79, 126] on span "Team Members" at bounding box center [67, 127] width 69 height 15
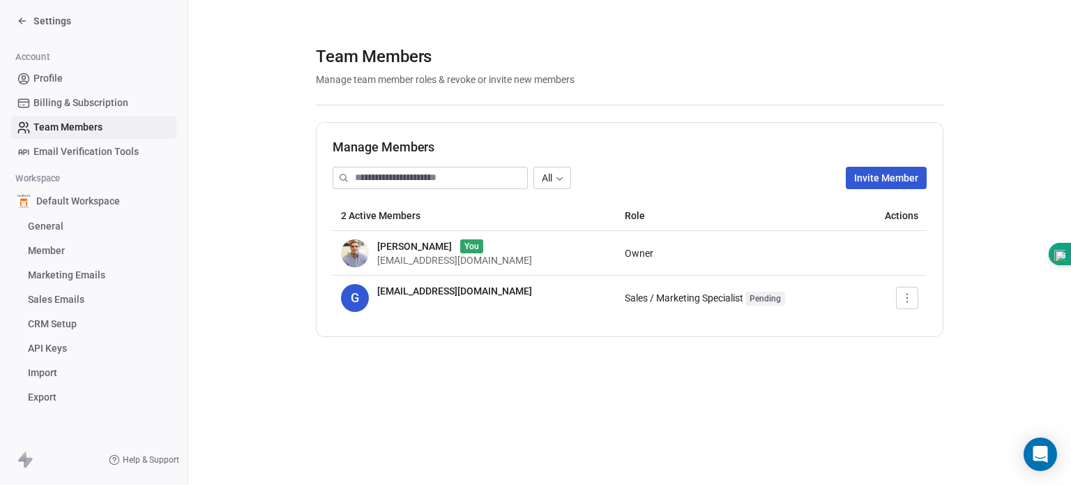
click at [79, 105] on span "Billing & Subscription" at bounding box center [80, 103] width 95 height 15
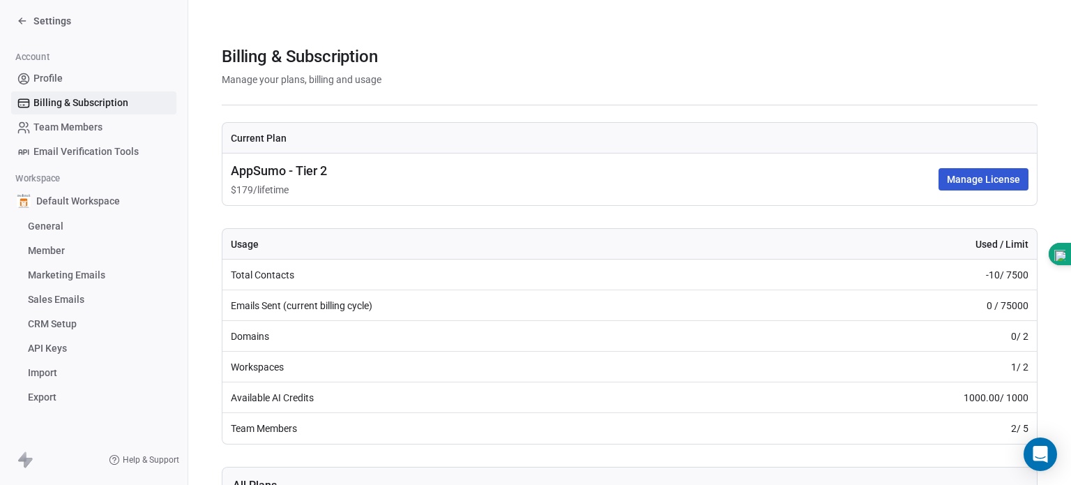
click at [58, 225] on span "General" at bounding box center [46, 226] width 36 height 15
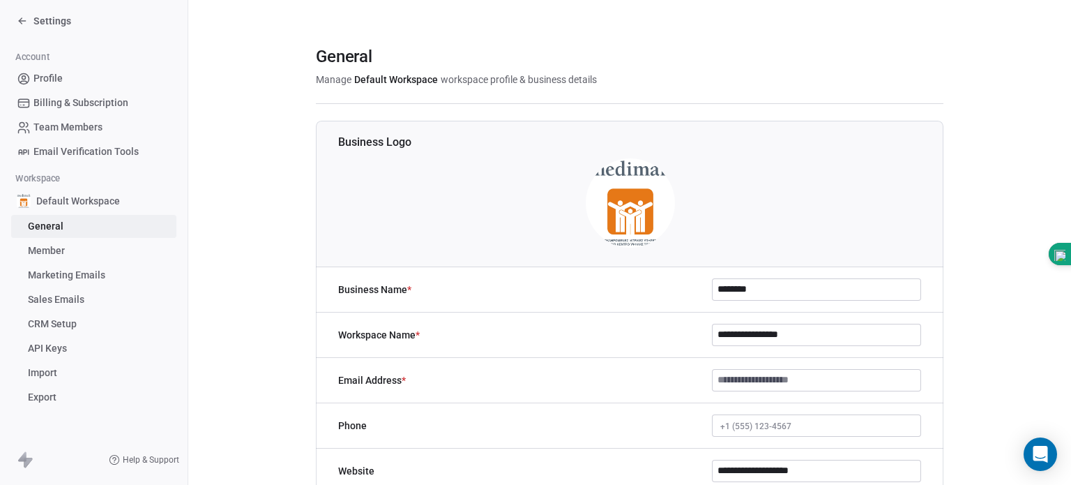
click at [53, 244] on span "Member" at bounding box center [46, 250] width 37 height 15
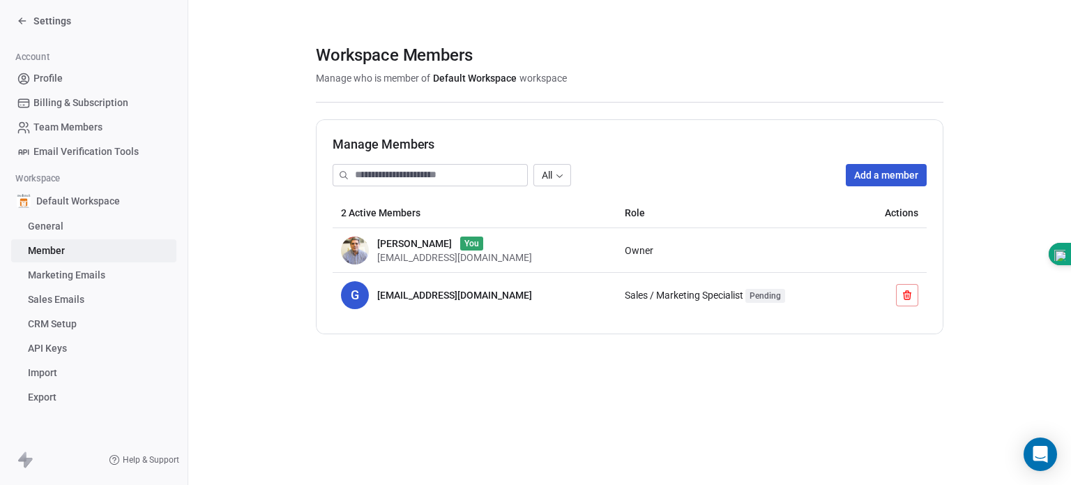
click at [112, 276] on link "Marketing Emails" at bounding box center [93, 275] width 165 height 23
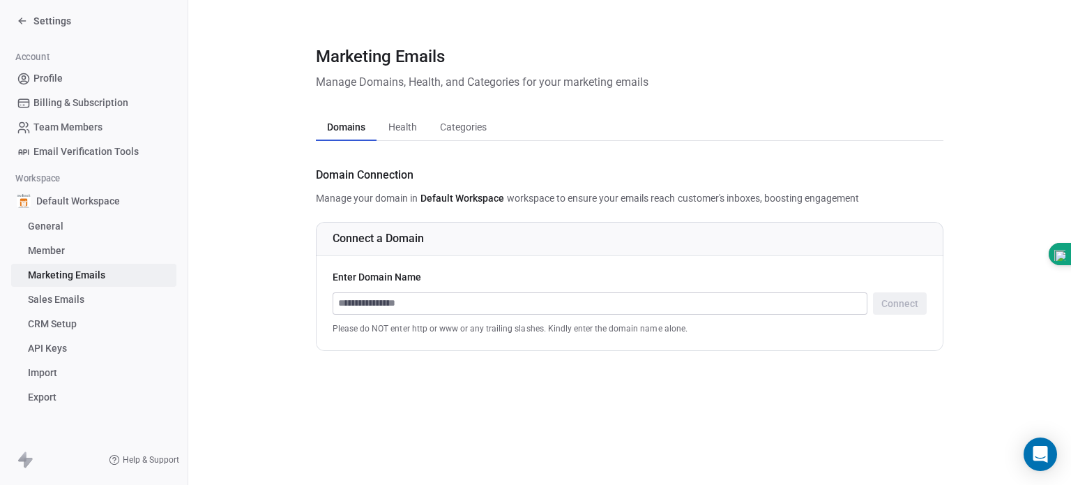
click at [27, 24] on icon at bounding box center [22, 20] width 11 height 11
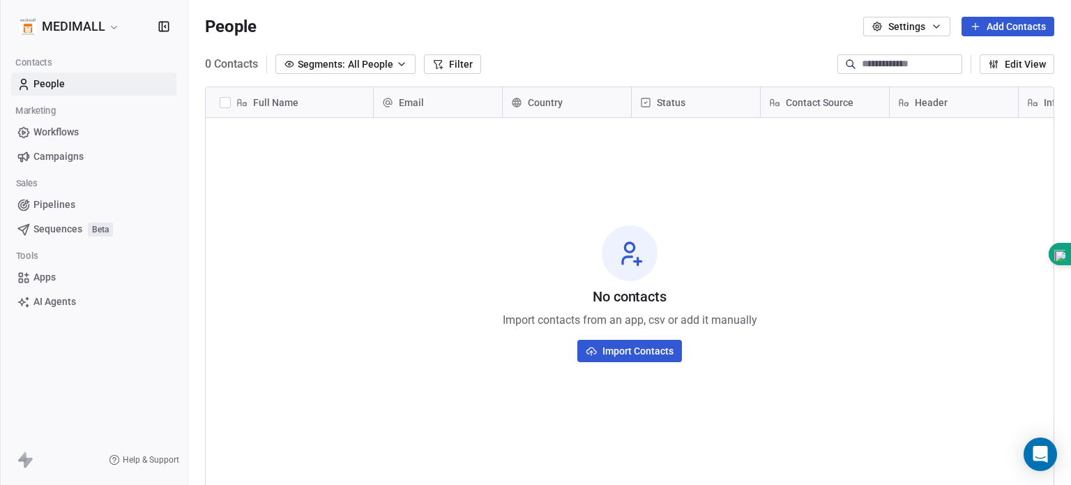
scroll to position [416, 872]
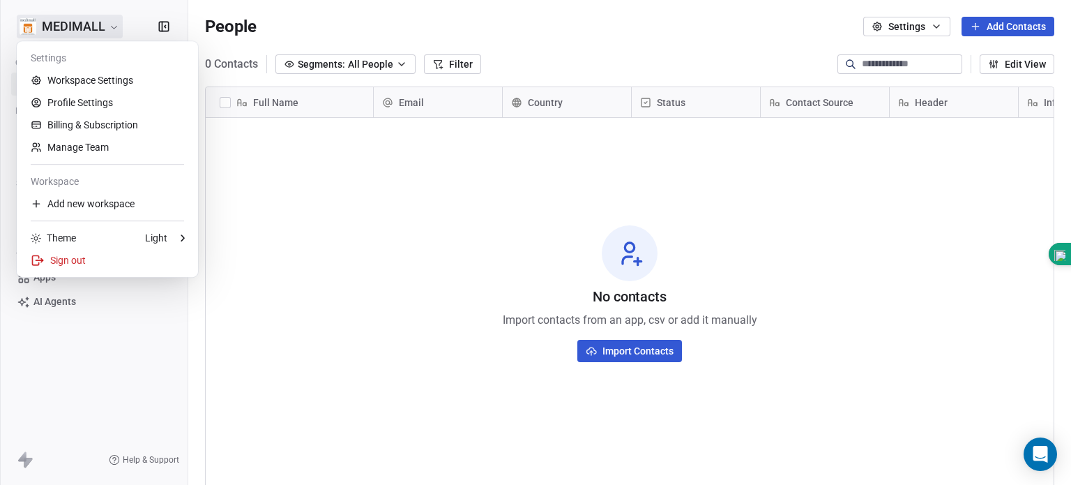
click at [80, 21] on html "MEDIMALL Contacts People Marketing Workflows Campaigns Sales Pipelines Sequence…" at bounding box center [535, 242] width 1071 height 485
click at [93, 80] on link "Workspace Settings" at bounding box center [107, 80] width 170 height 22
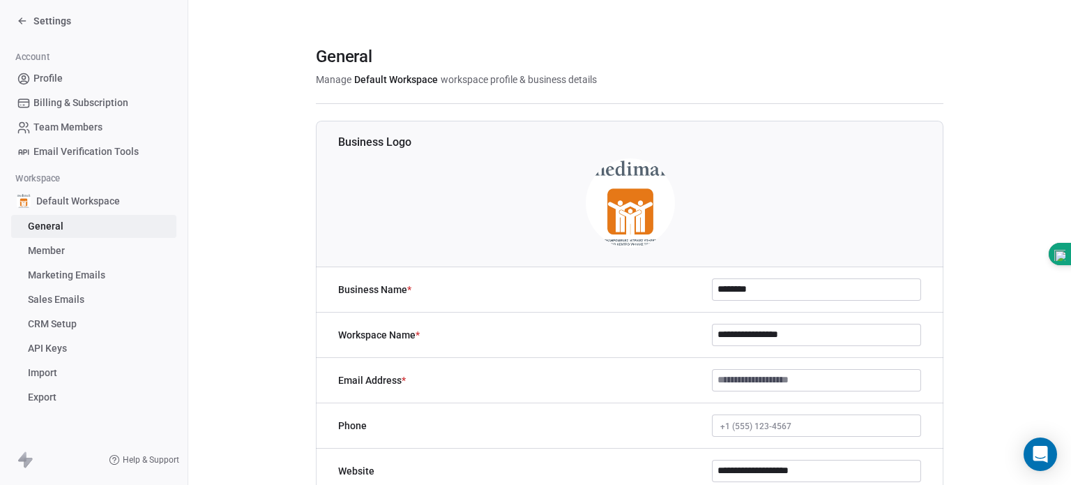
click at [774, 341] on input "**********" at bounding box center [817, 334] width 208 height 21
click at [841, 333] on input "**********" at bounding box center [817, 334] width 208 height 21
type input "*"
type input "**********"
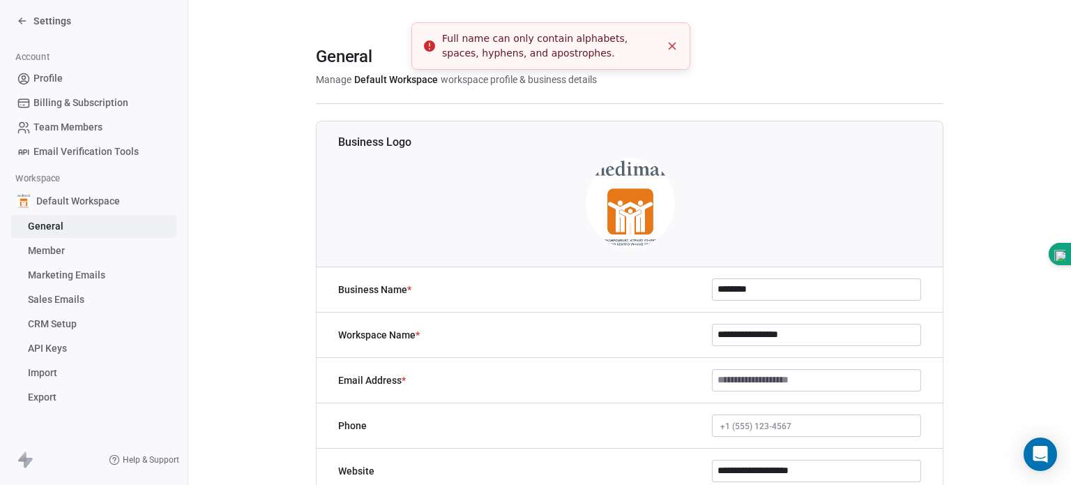
click at [844, 377] on input at bounding box center [817, 380] width 208 height 21
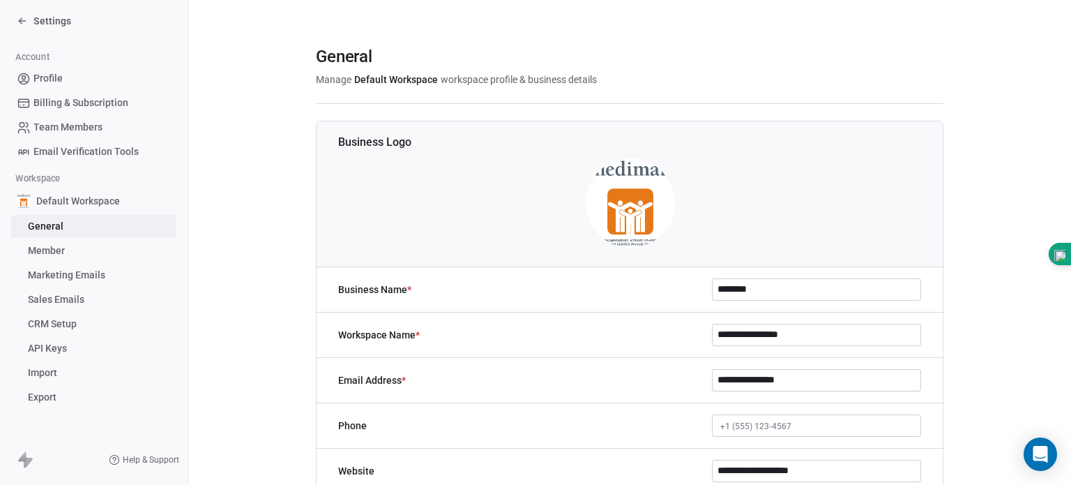
type input "**********"
click at [835, 411] on div "Phone [PHONE_NUMBER]" at bounding box center [630, 425] width 628 height 45
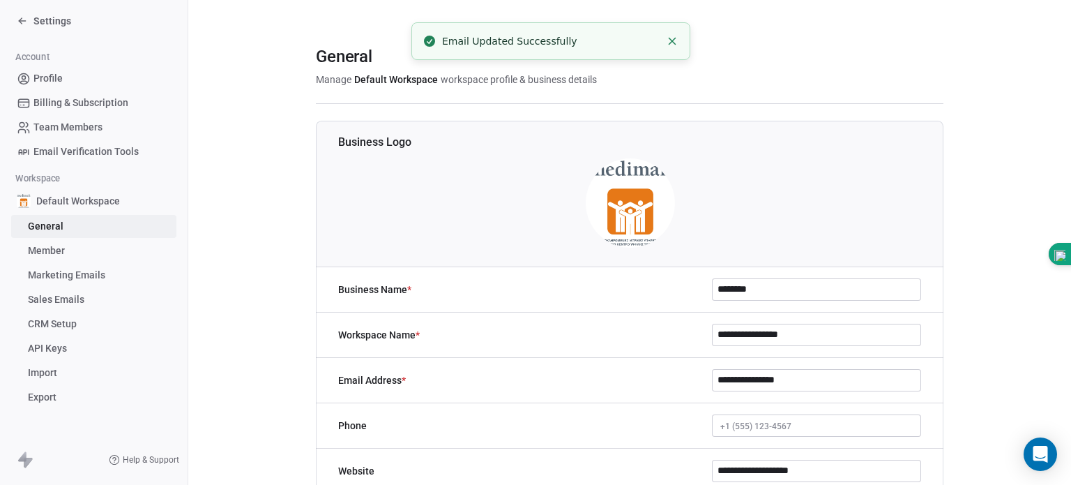
click at [830, 420] on button "+1 (555) 123-4567" at bounding box center [816, 425] width 209 height 22
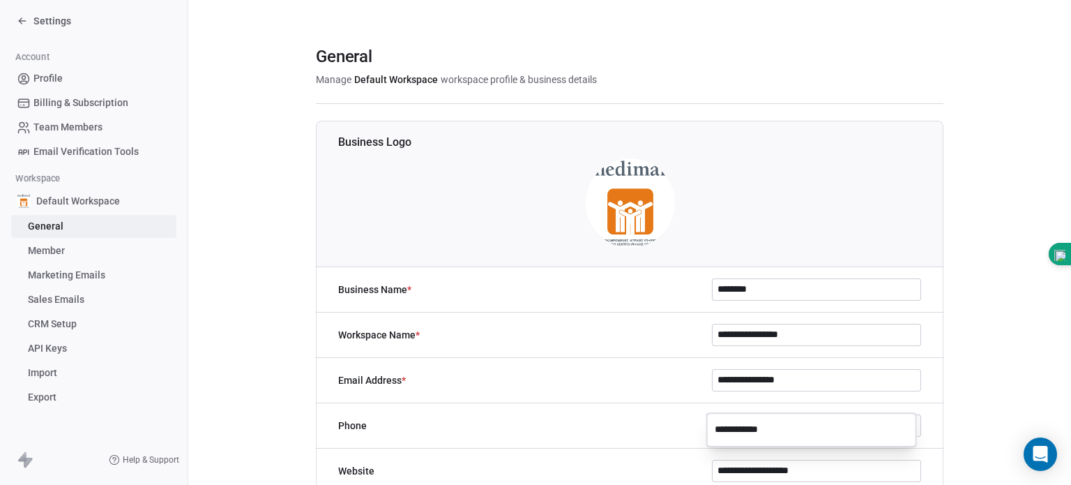
type input "**********"
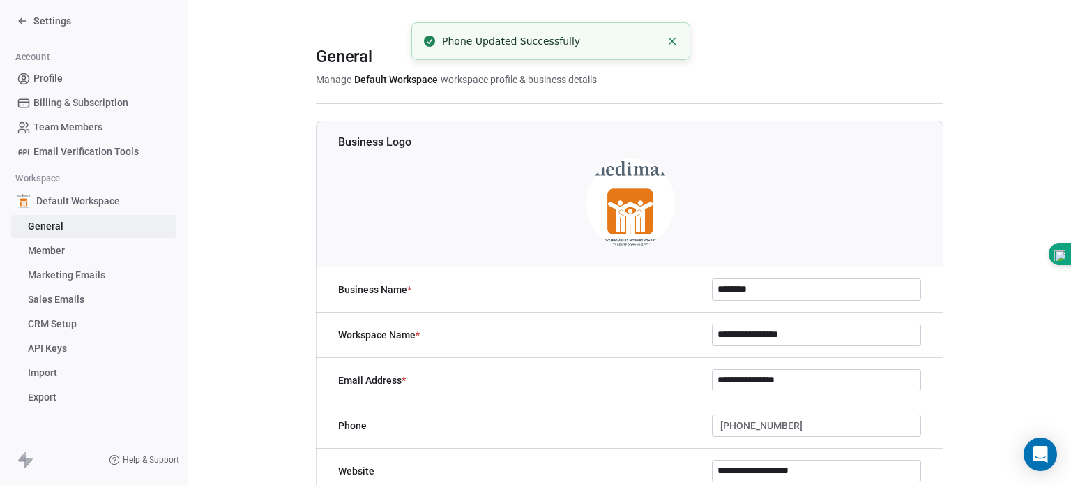
drag, startPoint x: 1060, startPoint y: 220, endPoint x: 1068, endPoint y: 228, distance: 11.4
click at [1068, 228] on html "**********" at bounding box center [535, 242] width 1071 height 485
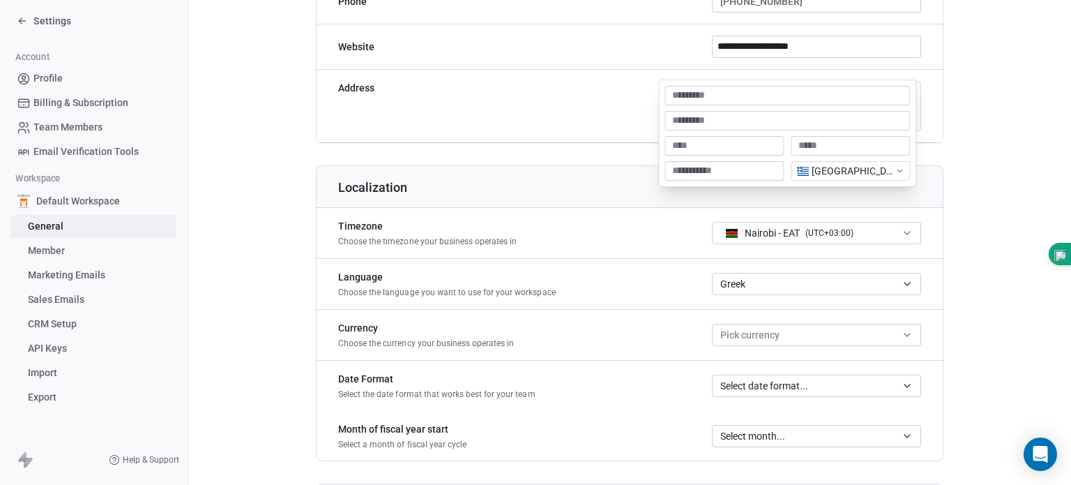
click at [761, 91] on body "**********" at bounding box center [535, 242] width 1071 height 485
click at [713, 147] on input at bounding box center [724, 146] width 114 height 14
type input "******"
type input "********"
type input "**********"
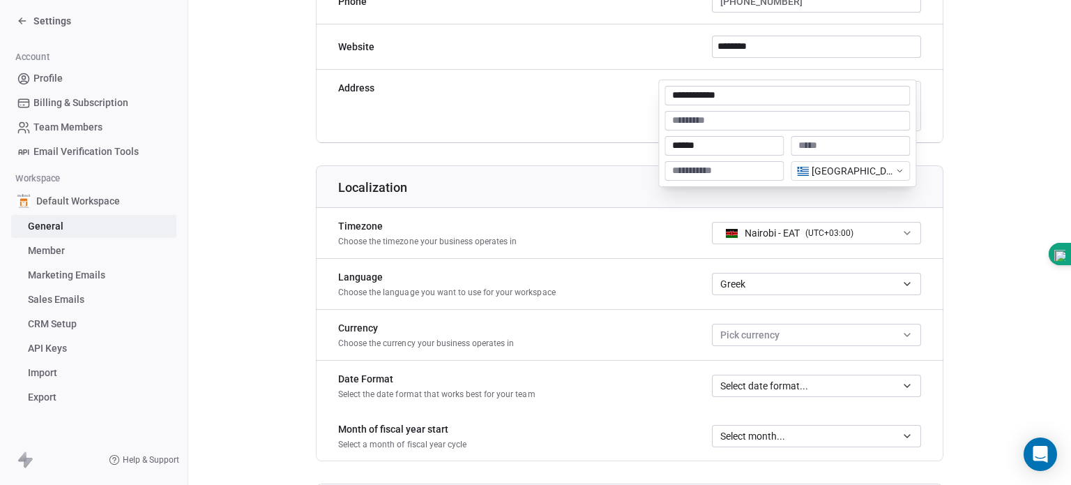
type input "******"
type input "*****"
click at [747, 95] on input "**********" at bounding box center [787, 96] width 240 height 14
type input "**********"
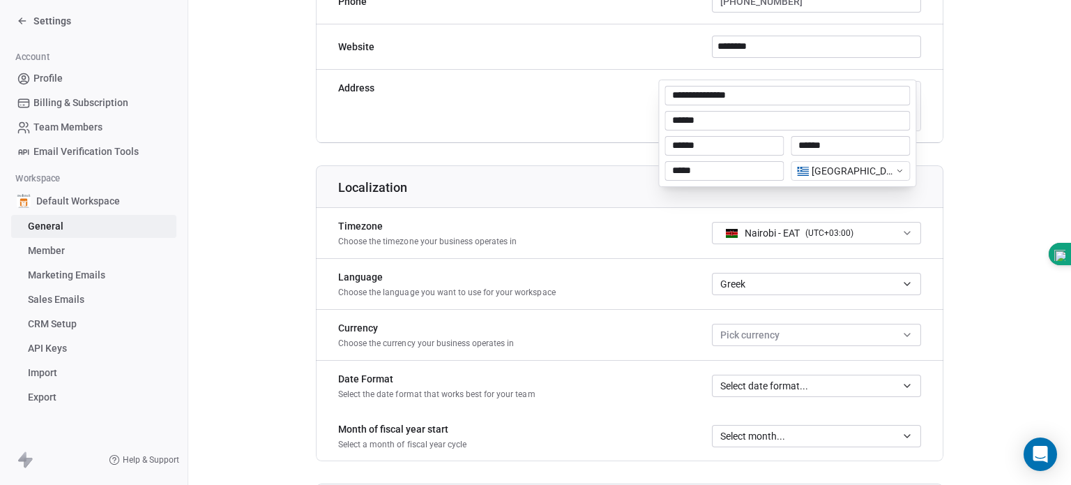
click at [717, 173] on input "*****" at bounding box center [724, 171] width 114 height 14
type input "*****"
type textarea "**********"
click at [560, 186] on html "**********" at bounding box center [535, 242] width 1071 height 485
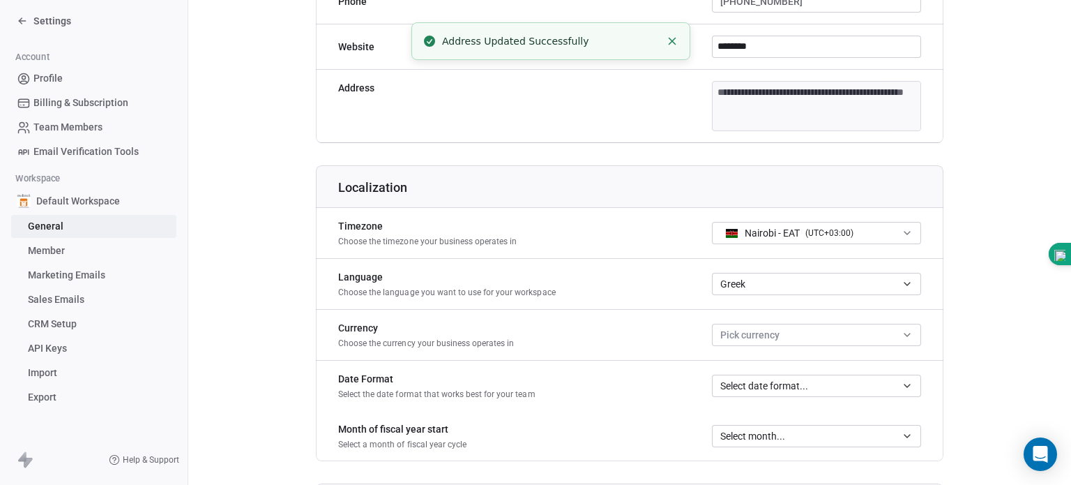
type input "**********"
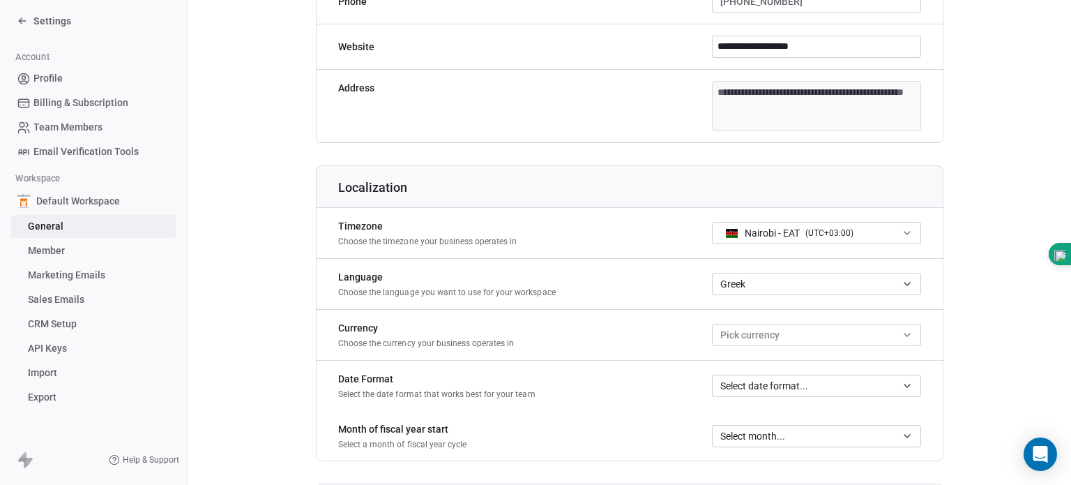
click at [902, 229] on icon "button" at bounding box center [907, 232] width 11 height 11
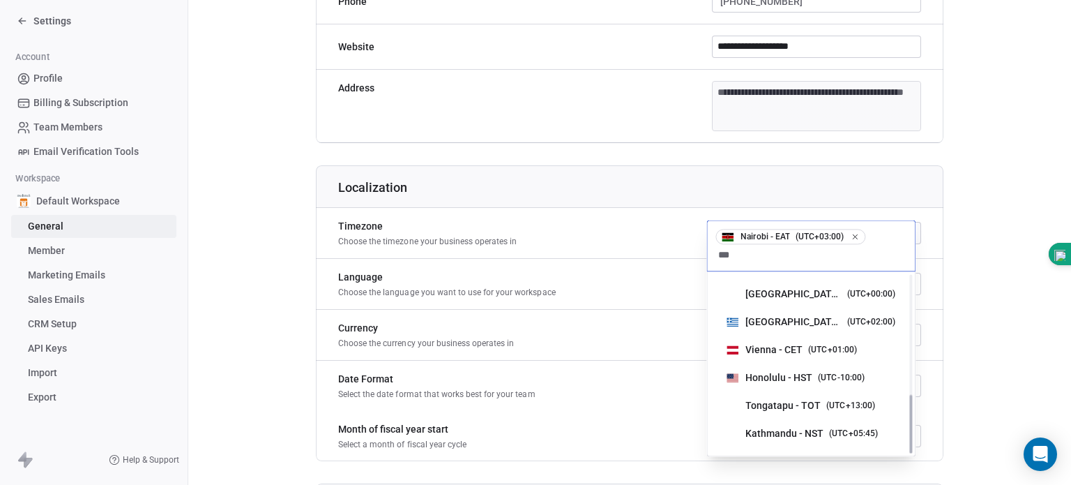
scroll to position [0, 0]
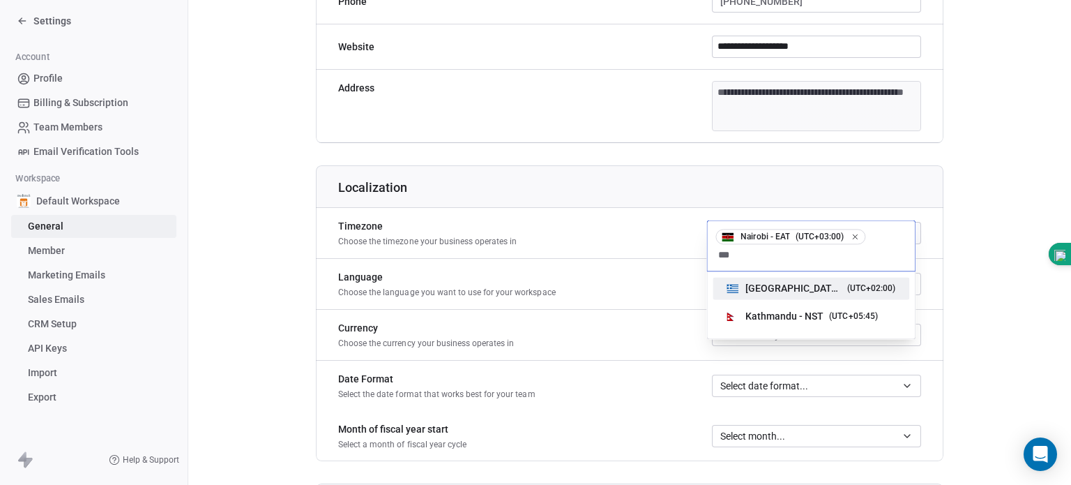
type input "***"
click at [770, 288] on span "[GEOGRAPHIC_DATA] - EET" at bounding box center [793, 288] width 96 height 14
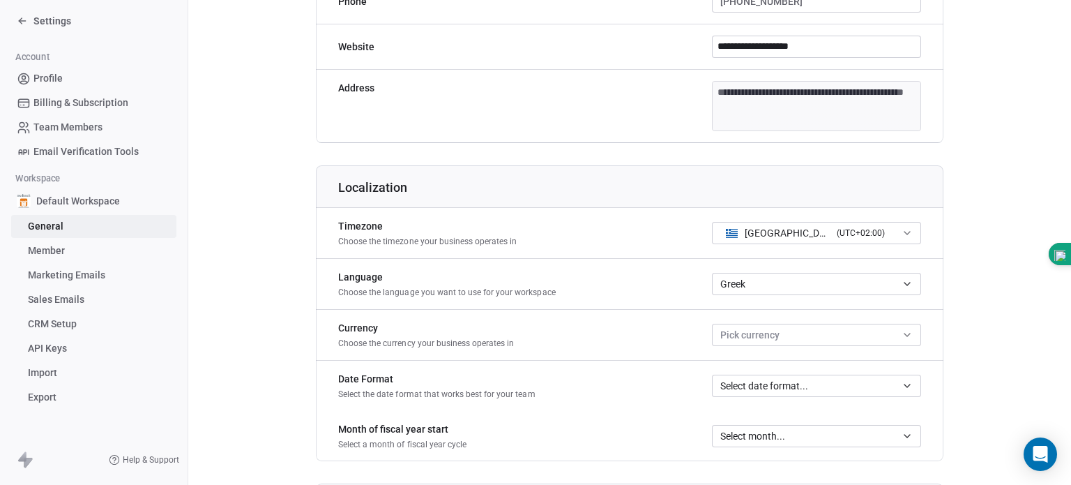
click at [773, 328] on span "Pick currency" at bounding box center [749, 335] width 59 height 15
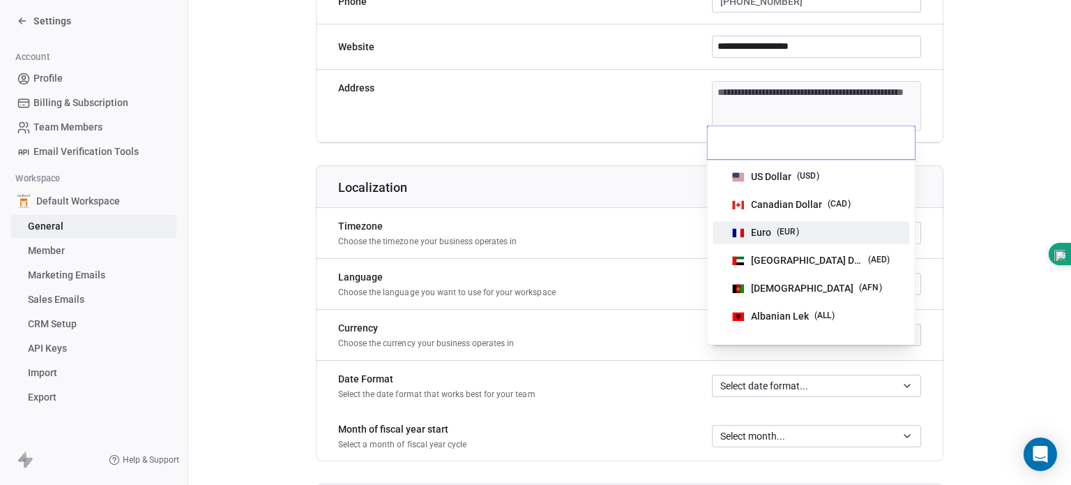
click at [824, 236] on div "Euro ( EUR )" at bounding box center [811, 232] width 169 height 15
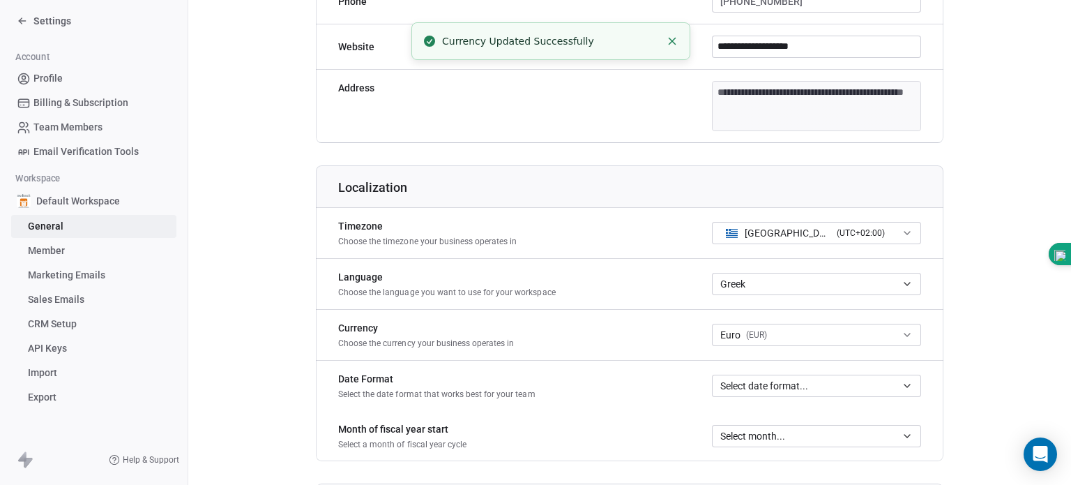
click at [826, 330] on button "Euro ( EUR )" at bounding box center [816, 335] width 209 height 22
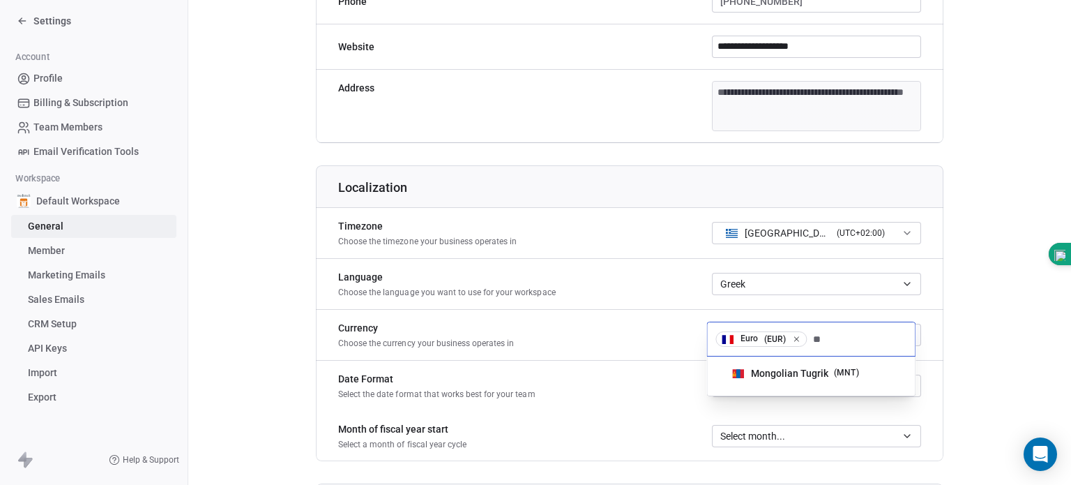
click at [793, 349] on div "Euro ( EUR ) **" at bounding box center [811, 338] width 208 height 33
click at [842, 327] on div "Euro ( EUR ) **" at bounding box center [811, 338] width 208 height 33
click at [829, 340] on input "**" at bounding box center [858, 338] width 97 height 15
type input "*"
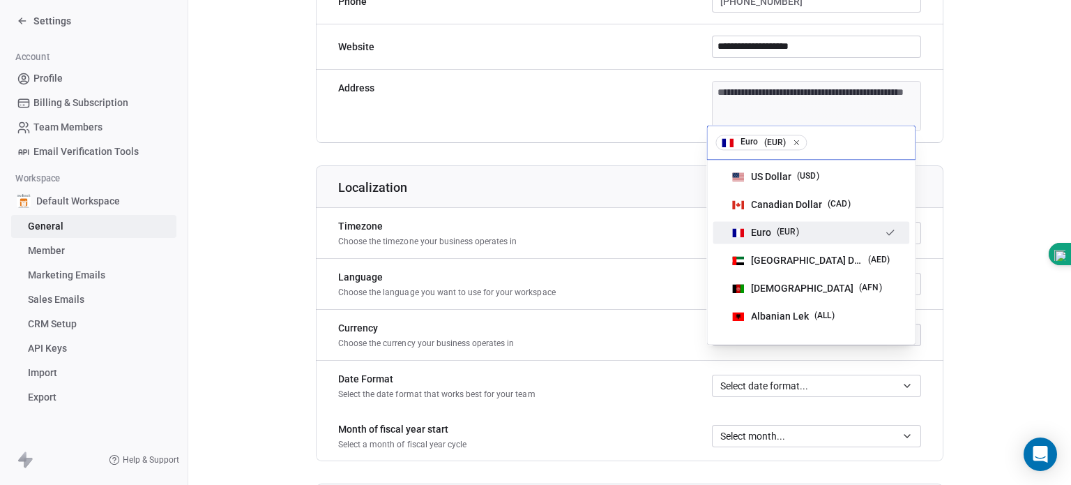
click at [790, 236] on span "( EUR )" at bounding box center [788, 232] width 22 height 14
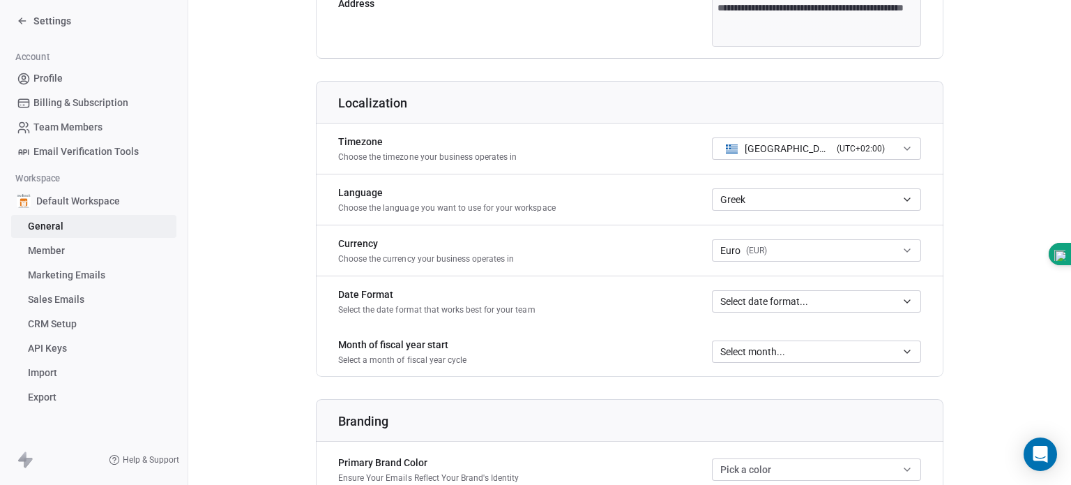
scroll to position [514, 0]
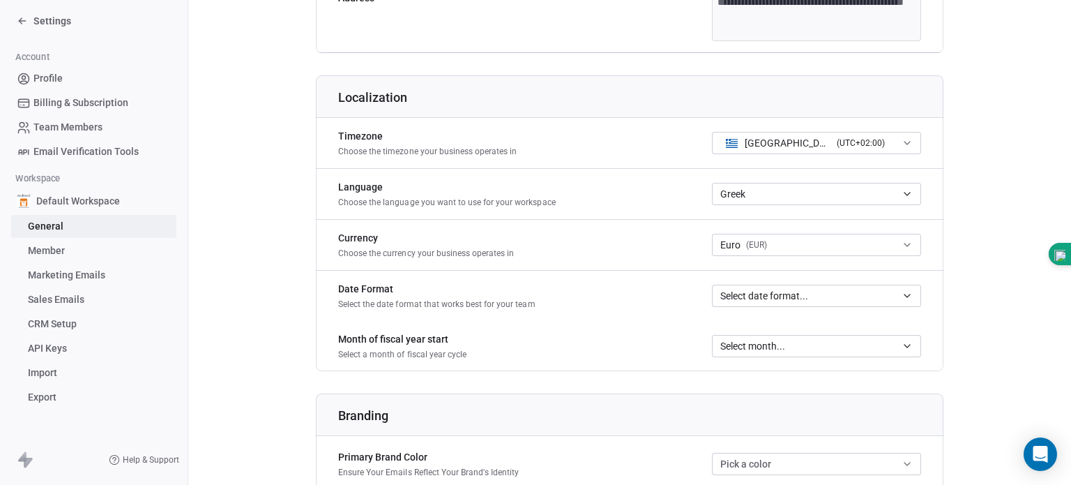
click at [791, 290] on span "Select date format..." at bounding box center [764, 296] width 88 height 14
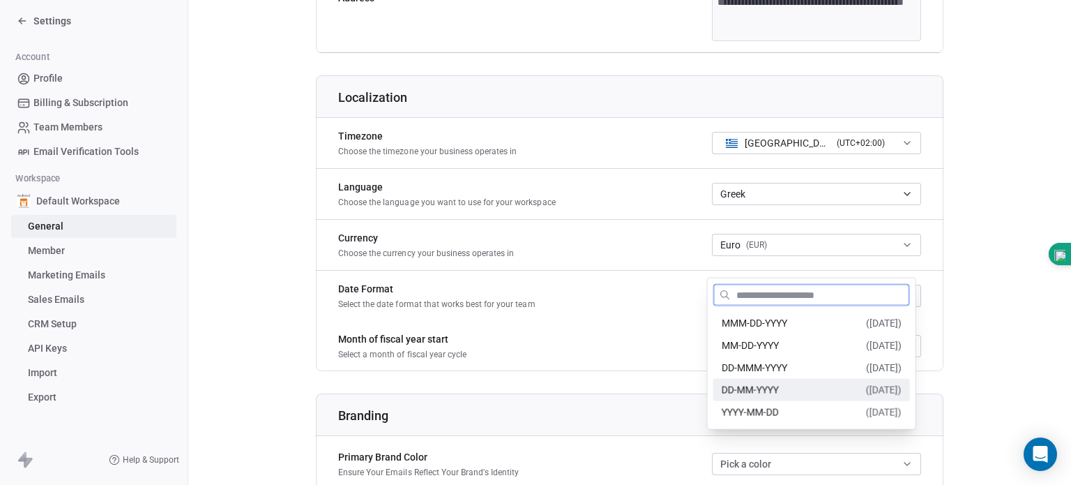
click at [764, 383] on span "DD-MM-YYYY" at bounding box center [750, 388] width 57 height 11
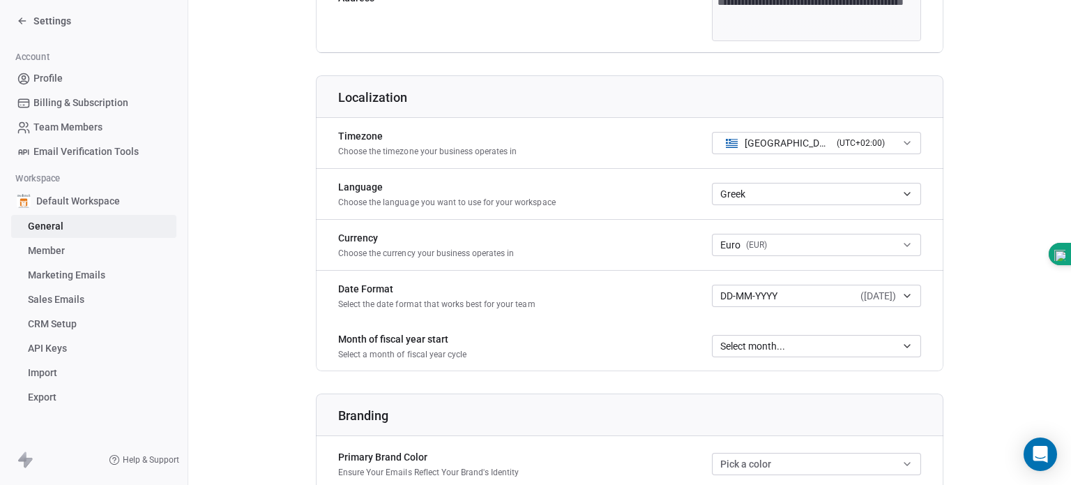
click at [742, 340] on span "Select month..." at bounding box center [752, 346] width 65 height 14
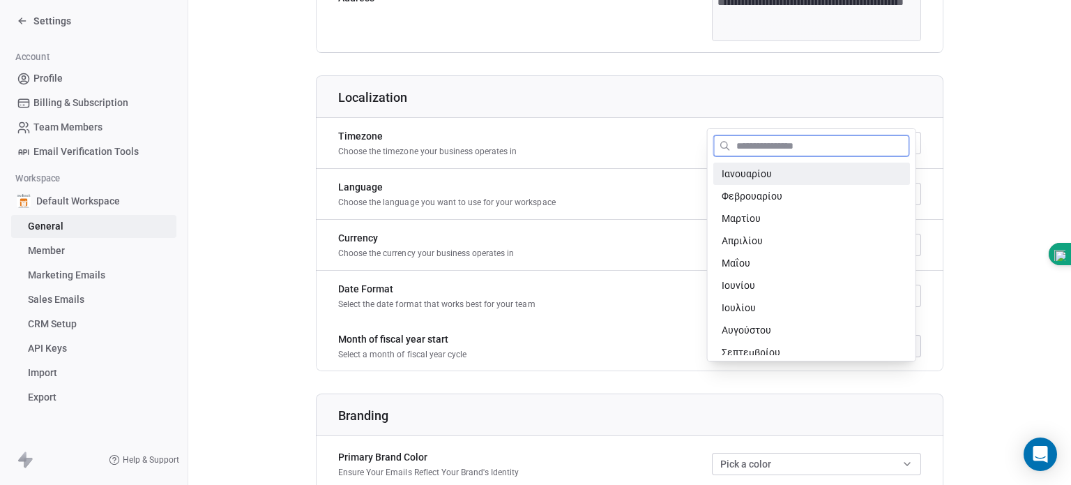
click at [745, 170] on span "Ιανουαρίου" at bounding box center [812, 174] width 180 height 14
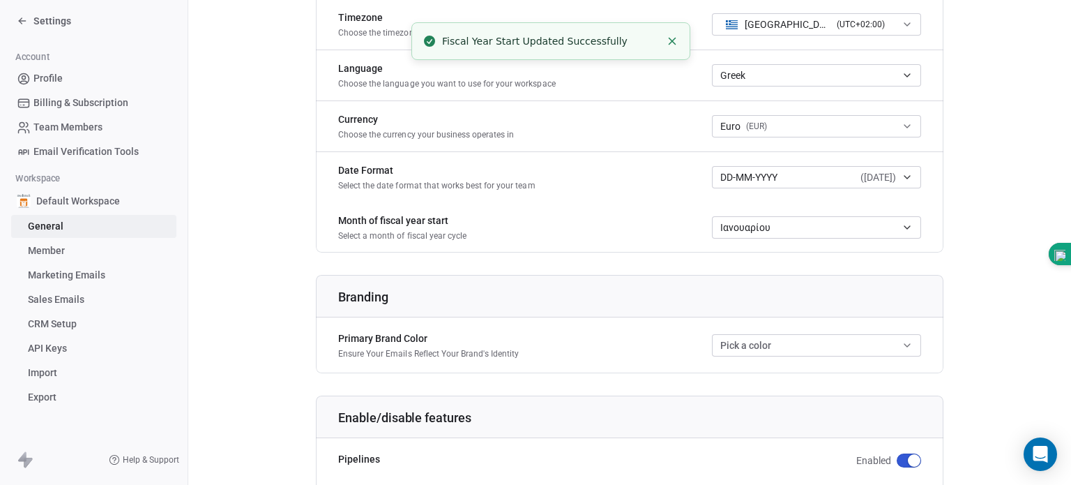
scroll to position [688, 0]
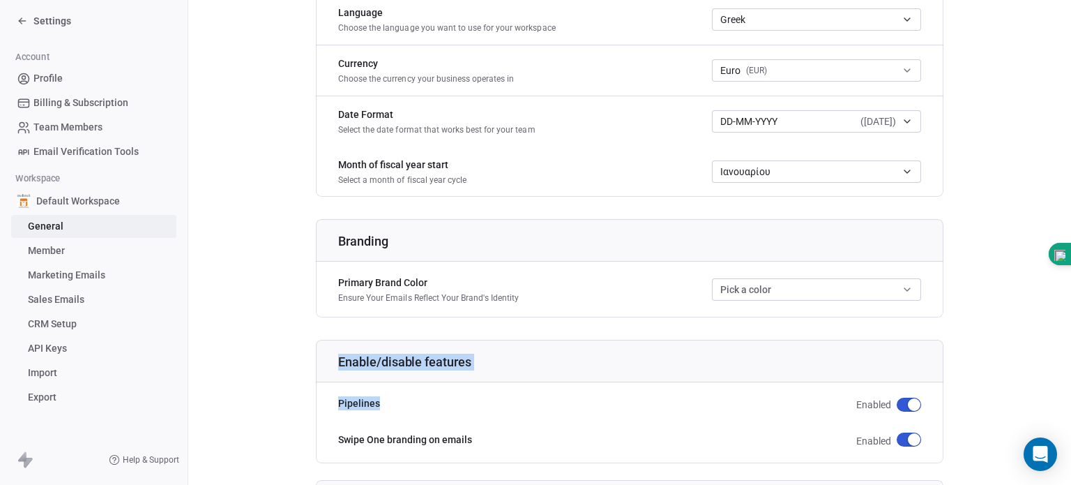
drag, startPoint x: 516, startPoint y: 402, endPoint x: 731, endPoint y: 286, distance: 244.9
click at [731, 286] on div "**********" at bounding box center [630, 2] width 628 height 1140
click at [731, 286] on button "Pick a color" at bounding box center [816, 289] width 209 height 22
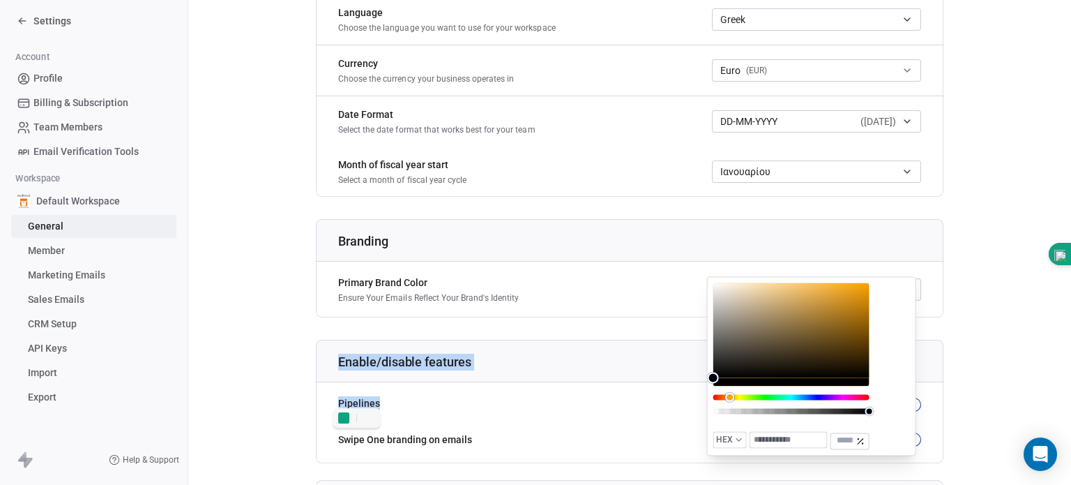
click at [729, 395] on div "Hue" at bounding box center [791, 397] width 156 height 6
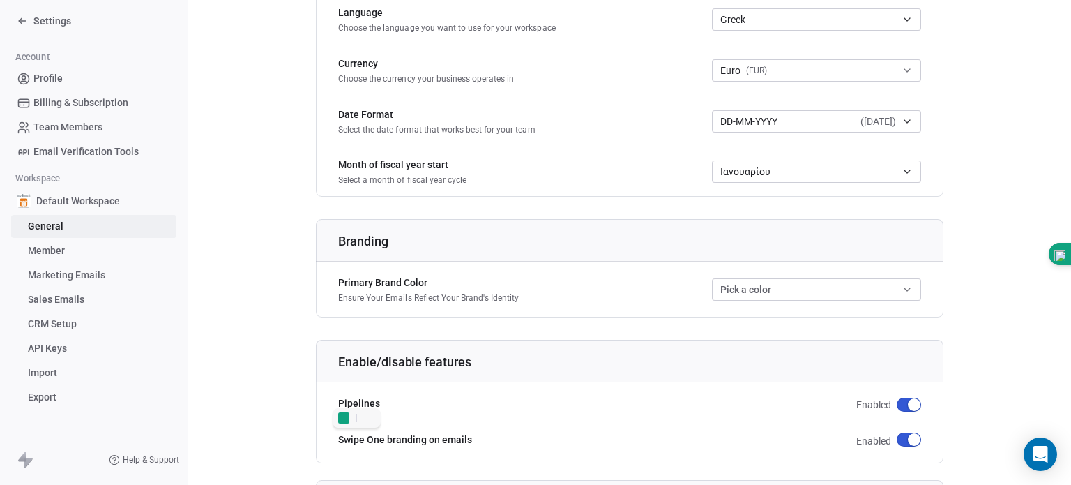
click at [654, 408] on div "Pipelines Enabled" at bounding box center [630, 404] width 628 height 28
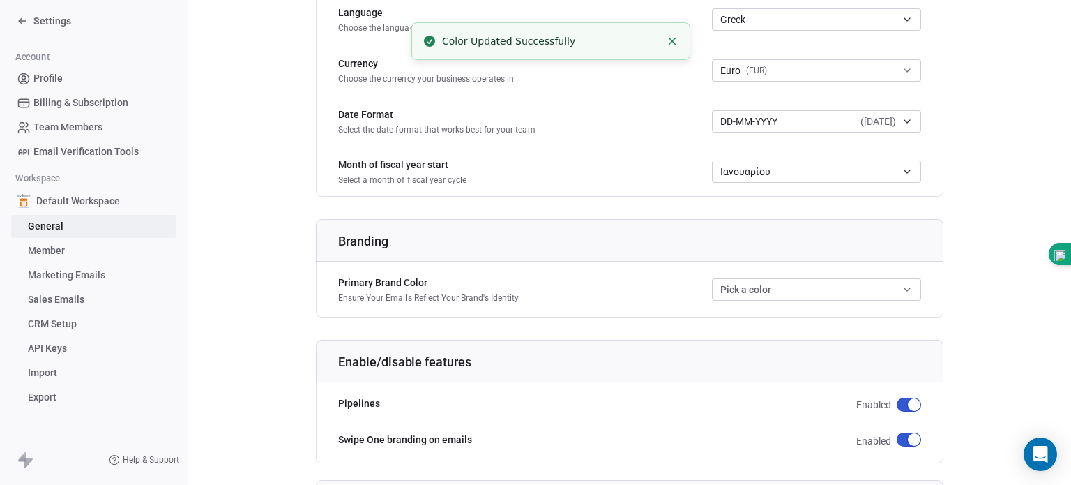
click at [722, 290] on button "Pick a color" at bounding box center [816, 289] width 209 height 22
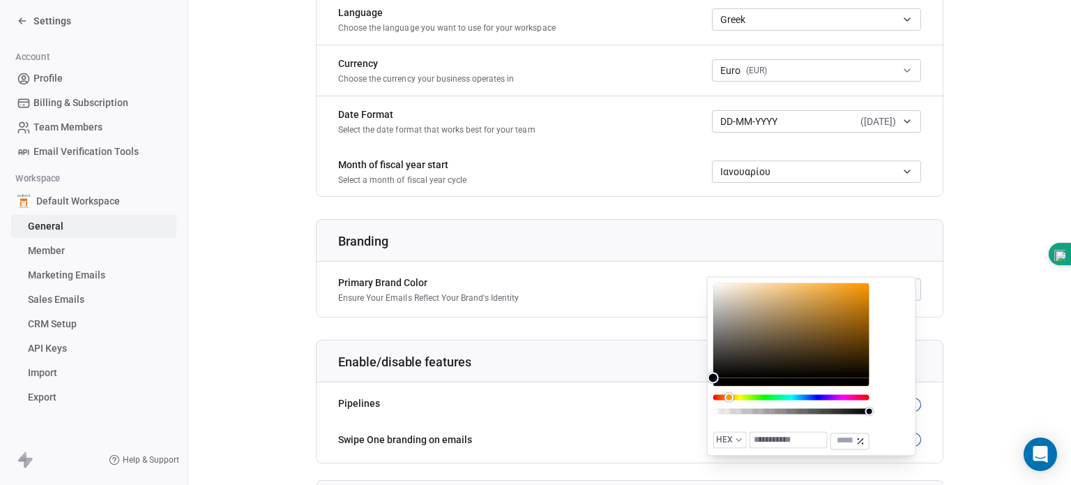
click at [729, 394] on div "Hue" at bounding box center [791, 397] width 156 height 6
click at [734, 435] on icon "button" at bounding box center [739, 440] width 10 height 10
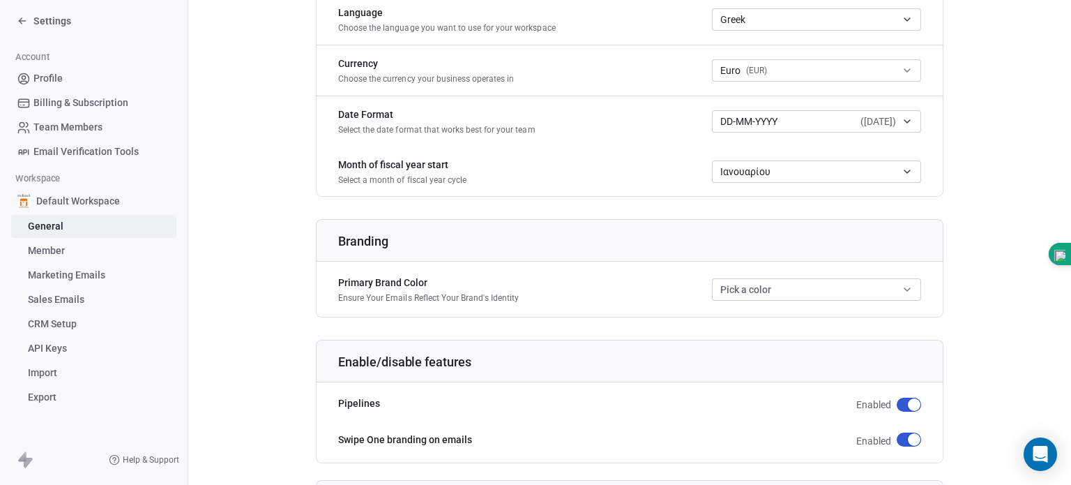
click at [904, 288] on icon "button" at bounding box center [907, 289] width 11 height 11
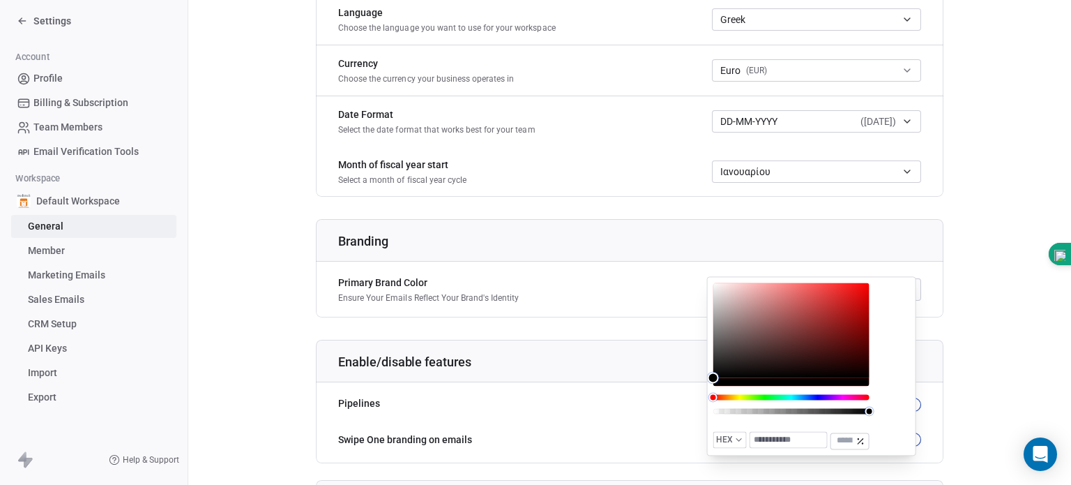
click at [788, 441] on input "text" at bounding box center [788, 439] width 77 height 15
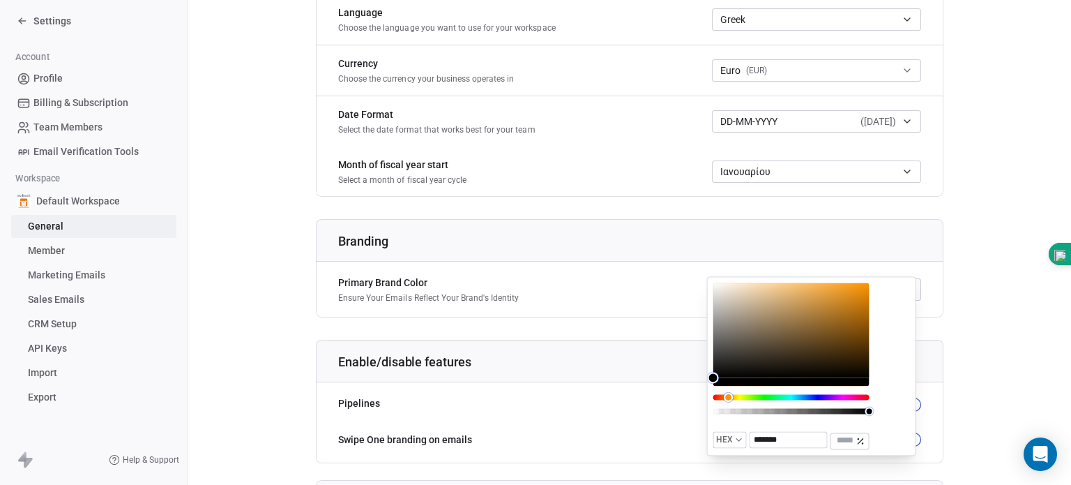
click at [728, 396] on div "Hue" at bounding box center [791, 397] width 156 height 6
click at [812, 440] on input "*******" at bounding box center [788, 439] width 77 height 15
type input "*******"
click at [847, 289] on div "Color" at bounding box center [791, 329] width 156 height 95
click at [856, 436] on icon at bounding box center [861, 440] width 10 height 17
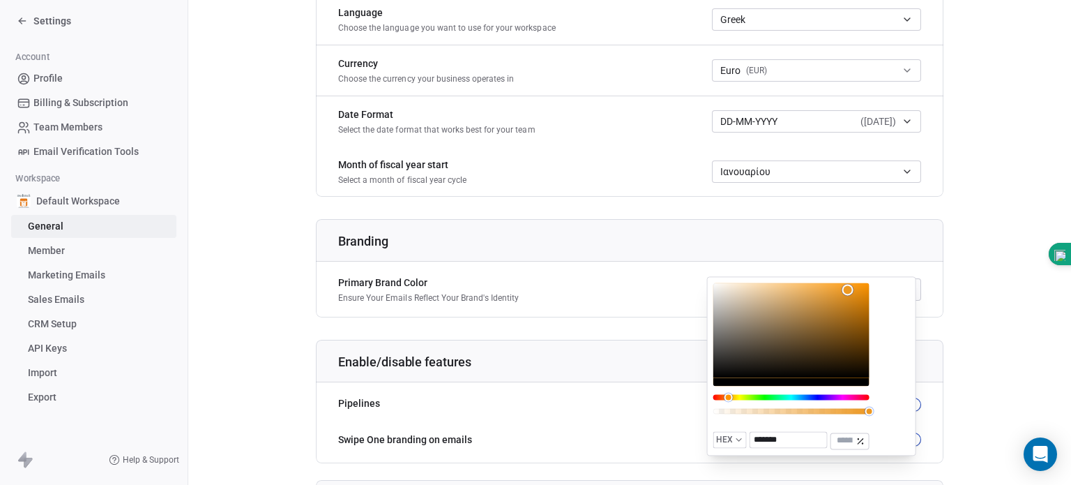
click at [738, 443] on button "HEX" at bounding box center [729, 440] width 33 height 17
click at [738, 441] on span "HEX" at bounding box center [735, 443] width 33 height 22
click at [798, 441] on input "*******" at bounding box center [788, 439] width 77 height 15
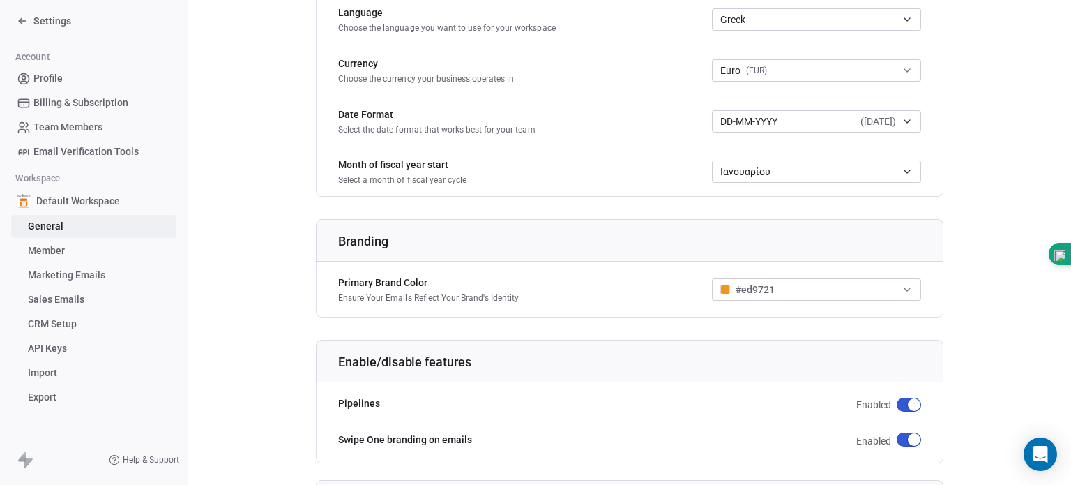
click at [930, 338] on div "Enable/disable features" at bounding box center [629, 356] width 644 height 51
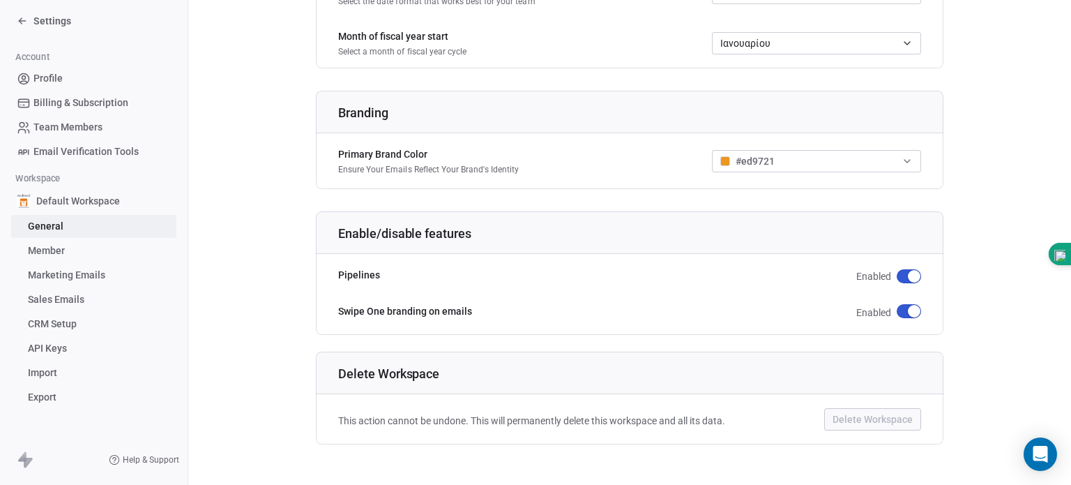
scroll to position [819, 0]
click at [908, 306] on span "button" at bounding box center [914, 309] width 13 height 13
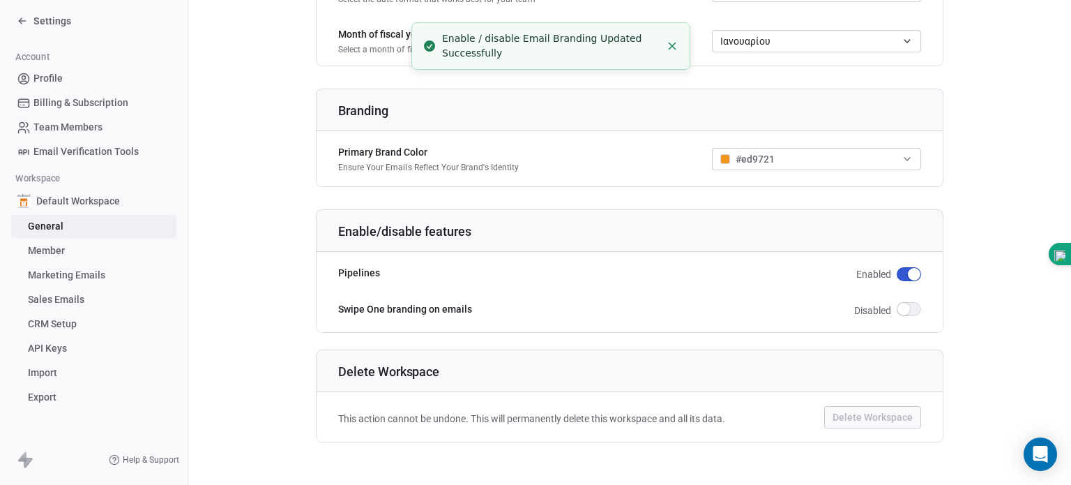
click at [800, 313] on div "Swipe One branding on emails Disabled" at bounding box center [630, 310] width 628 height 28
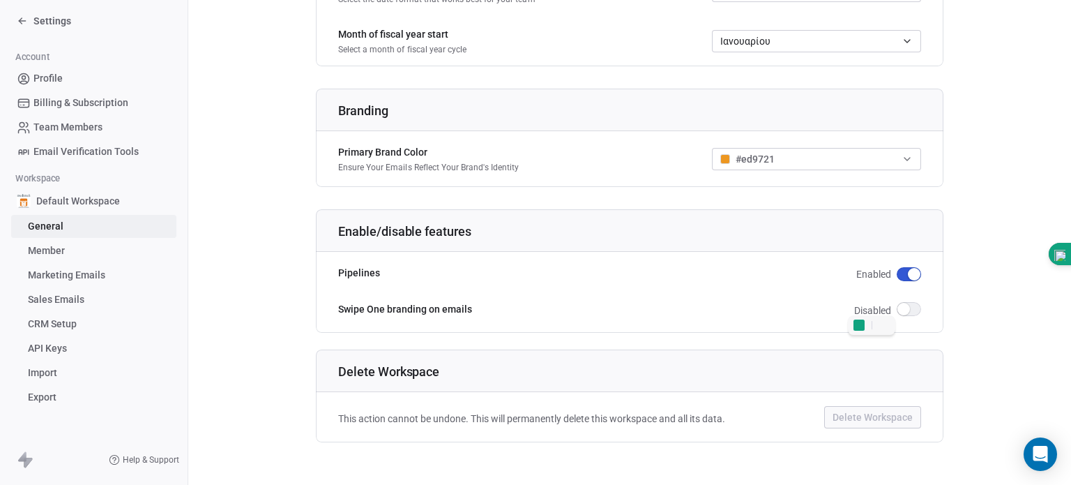
click at [598, 364] on h1 "Delete Workspace" at bounding box center [641, 371] width 606 height 17
click at [73, 245] on link "Member" at bounding box center [93, 250] width 165 height 23
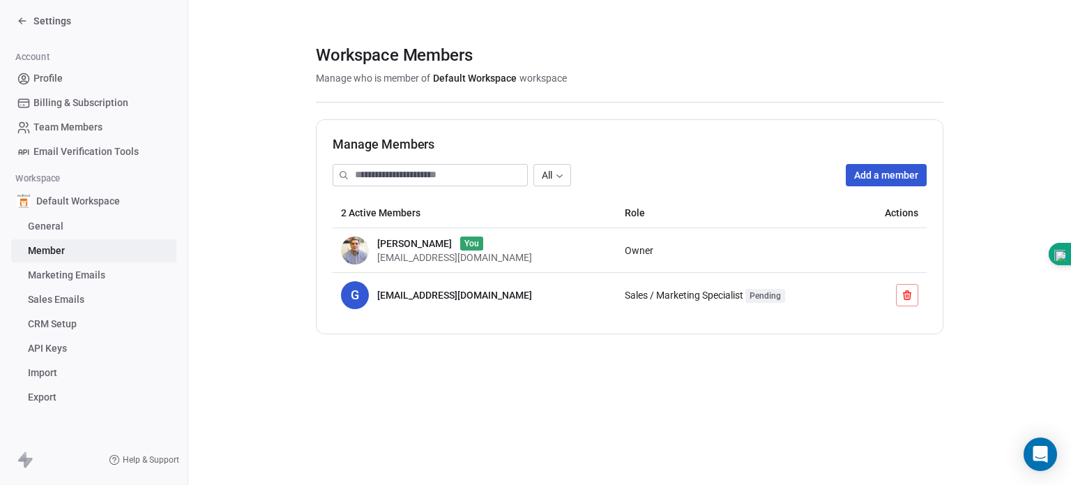
click at [59, 271] on span "Marketing Emails" at bounding box center [66, 275] width 77 height 15
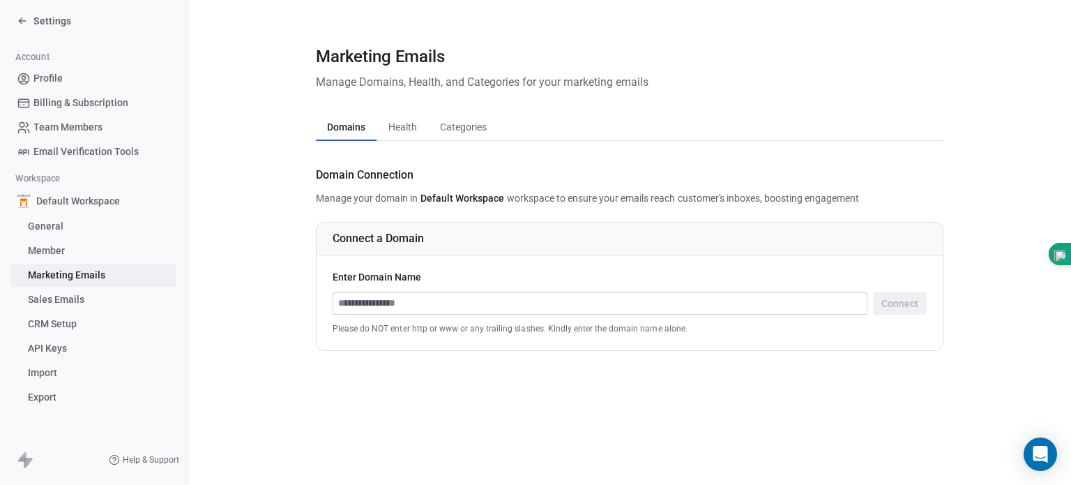
click at [74, 255] on link "Member" at bounding box center [93, 250] width 165 height 23
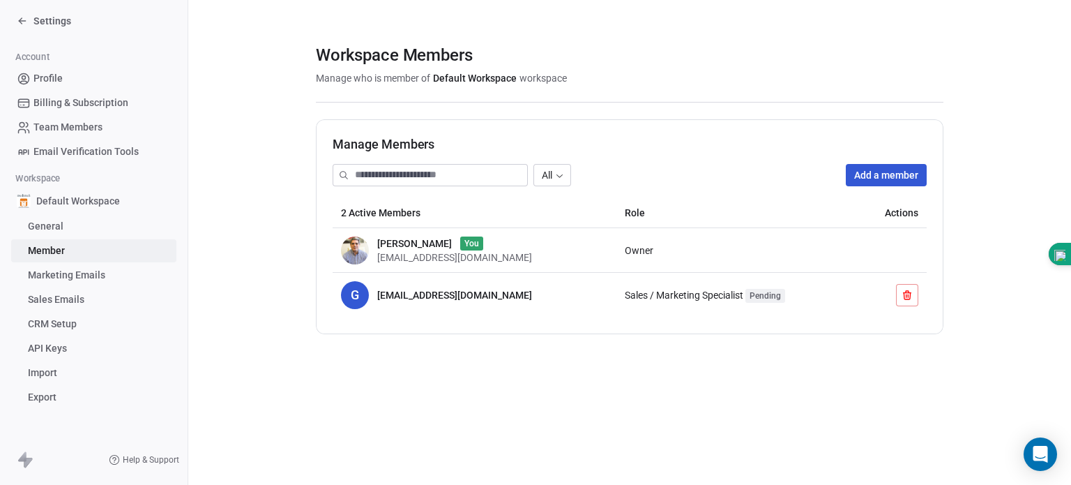
click at [74, 276] on span "Marketing Emails" at bounding box center [66, 275] width 77 height 15
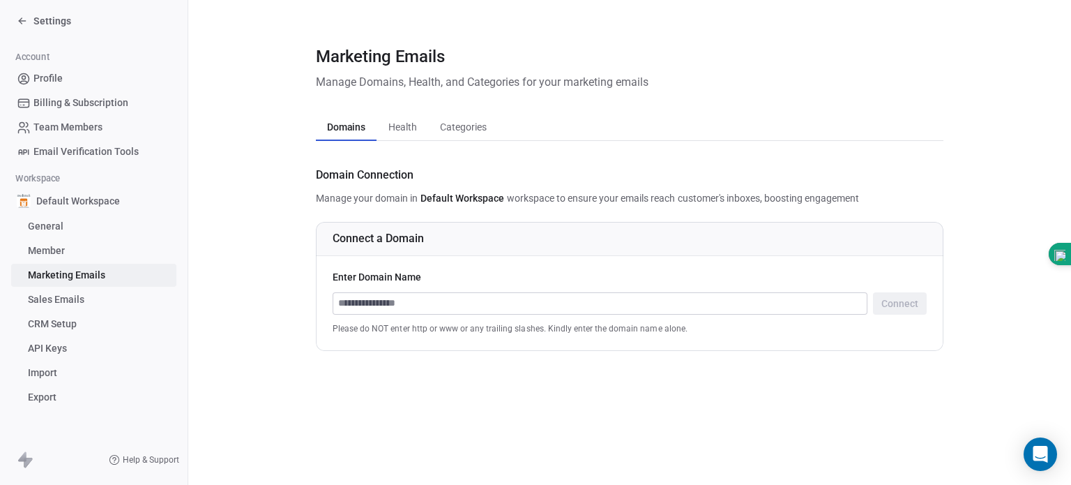
click at [434, 298] on input at bounding box center [599, 303] width 533 height 21
type input "**********"
click at [898, 299] on button "Connect" at bounding box center [900, 303] width 54 height 22
click at [466, 298] on input at bounding box center [599, 303] width 533 height 21
type input "**********"
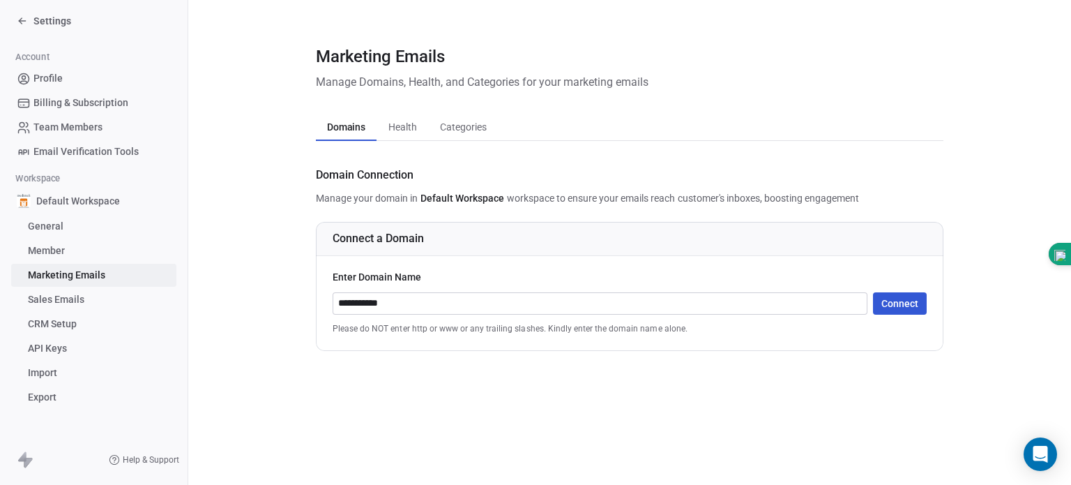
click at [898, 296] on button "Connect" at bounding box center [900, 303] width 54 height 22
click at [694, 312] on input at bounding box center [599, 303] width 533 height 21
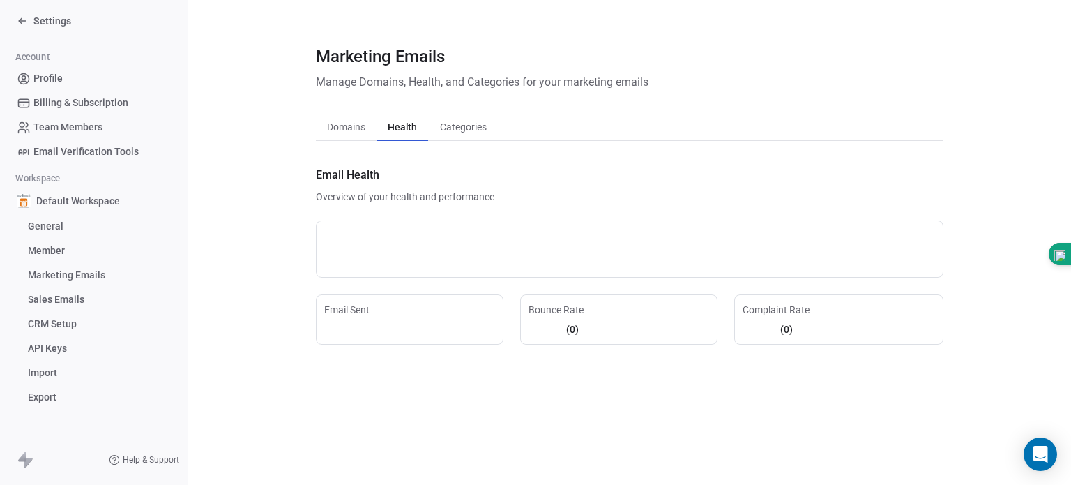
click at [411, 129] on span "Health" at bounding box center [402, 127] width 40 height 20
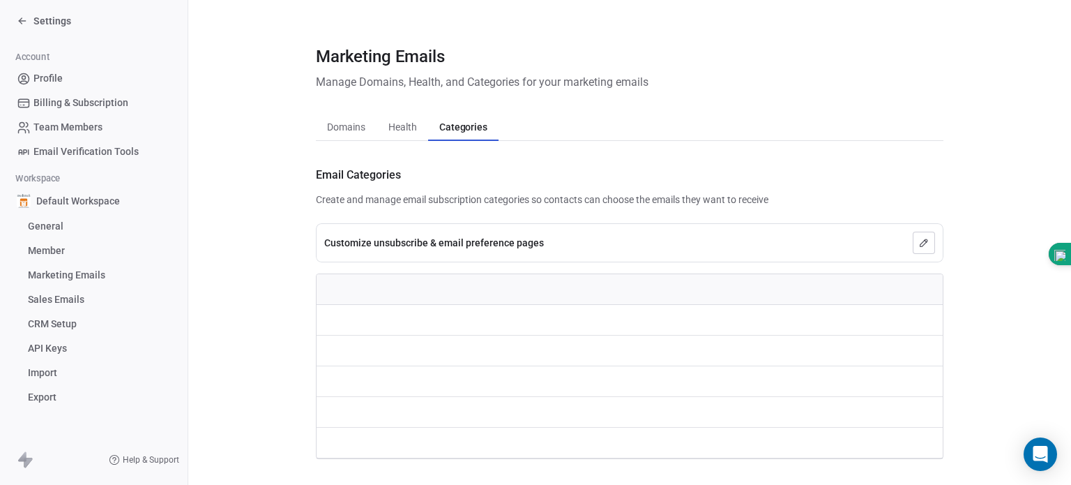
click at [464, 123] on span "Categories" at bounding box center [463, 127] width 59 height 20
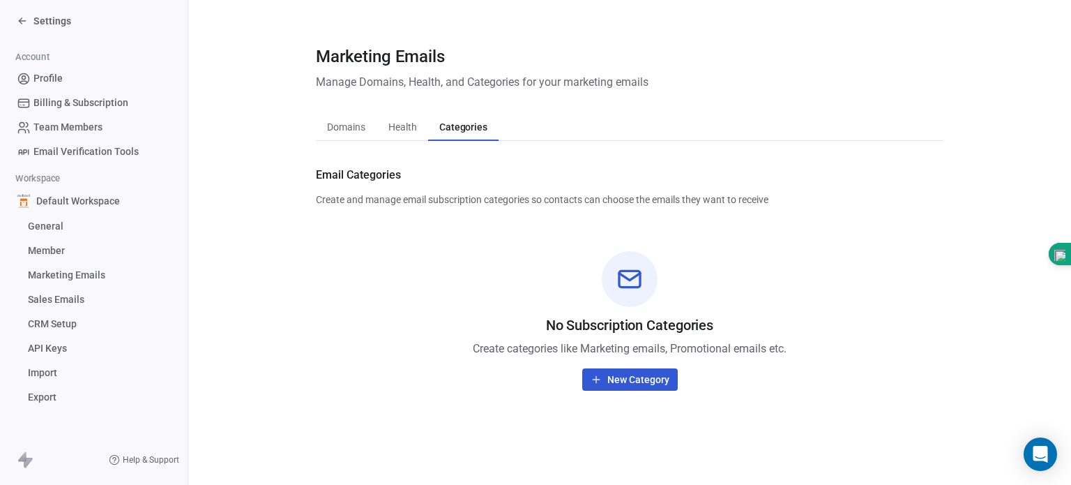
click at [607, 382] on span "New Category" at bounding box center [638, 379] width 62 height 14
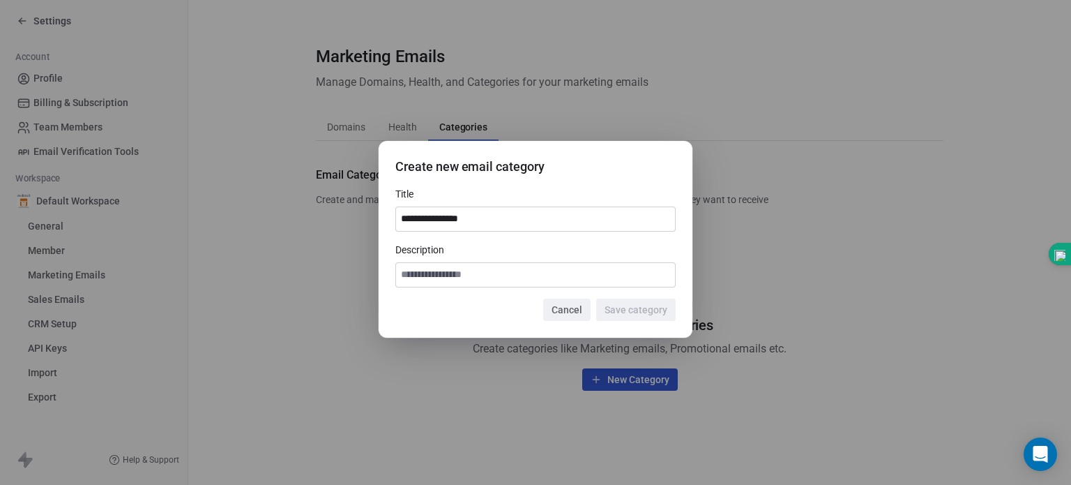
type input "**********"
click at [651, 314] on button "Save category" at bounding box center [635, 309] width 79 height 22
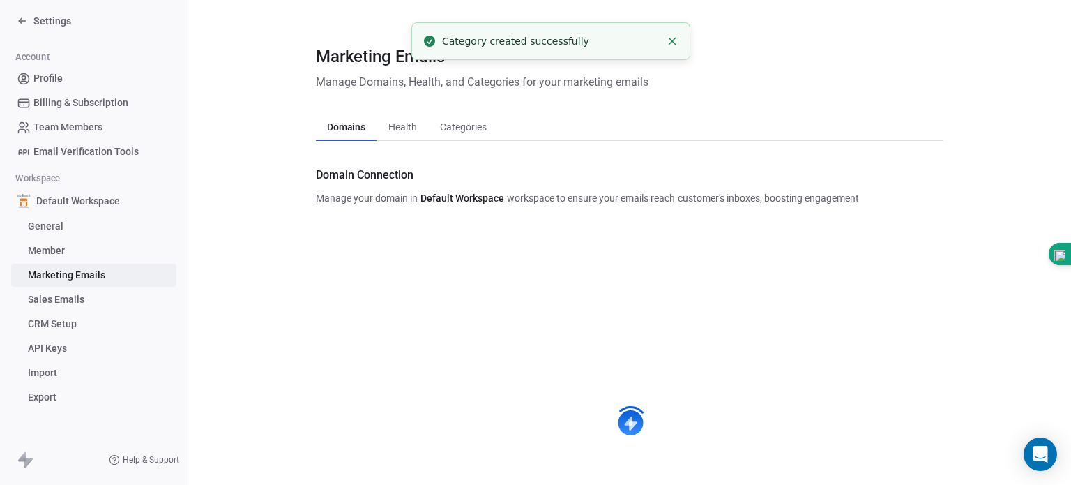
click at [347, 130] on span "Domains" at bounding box center [346, 127] width 50 height 20
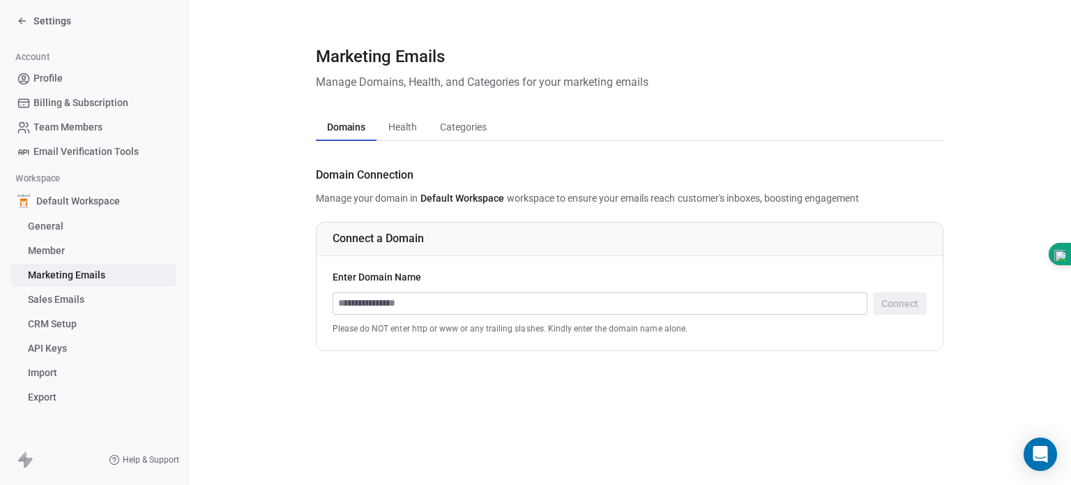
click at [387, 299] on input at bounding box center [599, 303] width 533 height 21
type input "**********"
click at [897, 307] on button "Connect" at bounding box center [900, 303] width 54 height 22
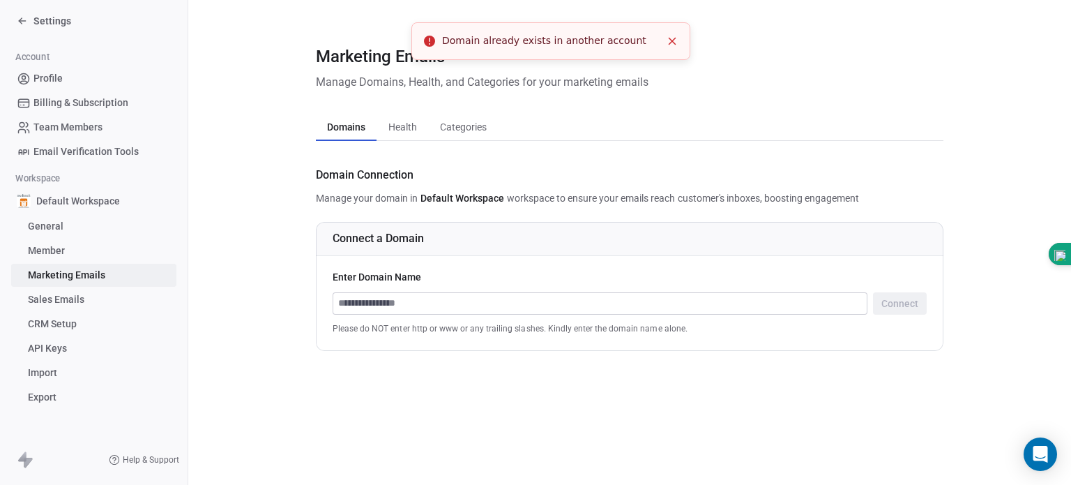
click at [515, 32] on li "Domain already exists in another account" at bounding box center [550, 41] width 279 height 38
click at [503, 43] on div "Domain already exists in another account" at bounding box center [551, 40] width 218 height 15
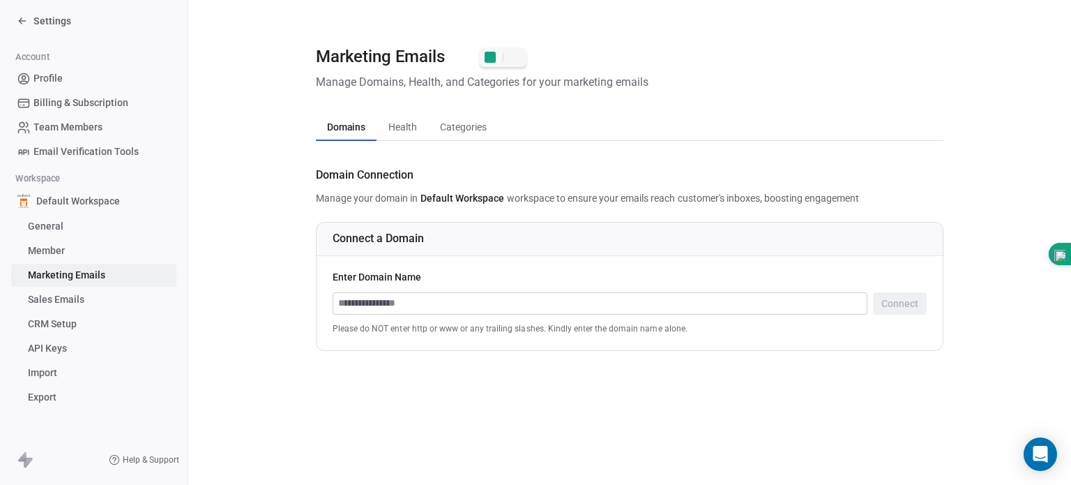
click at [69, 305] on span "Sales Emails" at bounding box center [56, 299] width 56 height 15
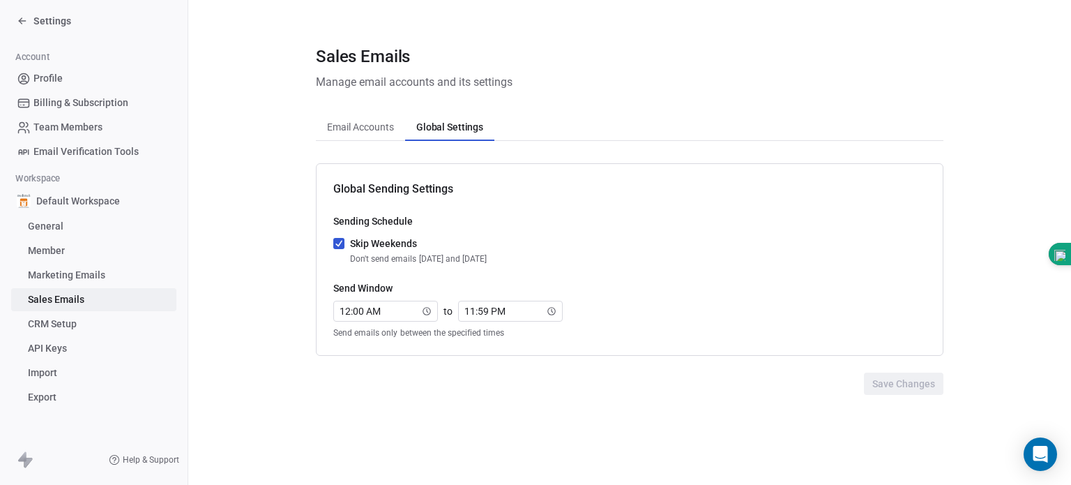
click at [450, 132] on span "Global Settings" at bounding box center [450, 127] width 78 height 20
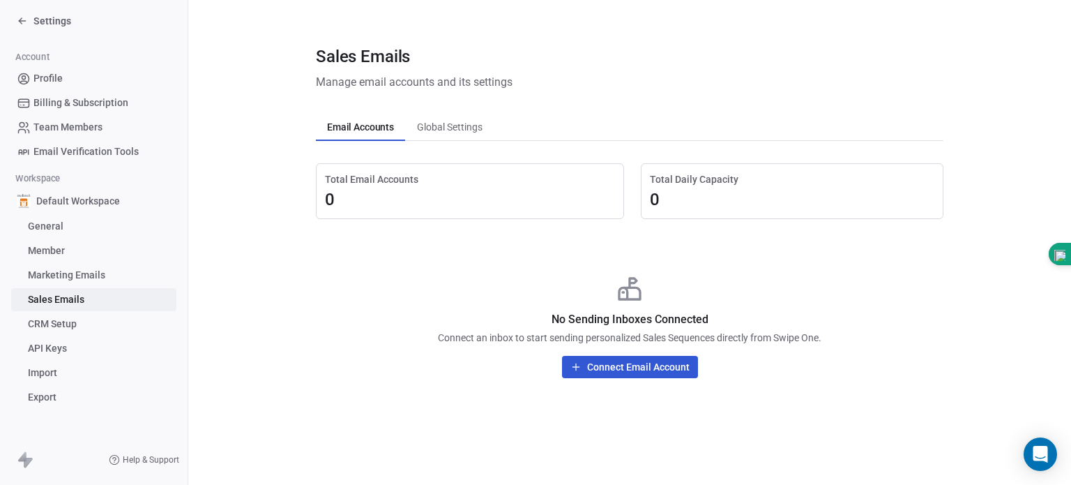
click at [354, 130] on span "Email Accounts" at bounding box center [360, 127] width 78 height 20
click at [77, 322] on span "CRM Setup" at bounding box center [52, 324] width 49 height 15
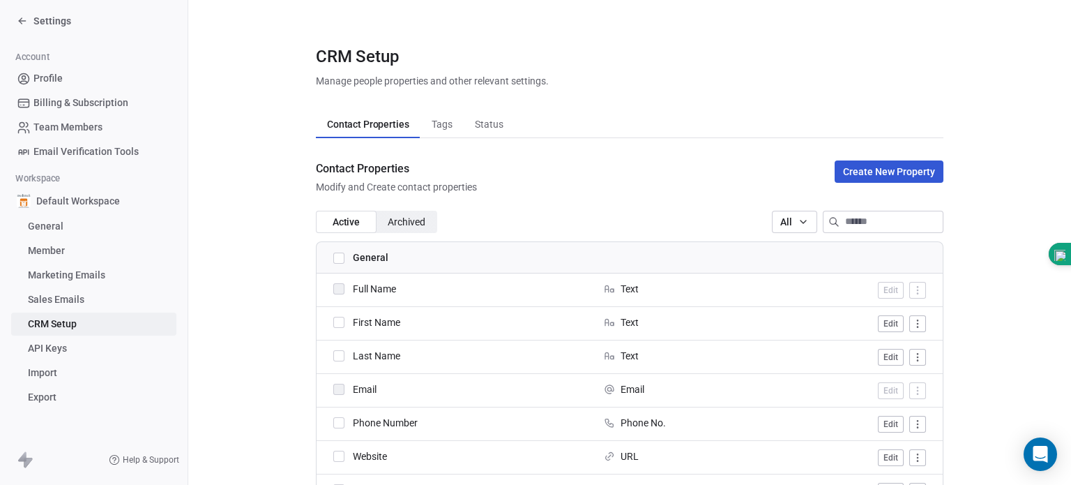
click at [336, 326] on button "button" at bounding box center [338, 322] width 11 height 11
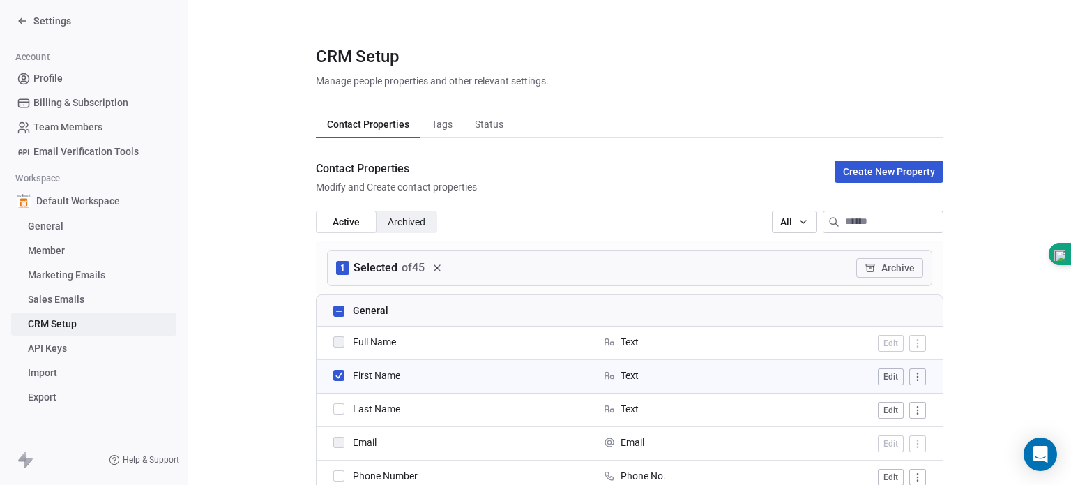
click at [333, 410] on button "button" at bounding box center [338, 408] width 11 height 11
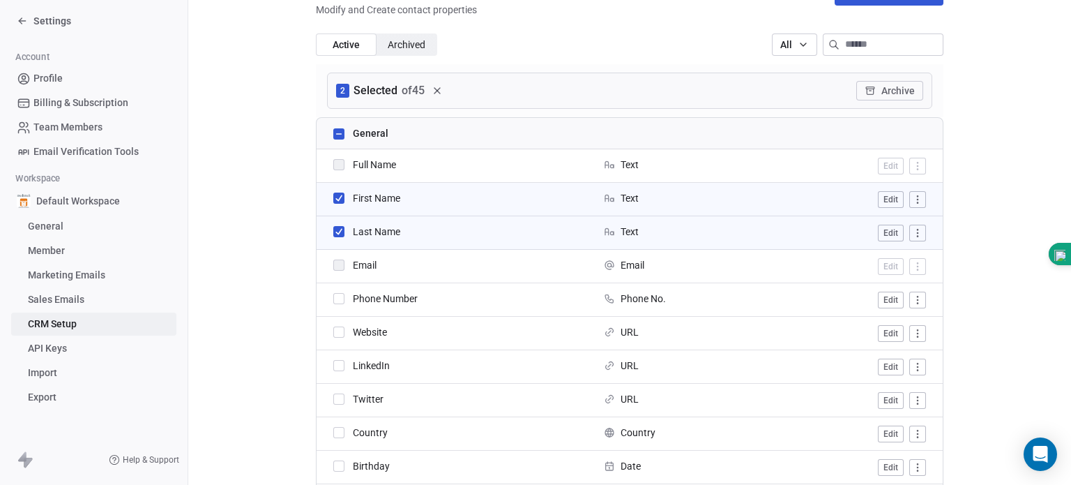
scroll to position [179, 0]
click at [334, 333] on button "button" at bounding box center [338, 329] width 11 height 11
click at [334, 363] on button "button" at bounding box center [338, 363] width 11 height 11
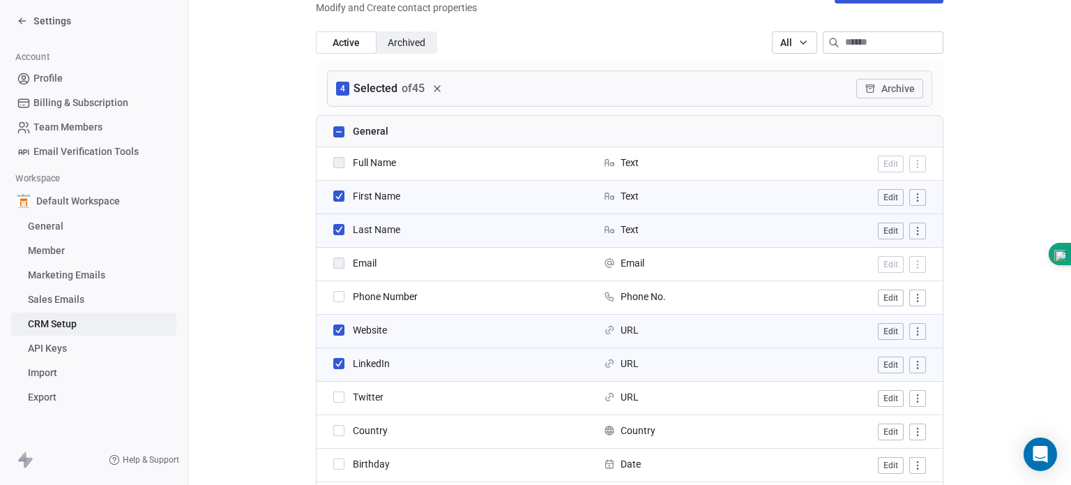
click at [336, 398] on button "button" at bounding box center [338, 396] width 11 height 11
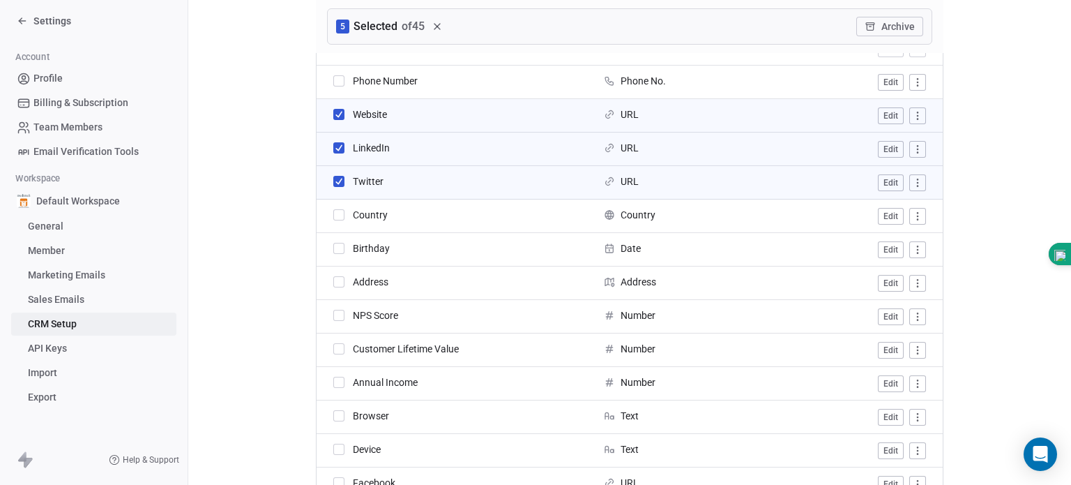
scroll to position [396, 0]
click at [333, 248] on button "button" at bounding box center [338, 246] width 11 height 11
click at [333, 285] on button "button" at bounding box center [338, 280] width 11 height 11
click at [333, 313] on button "button" at bounding box center [338, 313] width 11 height 11
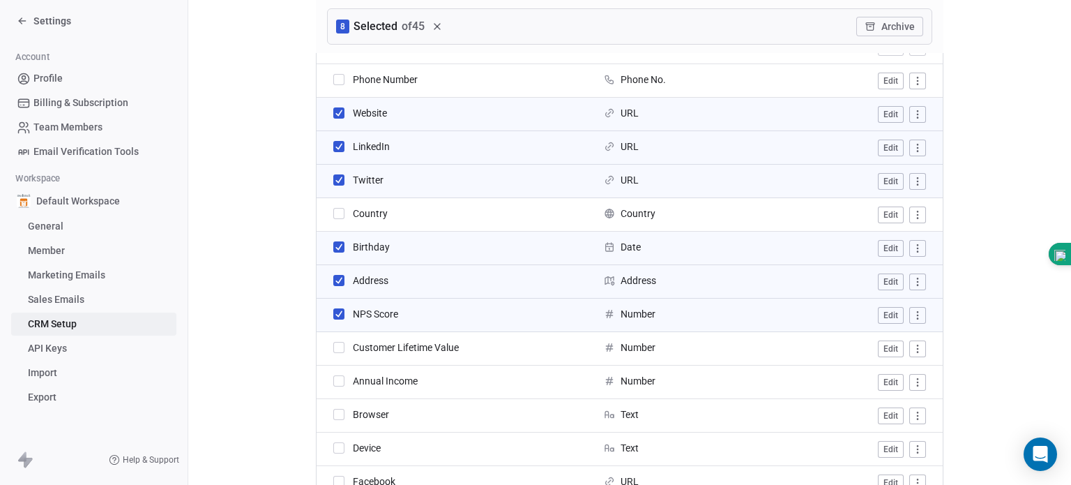
click at [335, 349] on button "button" at bounding box center [338, 347] width 11 height 11
click at [336, 382] on button "button" at bounding box center [338, 380] width 11 height 11
click at [335, 412] on button "button" at bounding box center [338, 414] width 11 height 11
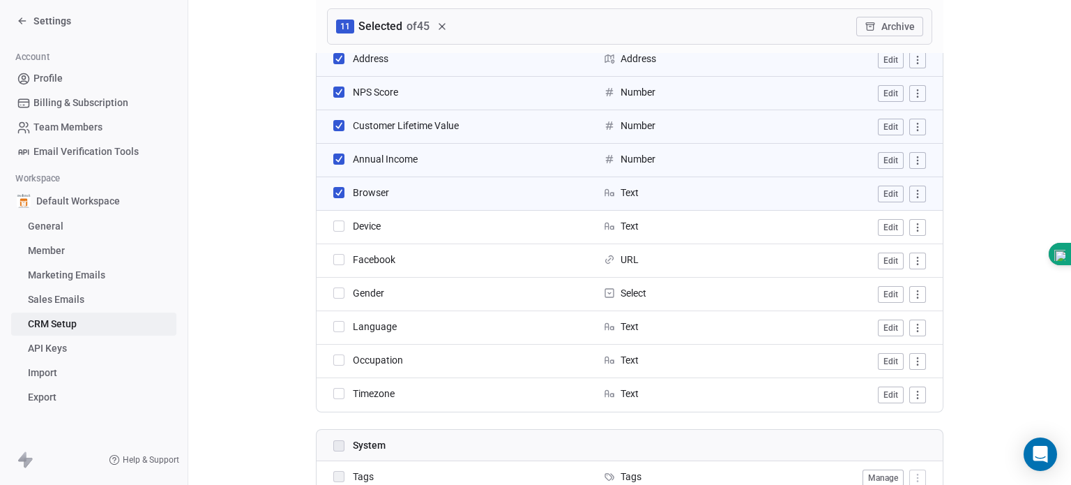
scroll to position [621, 0]
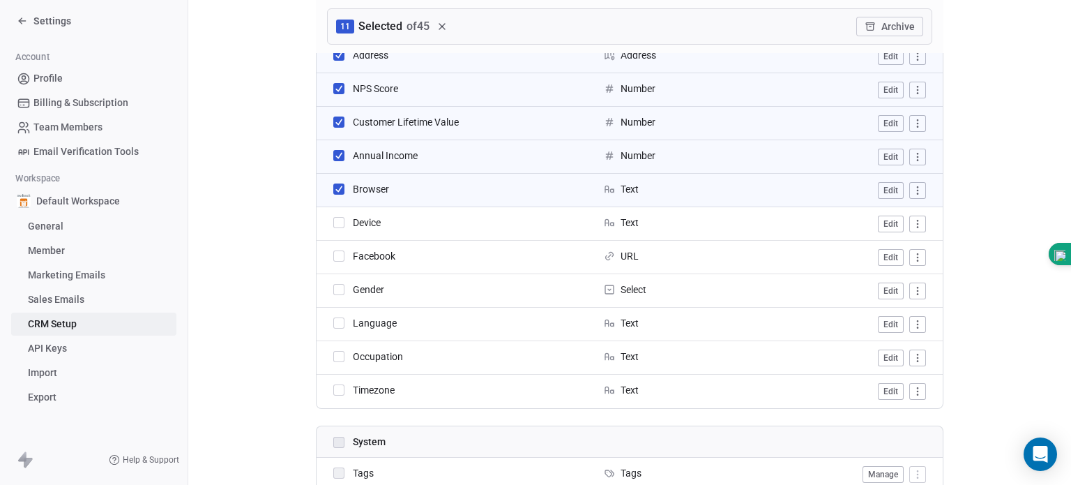
click at [333, 224] on button "button" at bounding box center [338, 222] width 11 height 11
click at [336, 287] on button "button" at bounding box center [338, 289] width 11 height 11
click at [333, 360] on button "button" at bounding box center [338, 356] width 11 height 11
click at [333, 393] on button "button" at bounding box center [338, 389] width 11 height 11
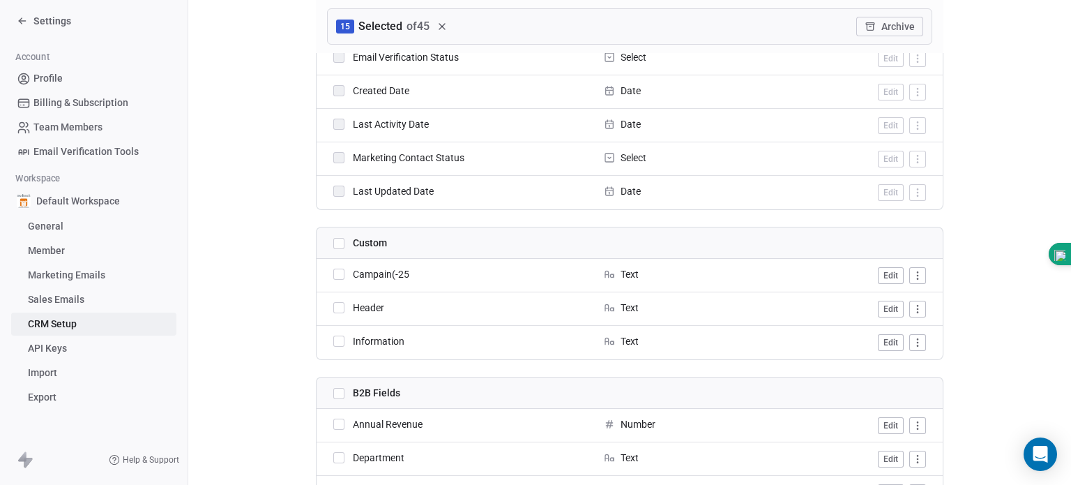
scroll to position [1205, 0]
click at [397, 274] on span "Campain(-25" at bounding box center [381, 273] width 56 height 14
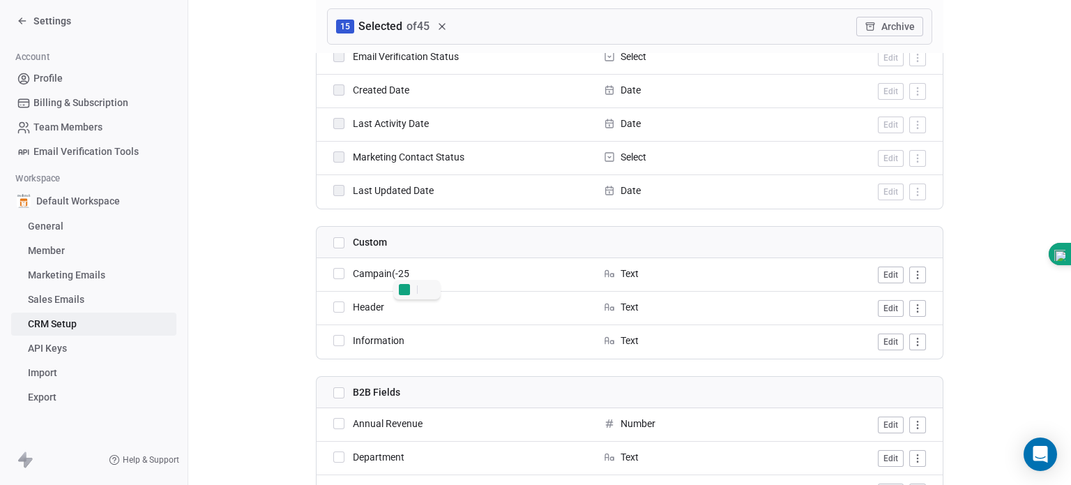
click at [334, 271] on button "button" at bounding box center [338, 273] width 11 height 11
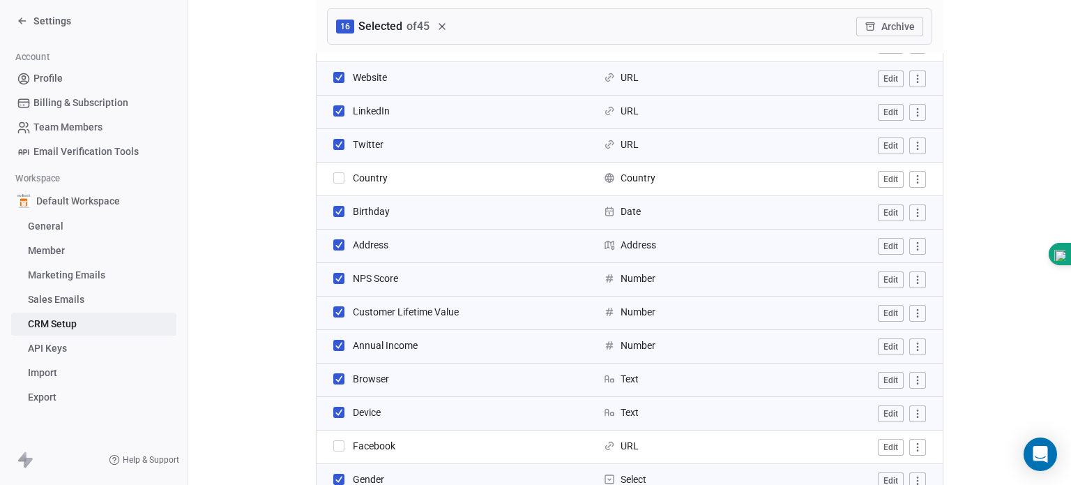
scroll to position [0, 0]
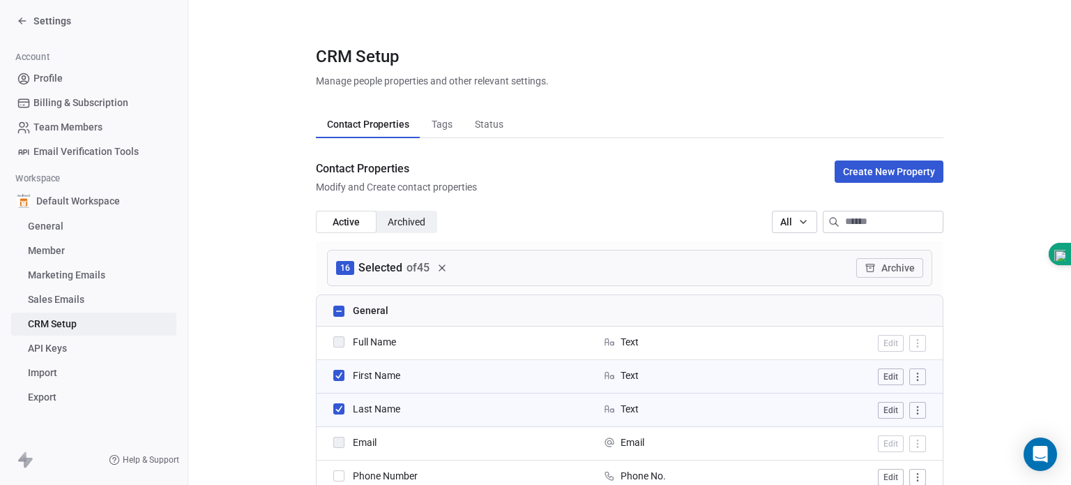
click at [884, 267] on button "Archive" at bounding box center [889, 268] width 67 height 20
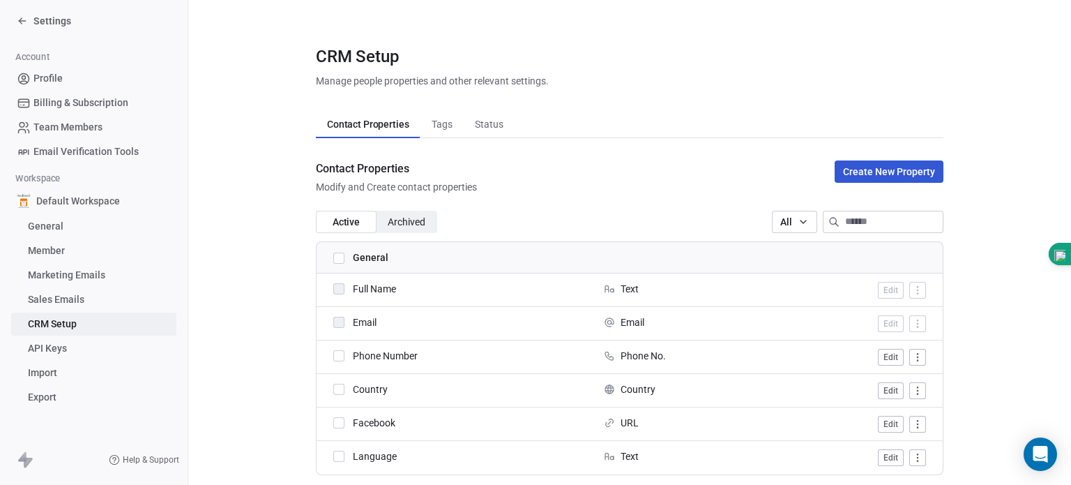
click at [346, 220] on span "Active" at bounding box center [346, 222] width 26 height 15
click at [421, 227] on span "Archived" at bounding box center [407, 222] width 38 height 15
click at [335, 220] on span "Active" at bounding box center [346, 222] width 26 height 15
click at [345, 220] on span "Active" at bounding box center [346, 222] width 26 height 15
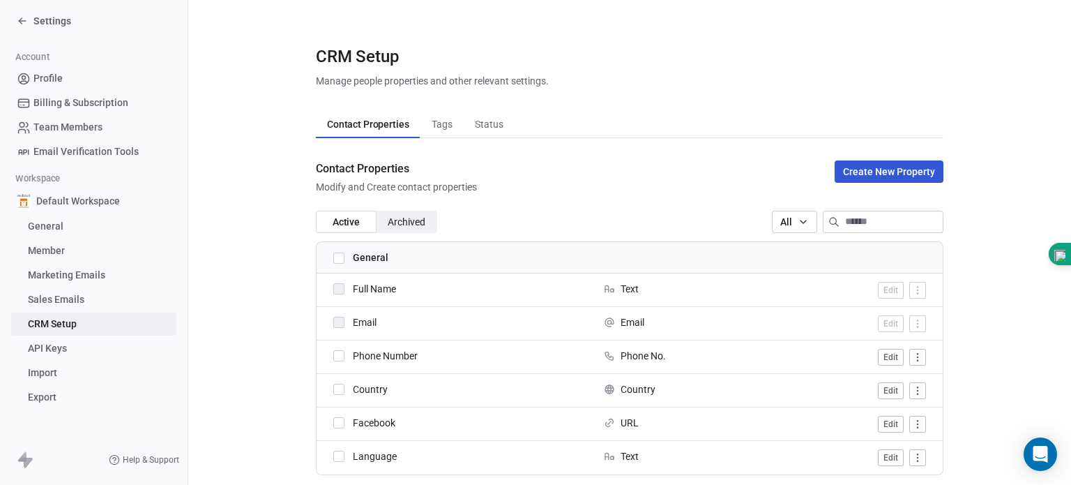
click at [407, 227] on span "Archived" at bounding box center [407, 222] width 38 height 15
click at [342, 223] on span "Active" at bounding box center [346, 222] width 26 height 15
click at [434, 126] on span "Tags" at bounding box center [442, 124] width 32 height 20
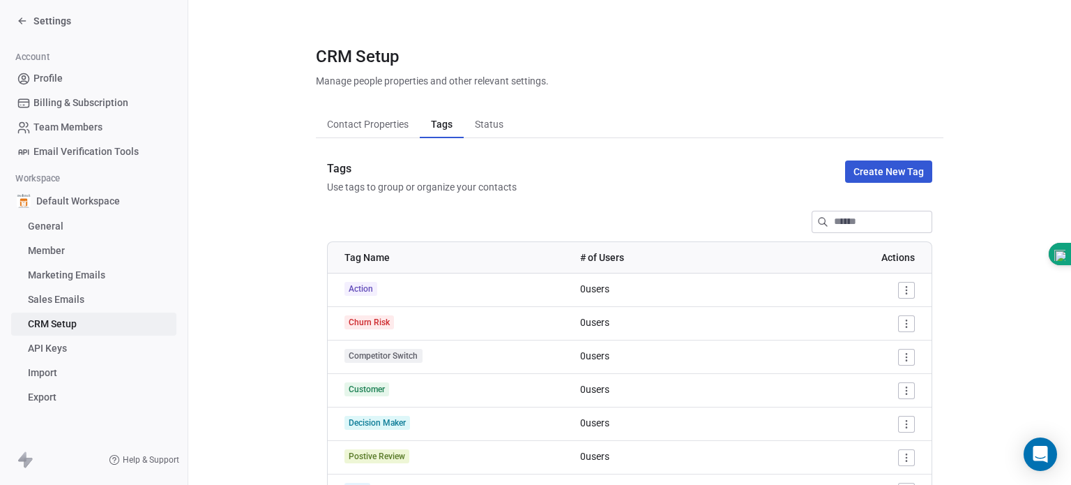
click at [484, 123] on span "Status" at bounding box center [489, 124] width 40 height 20
click at [441, 133] on span "Tags" at bounding box center [441, 124] width 32 height 20
